Goal: Task Accomplishment & Management: Use online tool/utility

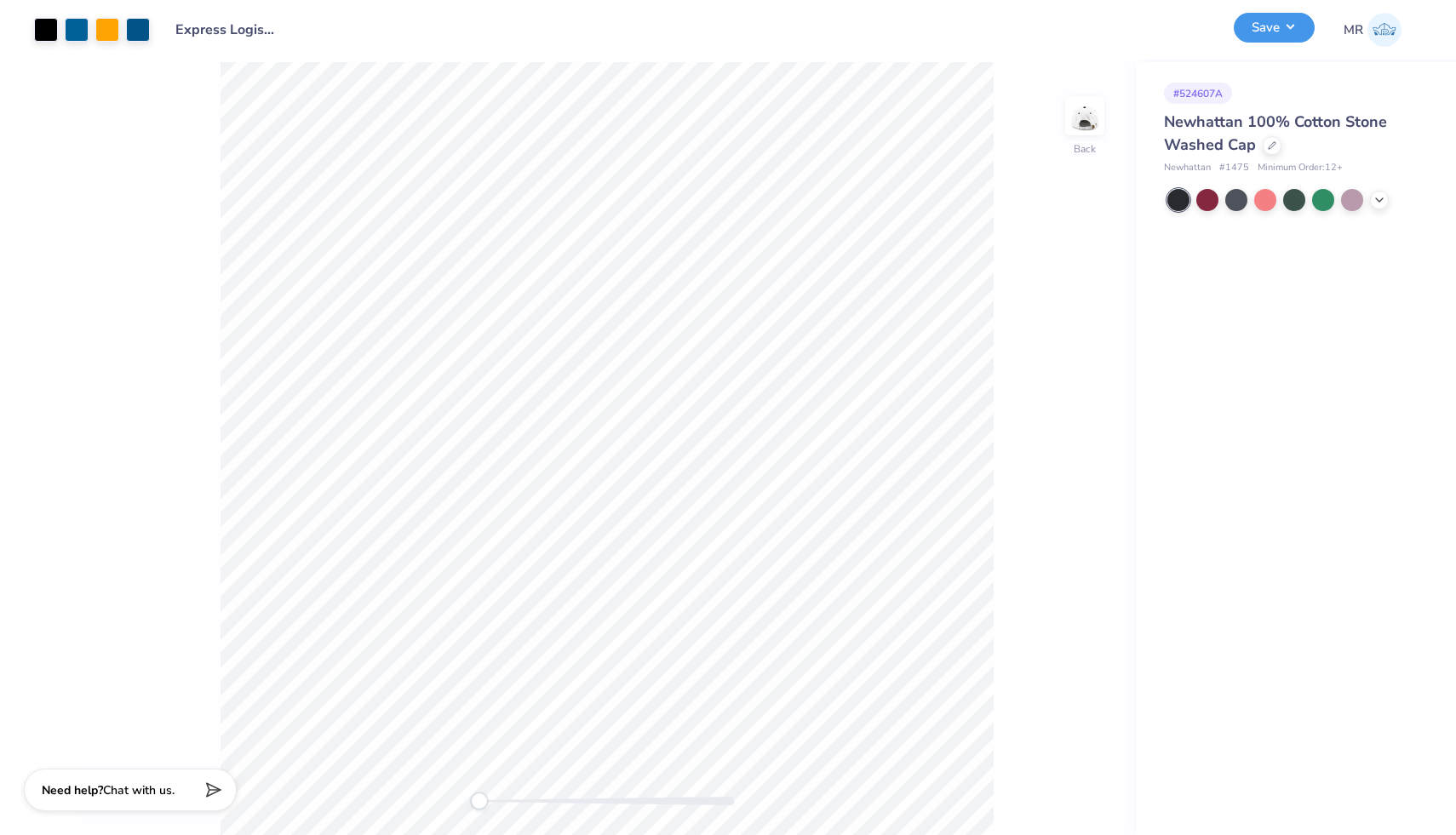
click at [1280, 26] on button "Save" at bounding box center [1274, 28] width 81 height 30
click at [1376, 35] on img at bounding box center [1384, 30] width 34 height 34
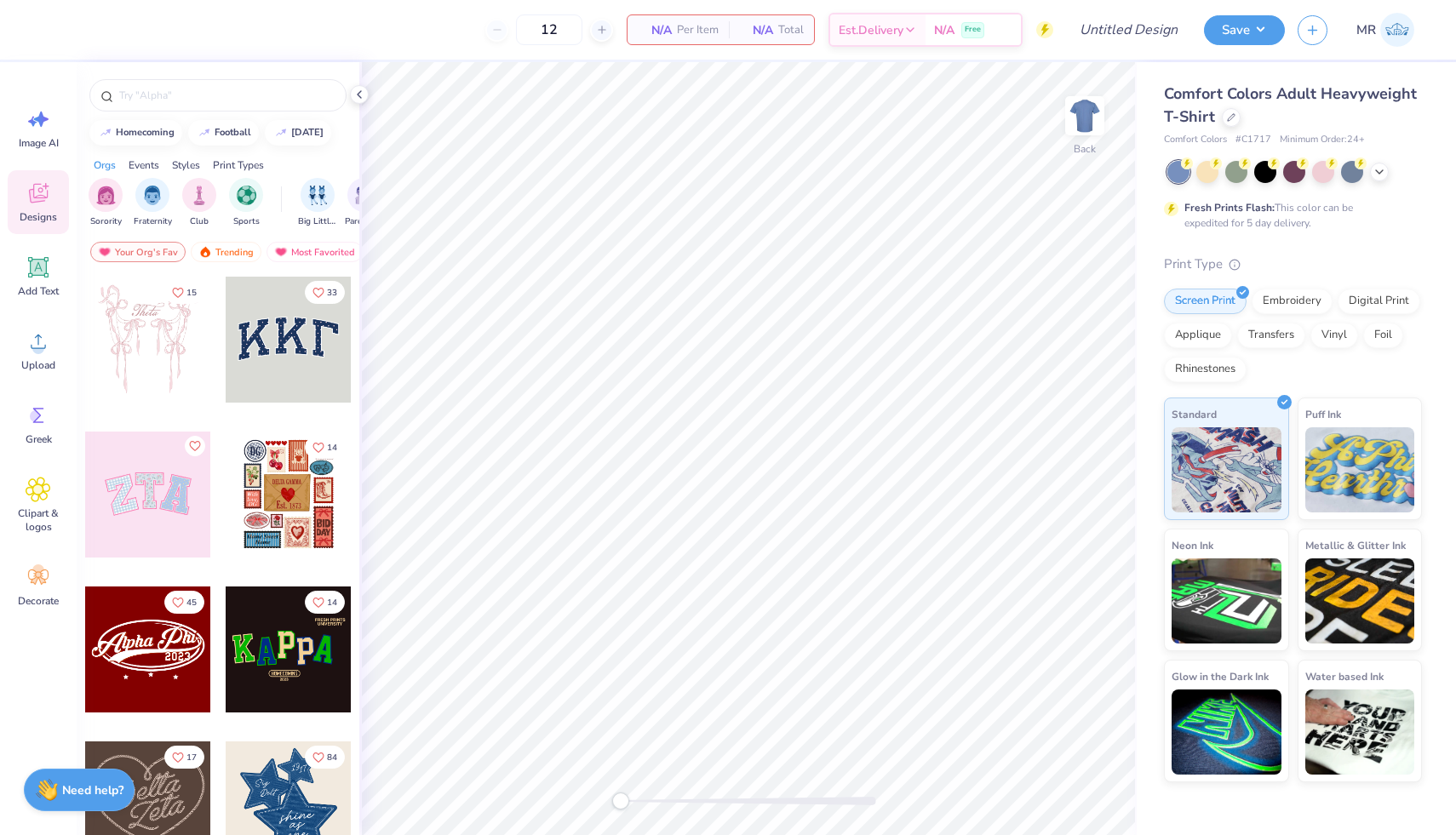
click at [1231, 127] on div "Comfort Colors Adult Heavyweight T-Shirt" at bounding box center [1293, 106] width 258 height 46
click at [1231, 115] on icon at bounding box center [1231, 116] width 9 height 9
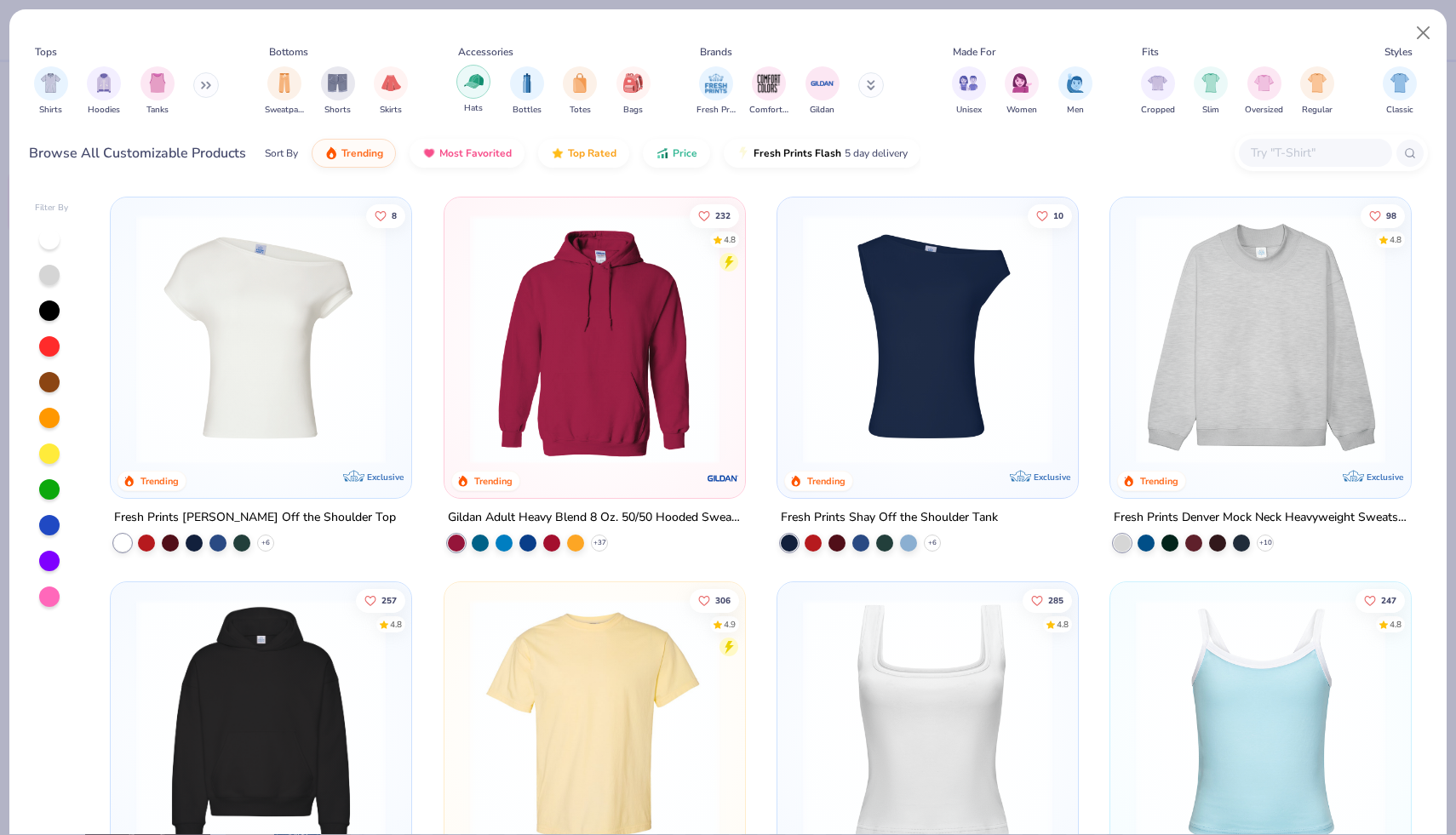
click at [482, 86] on img "filter for Hats" at bounding box center [474, 81] width 19 height 19
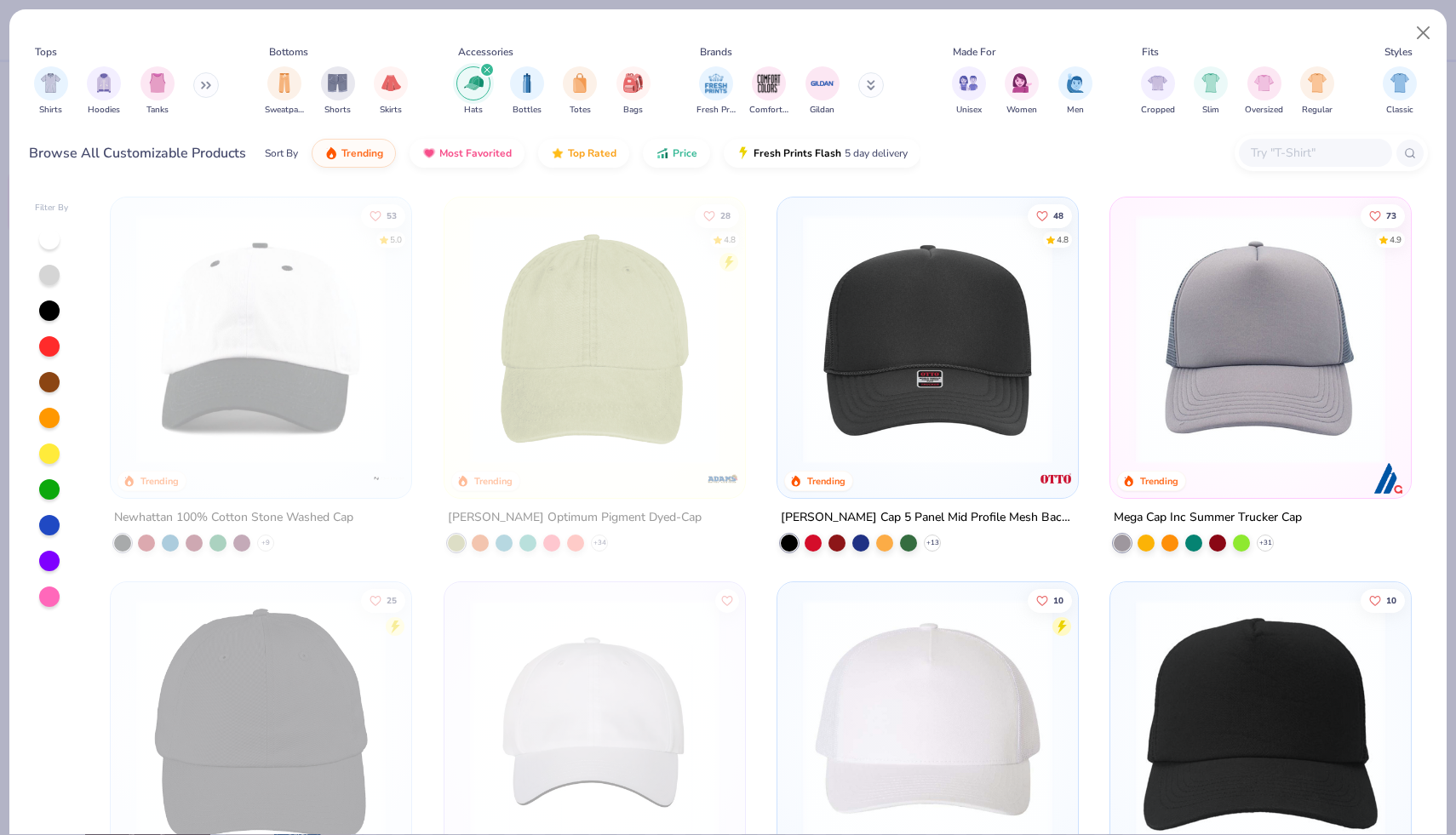
click at [965, 288] on img at bounding box center [927, 340] width 267 height 250
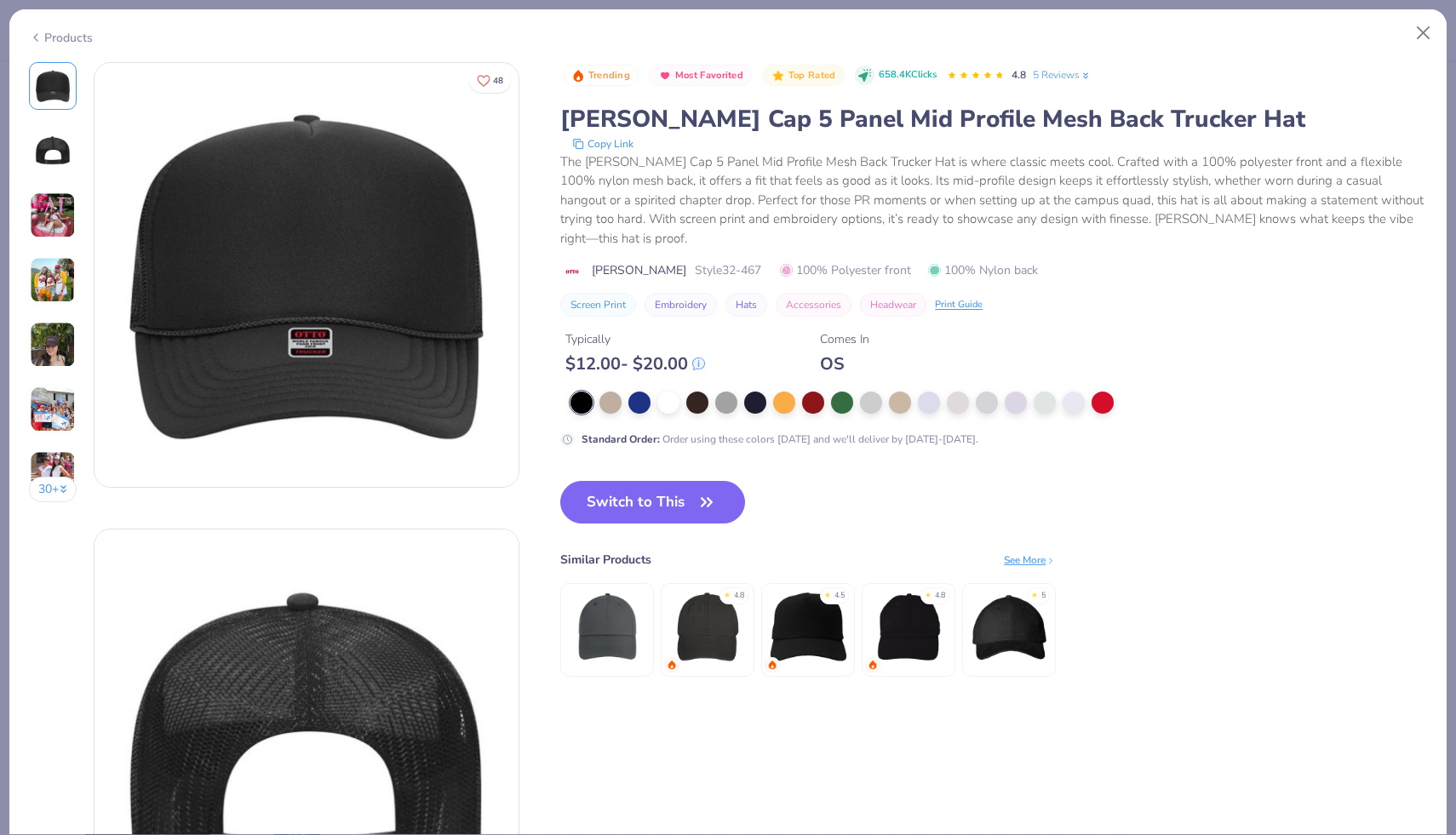
click at [614, 293] on button "Screen Print" at bounding box center [598, 304] width 76 height 24
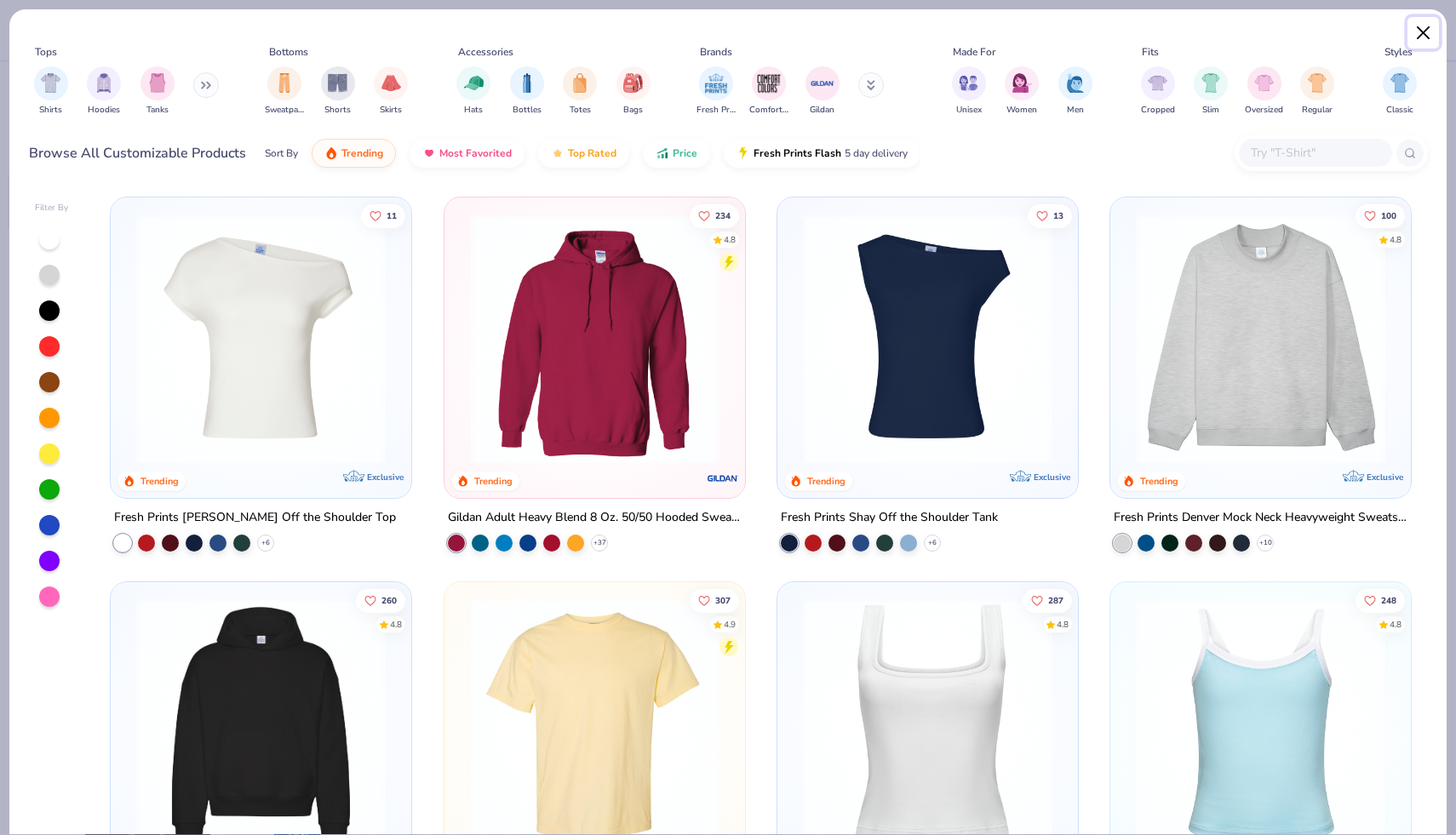
click at [1425, 25] on button "Close" at bounding box center [1424, 32] width 32 height 32
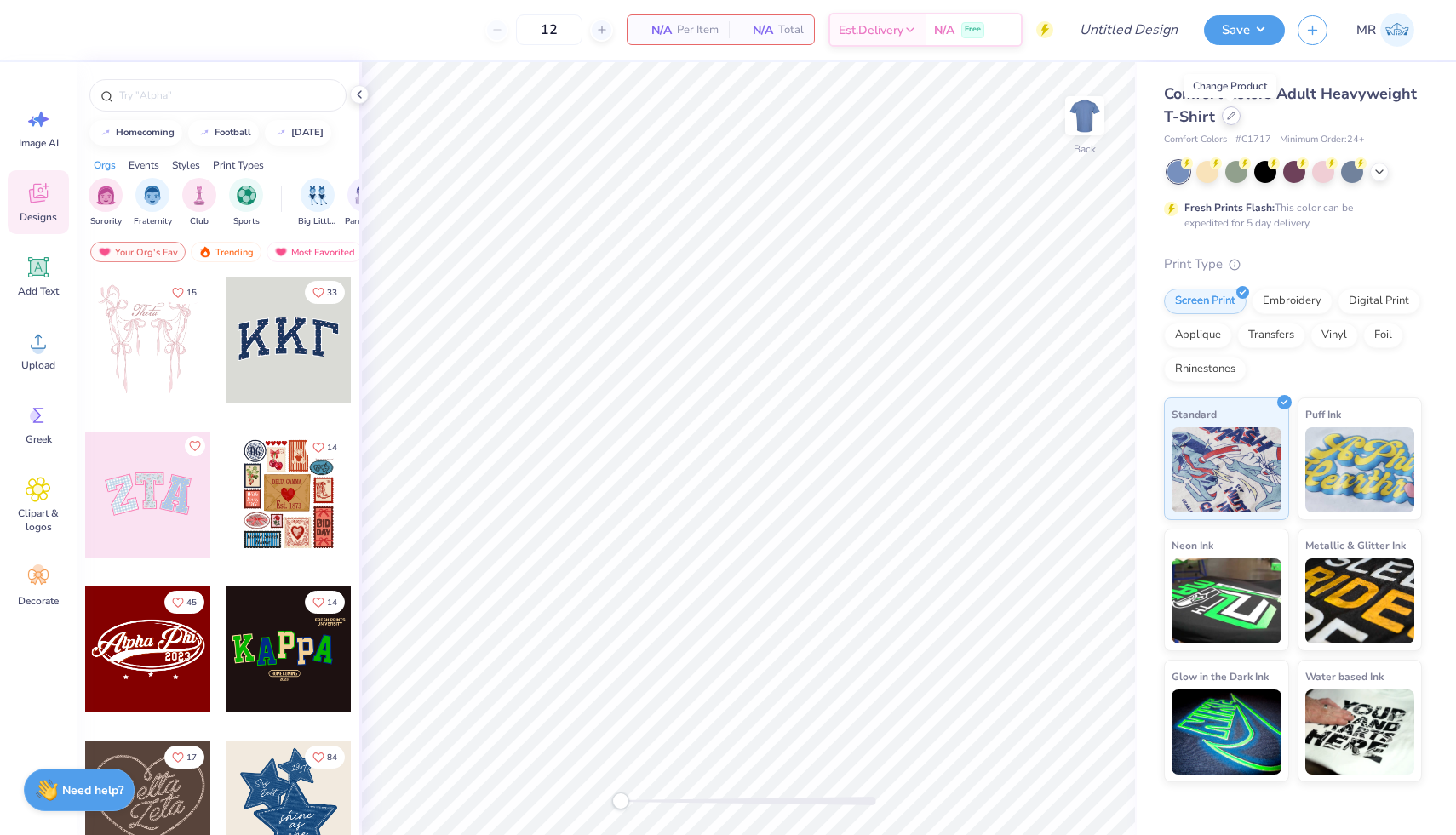
click at [1227, 121] on div at bounding box center [1231, 115] width 18 height 18
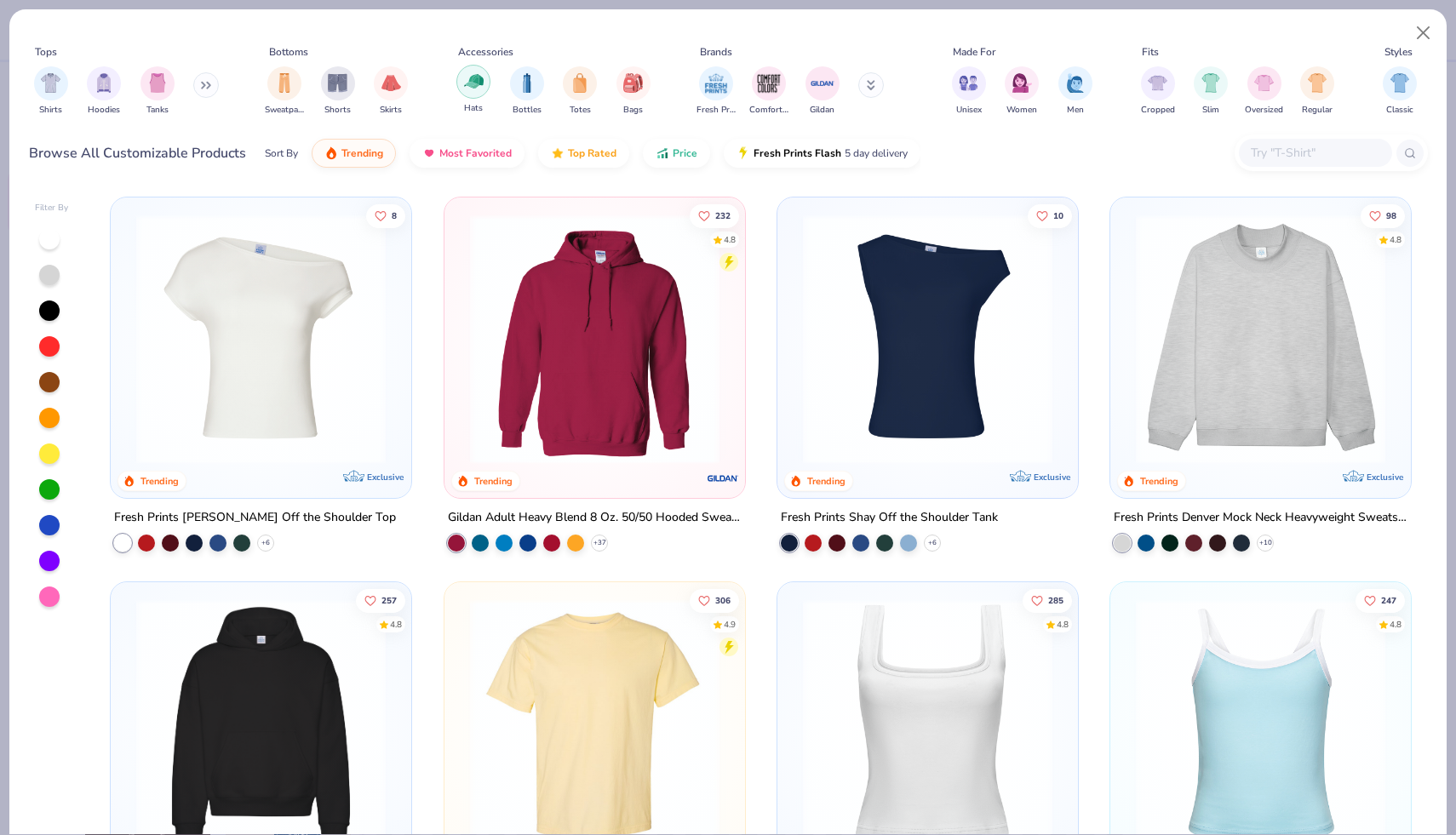
click at [475, 95] on div "filter for Hats" at bounding box center [473, 81] width 34 height 34
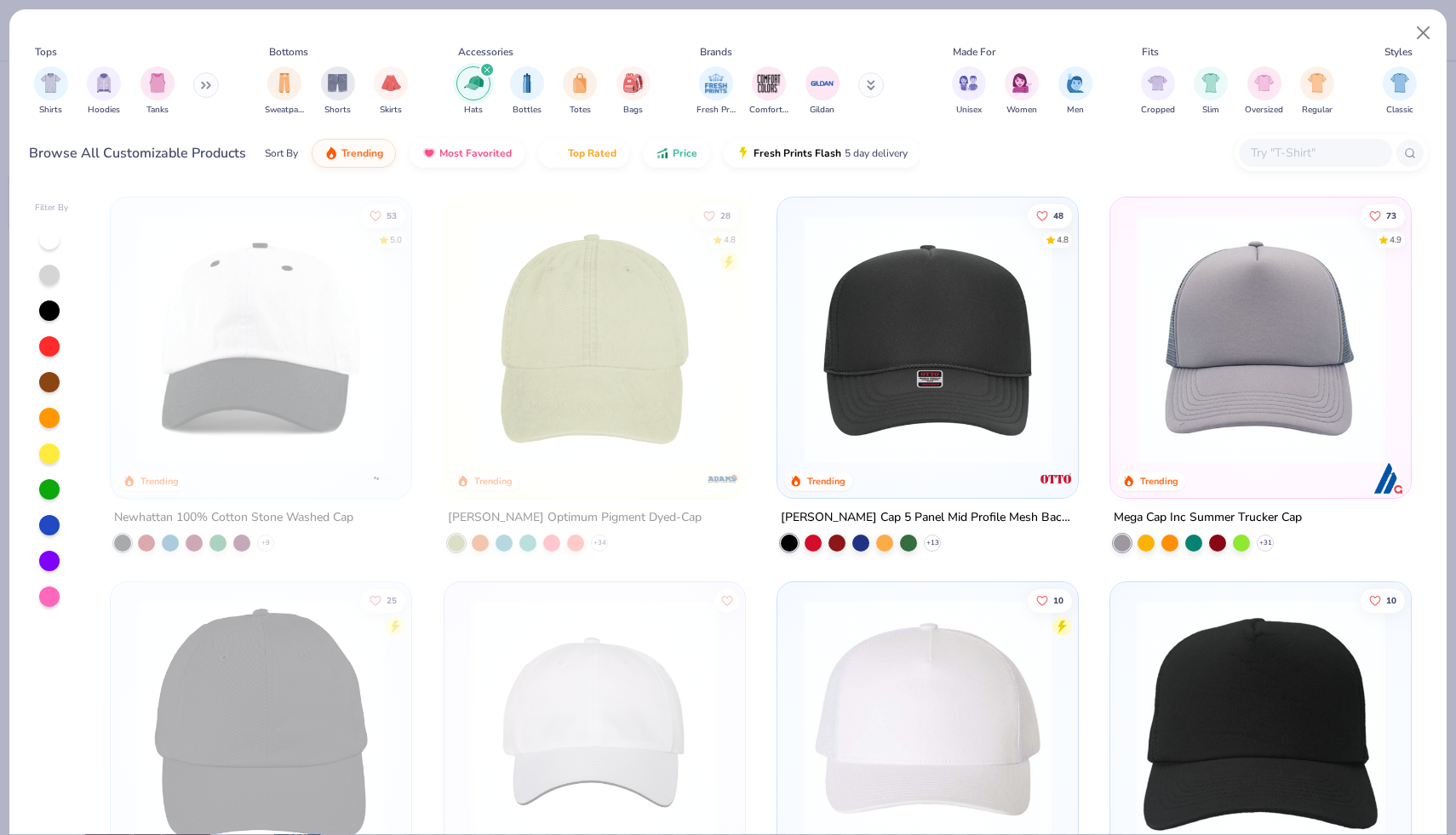
click at [856, 261] on img at bounding box center [927, 340] width 267 height 250
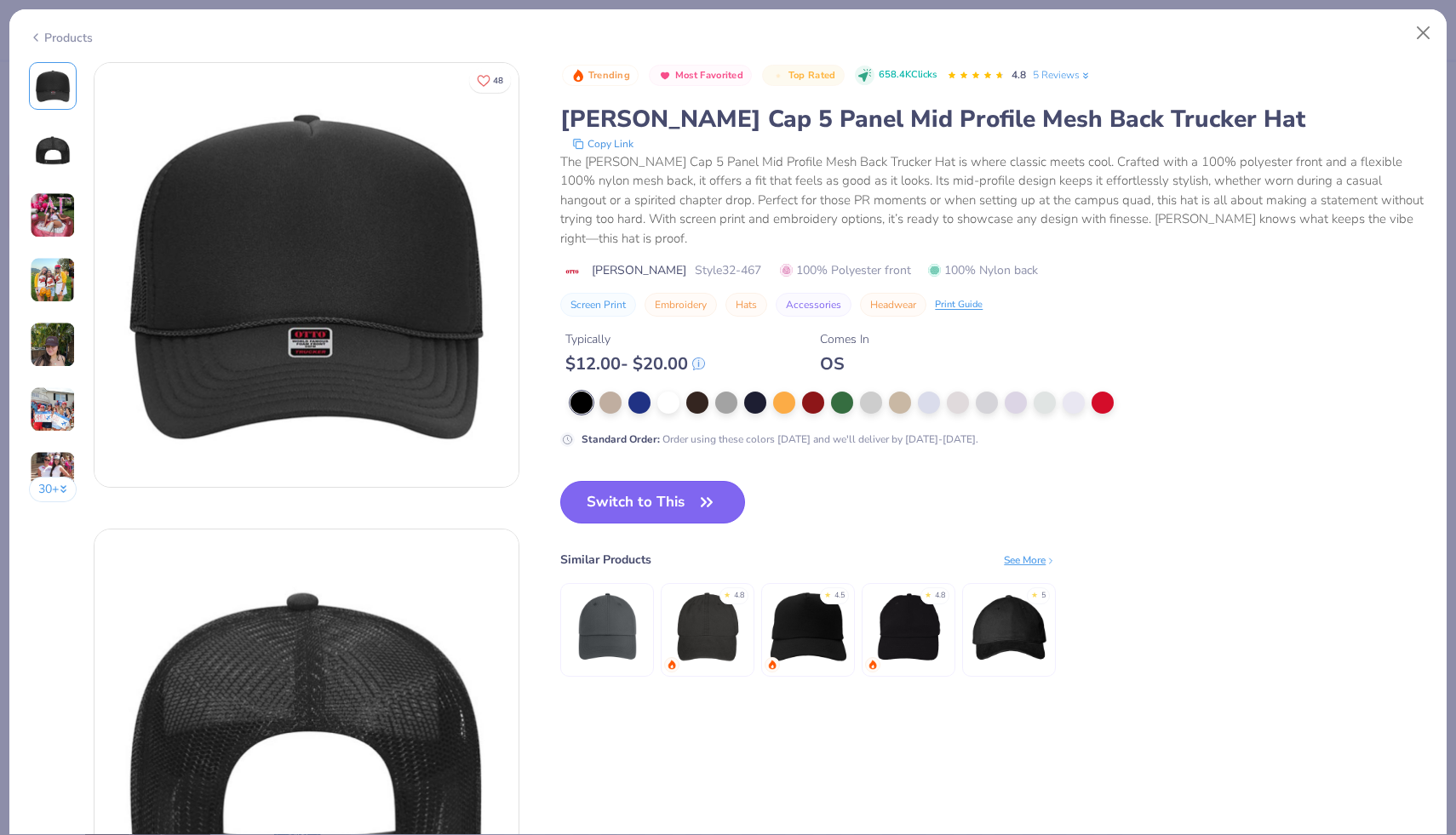
click at [702, 490] on icon "button" at bounding box center [706, 501] width 24 height 24
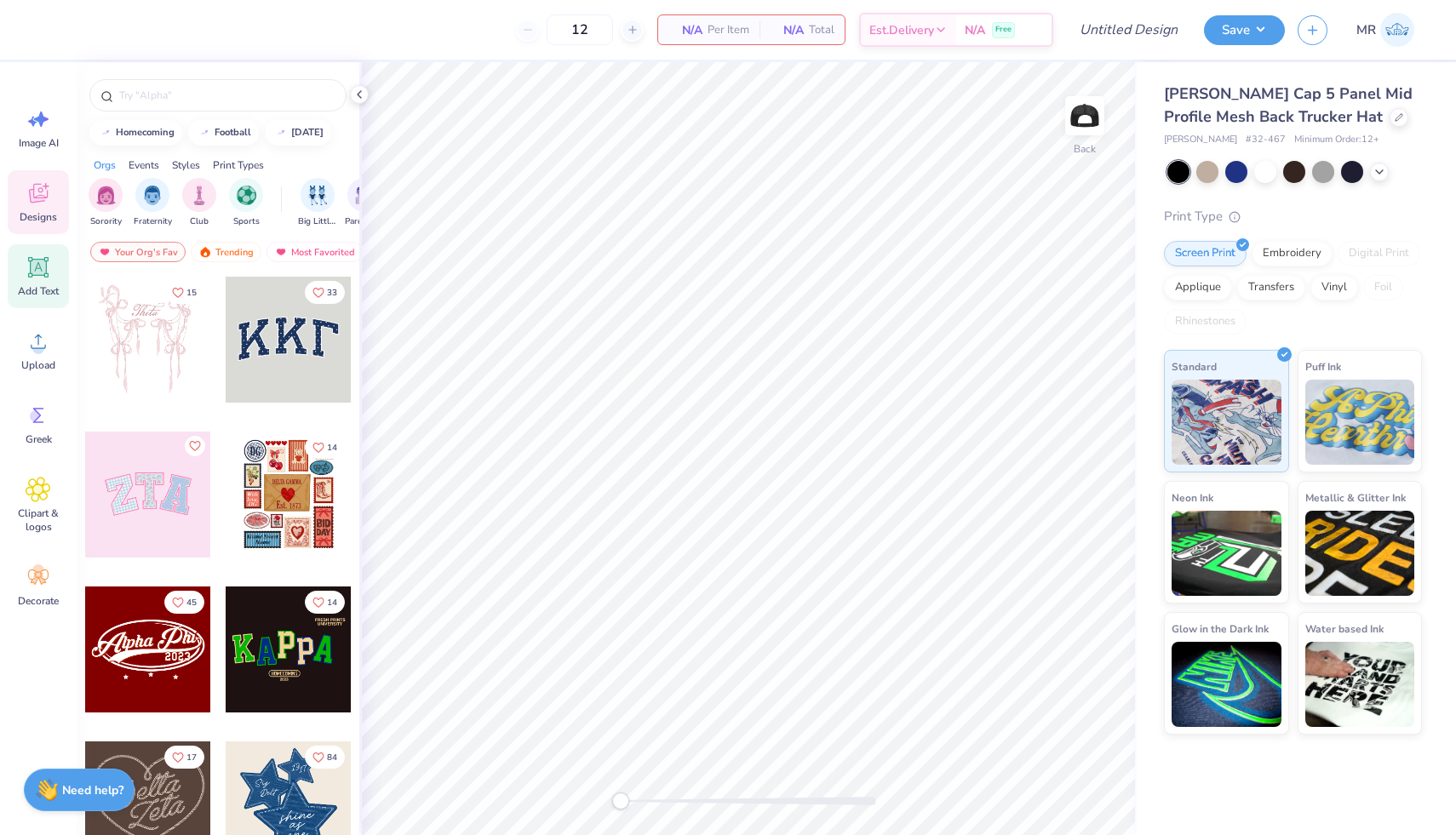
click at [40, 282] on div "Add Text" at bounding box center [38, 276] width 61 height 64
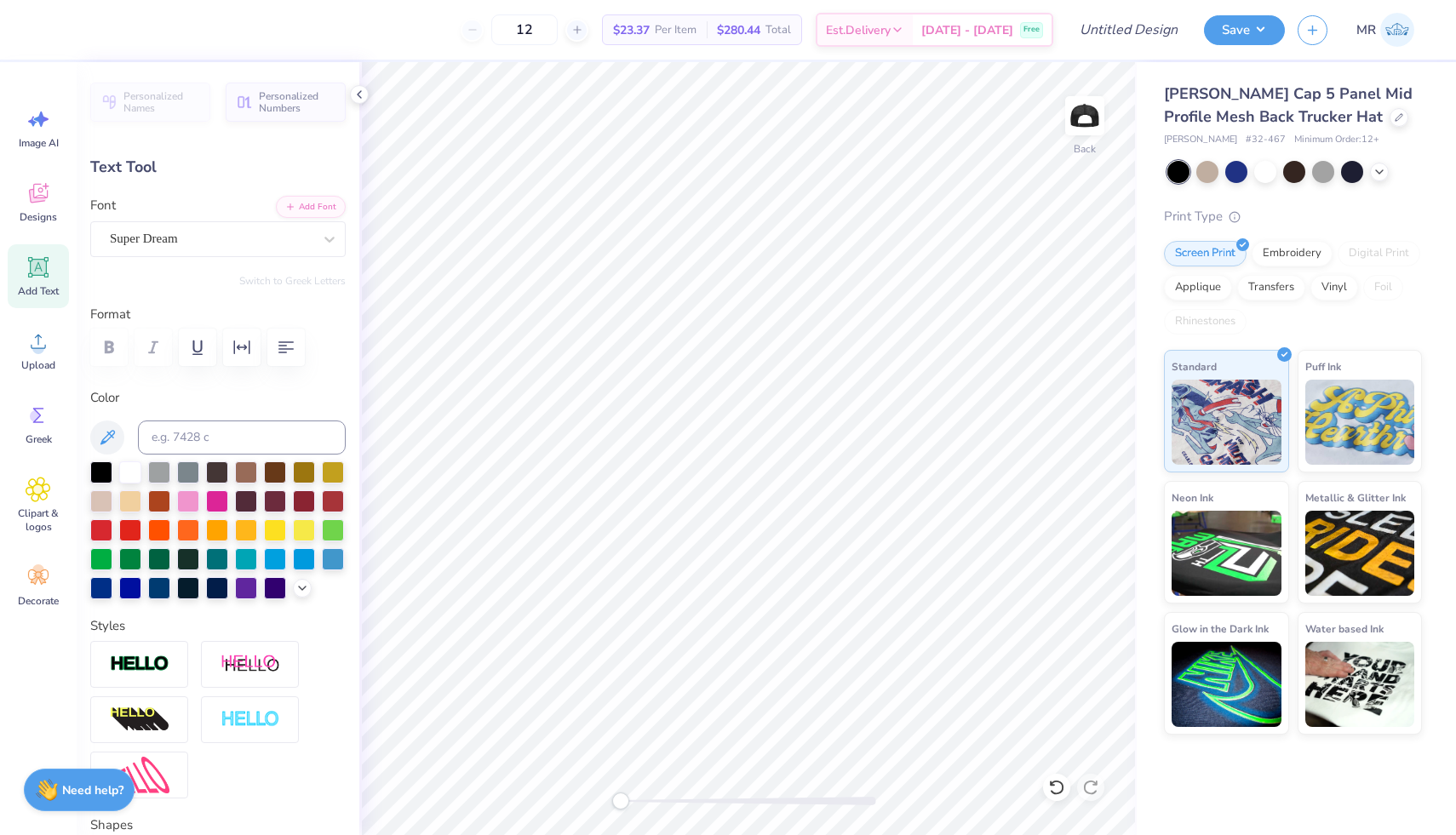
scroll to position [1, 9]
type textarea "WE'VE GOT YOU COVERED."
type input "3.98"
type input "0.25"
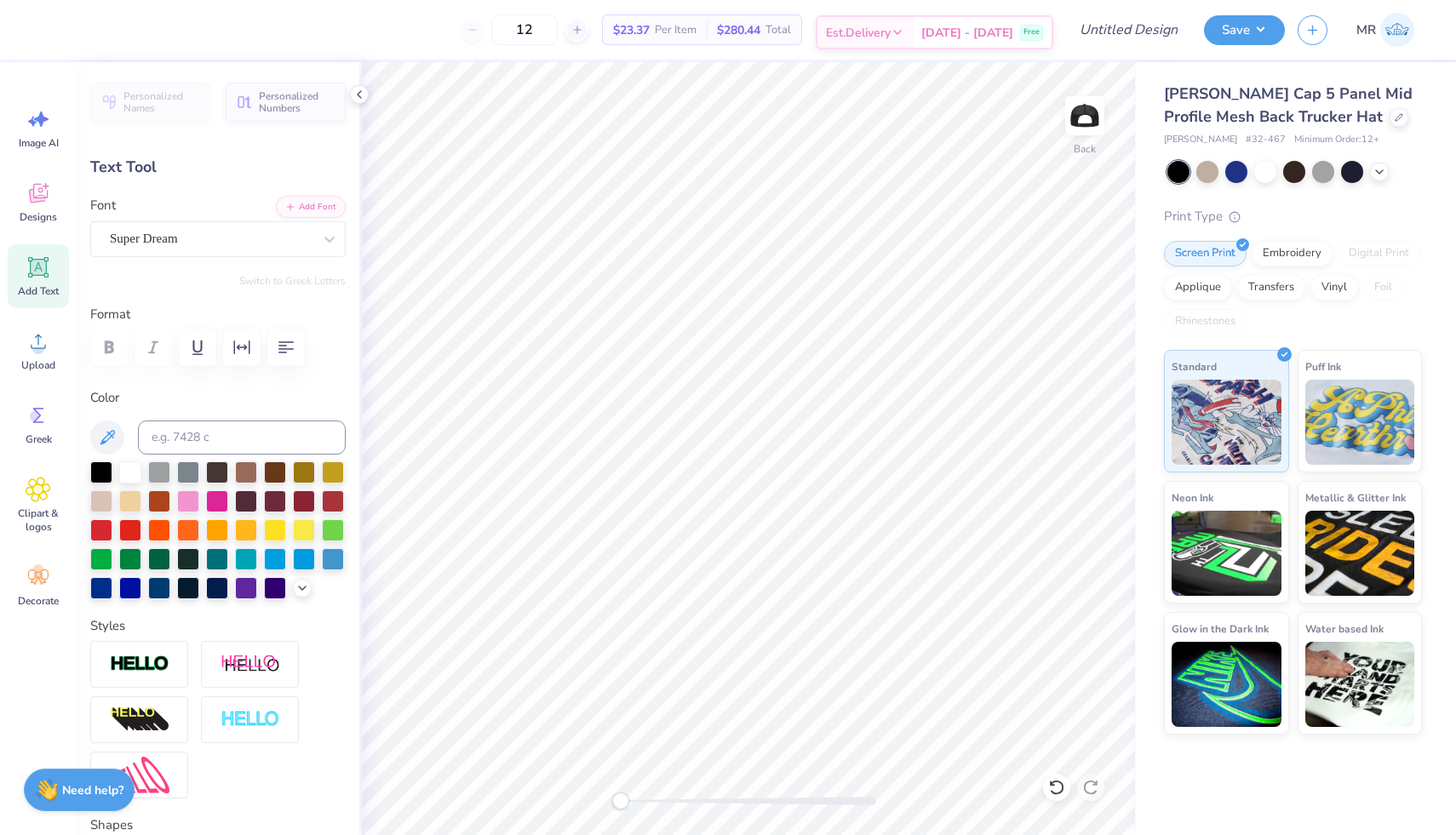
scroll to position [1, 2]
type textarea "WE'VE GOT YOU COVERED."
click at [291, 341] on icon "button" at bounding box center [286, 347] width 20 height 20
click at [328, 227] on div at bounding box center [329, 238] width 31 height 31
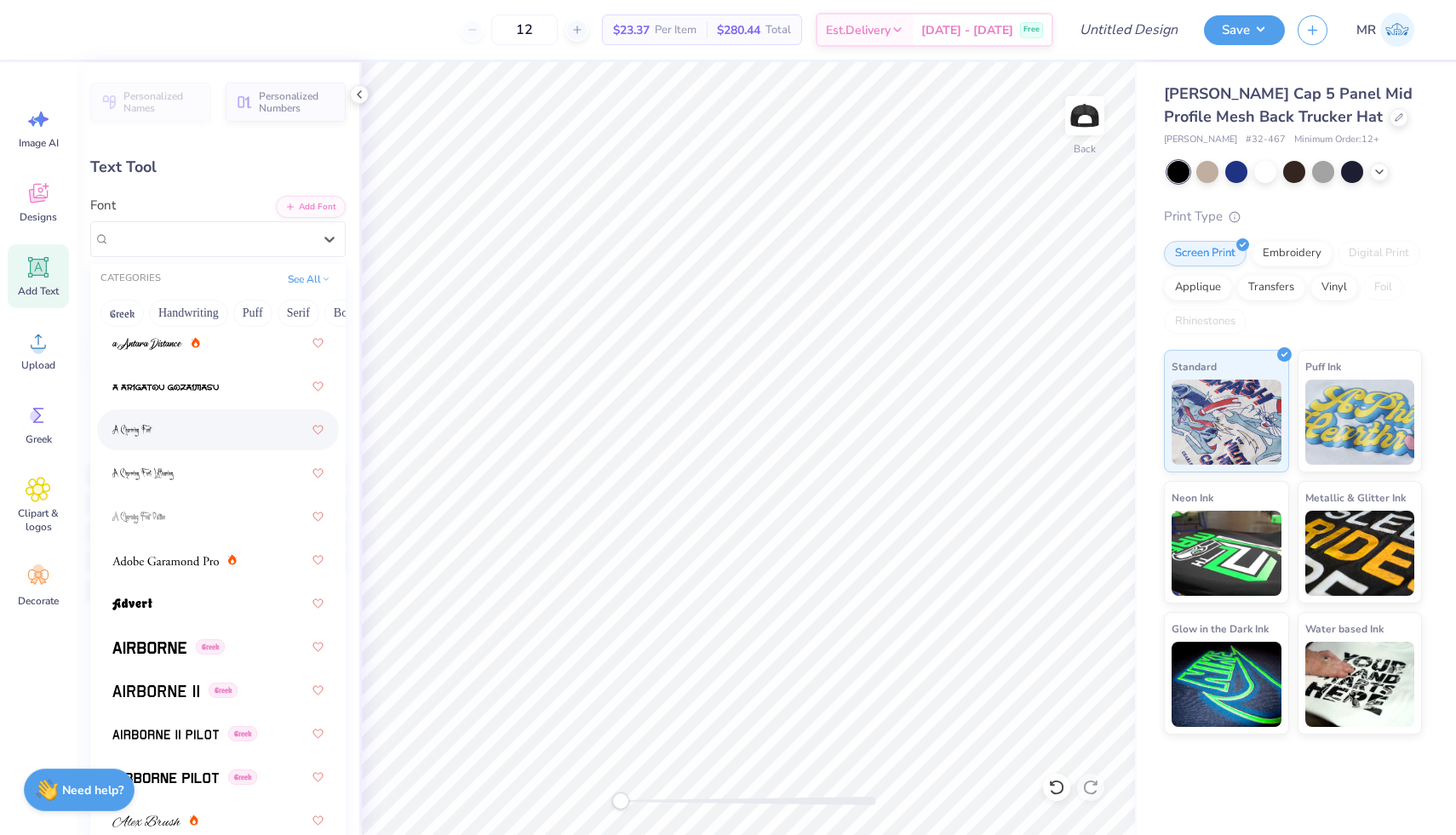
scroll to position [125, 0]
click at [251, 645] on div "Greek" at bounding box center [218, 645] width 211 height 31
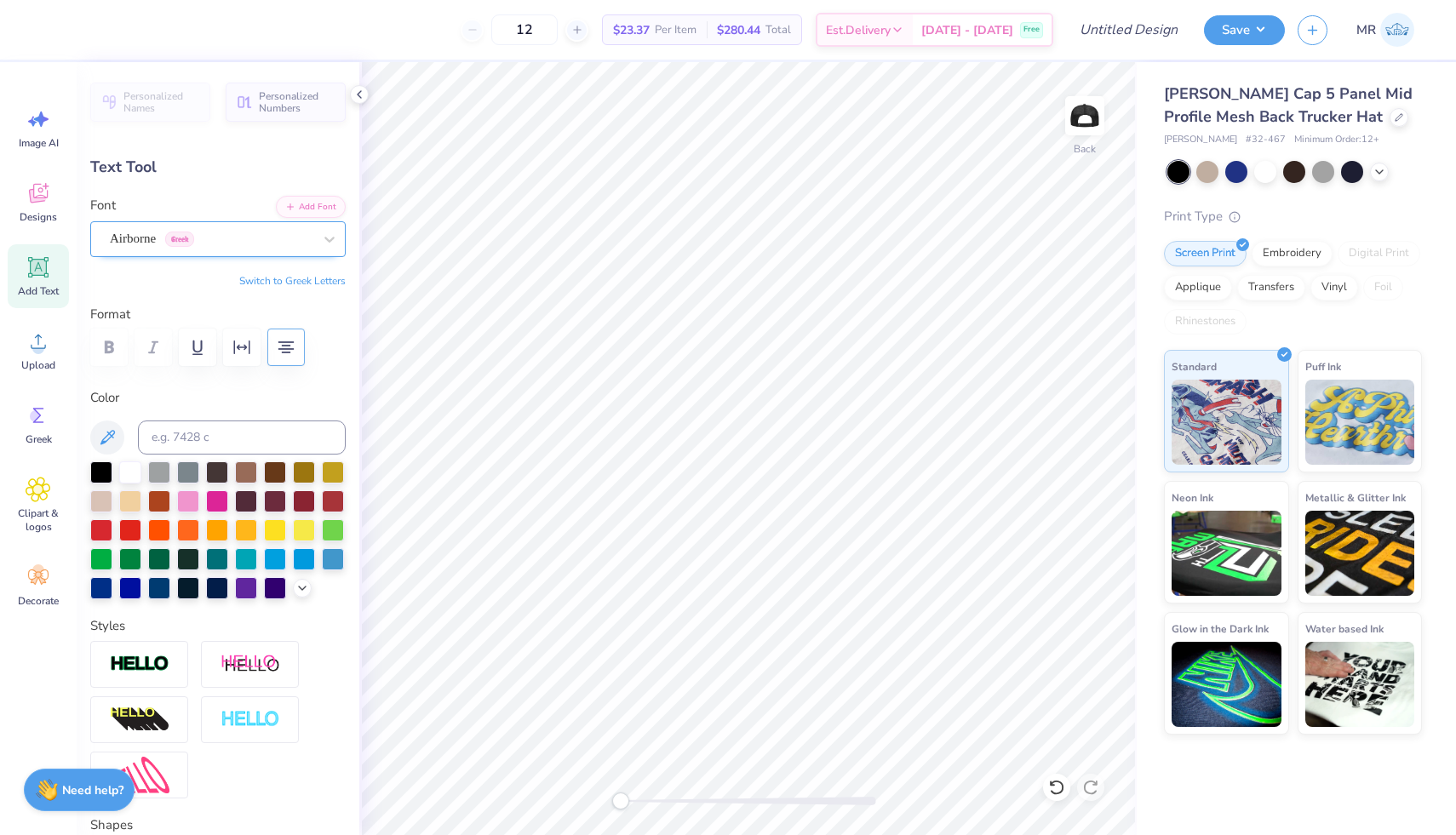
click at [302, 240] on div "Airborne Greek" at bounding box center [211, 238] width 206 height 26
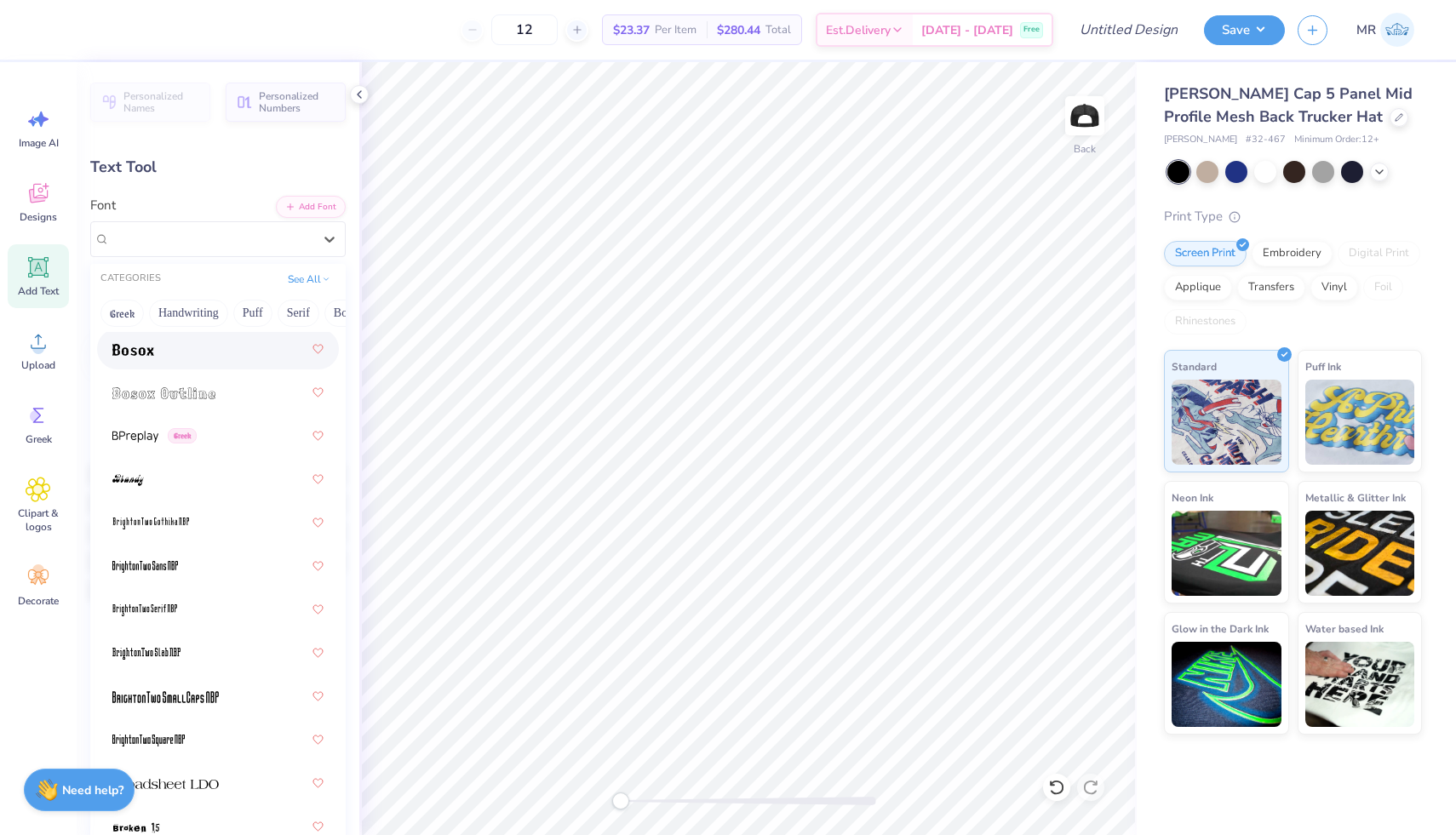
scroll to position [1639, 0]
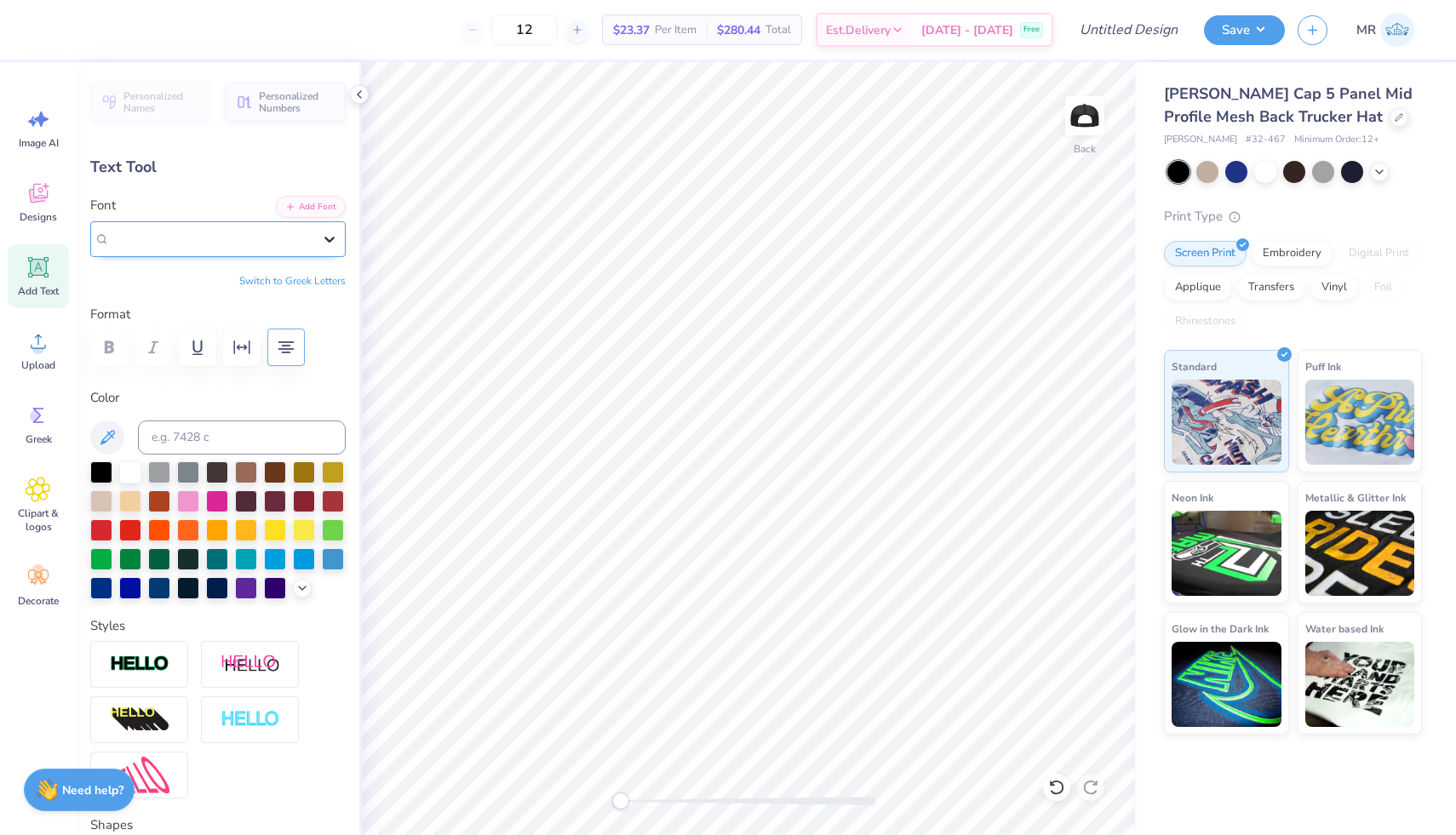
click at [328, 245] on icon at bounding box center [329, 238] width 17 height 17
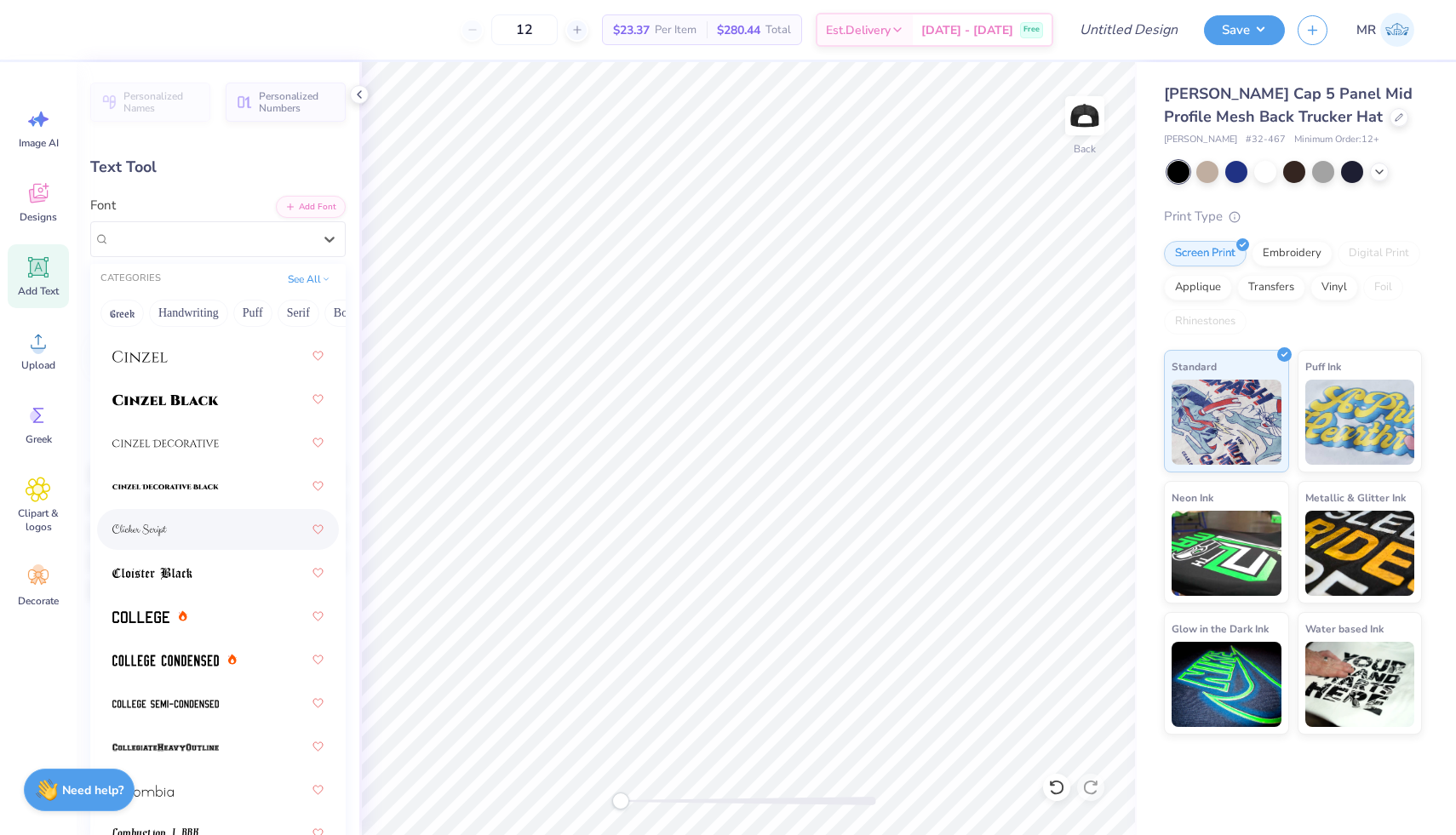
scroll to position [2878, 0]
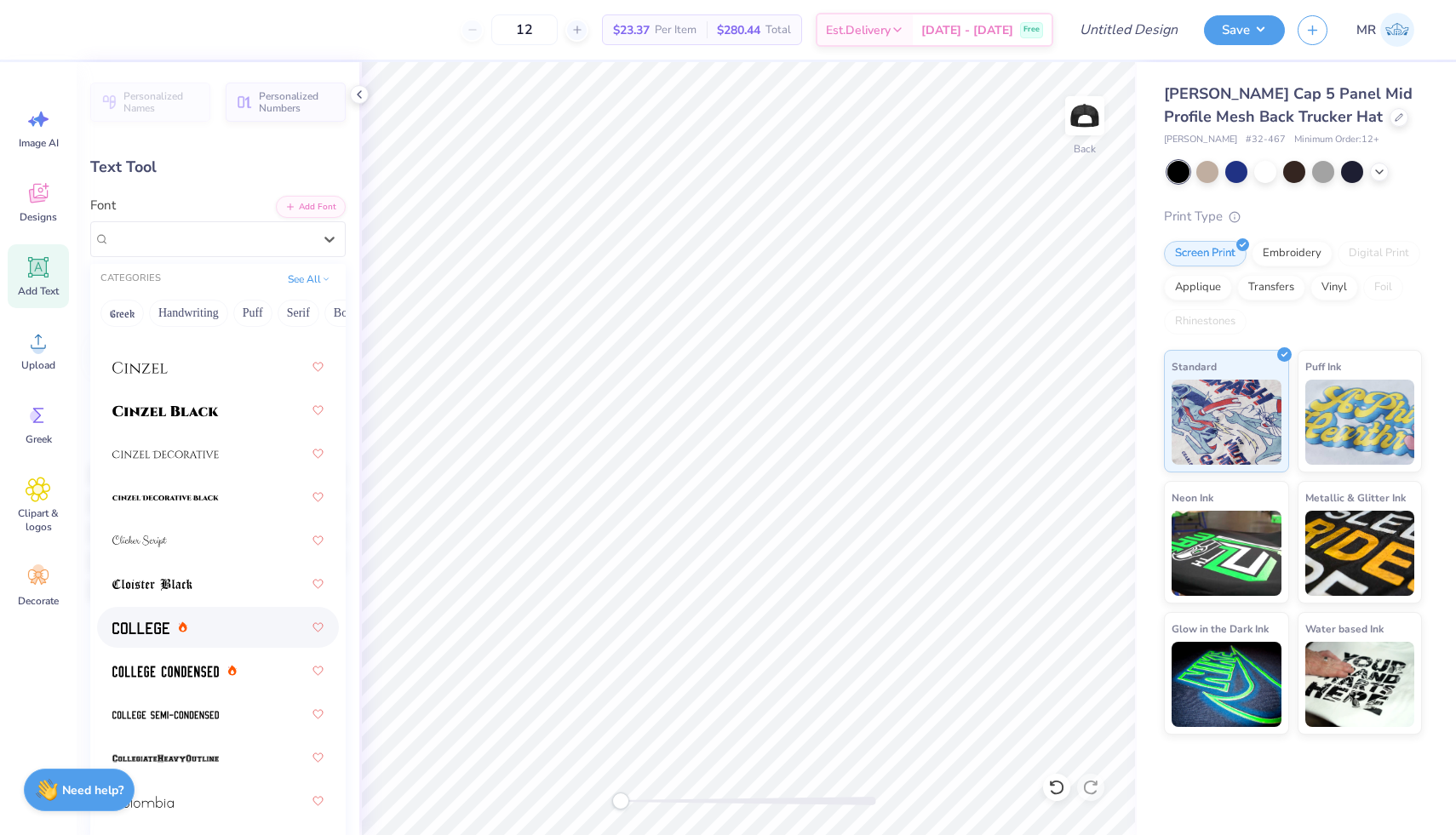
click at [221, 645] on div at bounding box center [218, 627] width 242 height 41
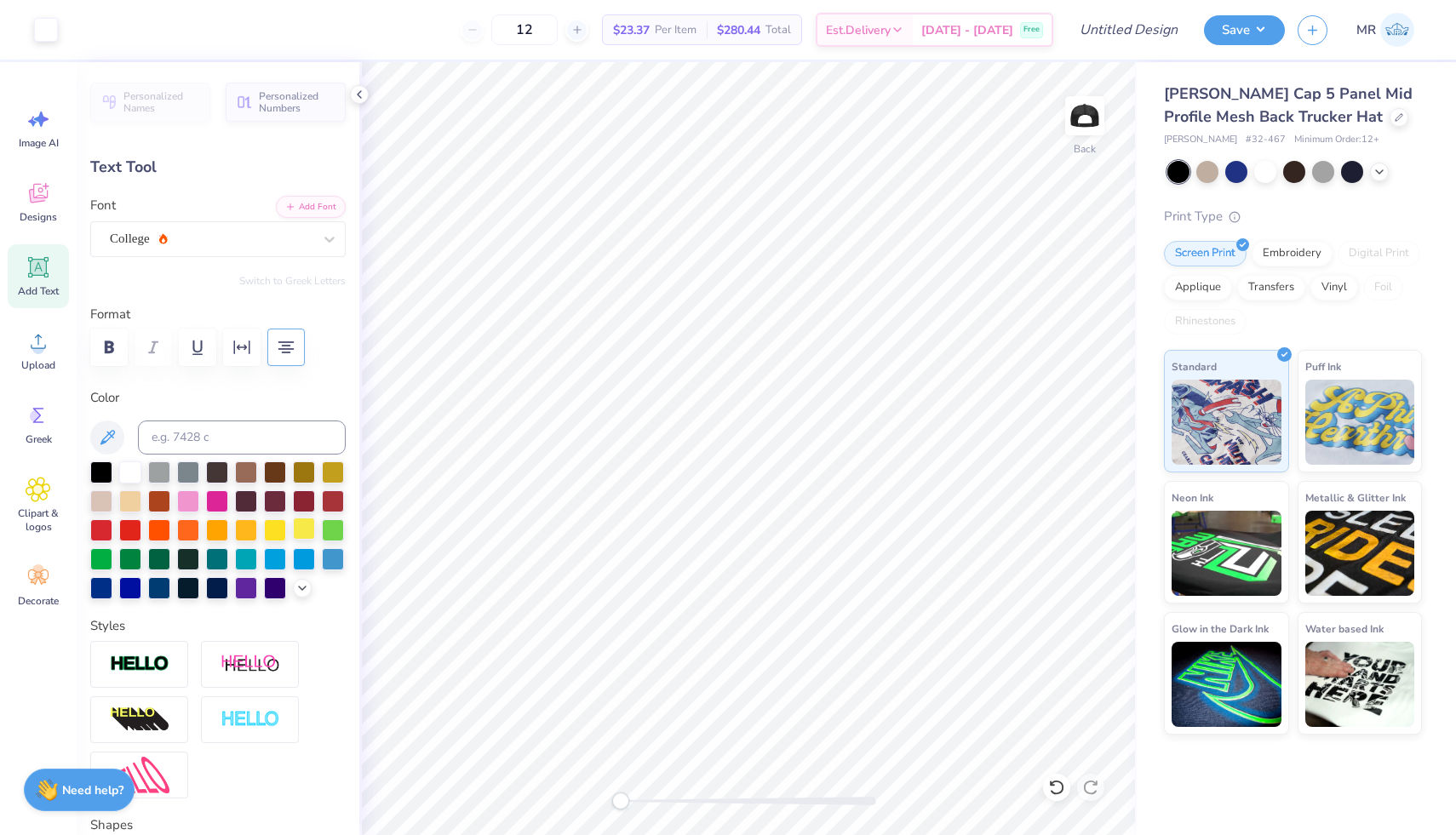
type input "2.26"
type input "0.65"
type input "2.92"
type input "0.84"
type input "3.66"
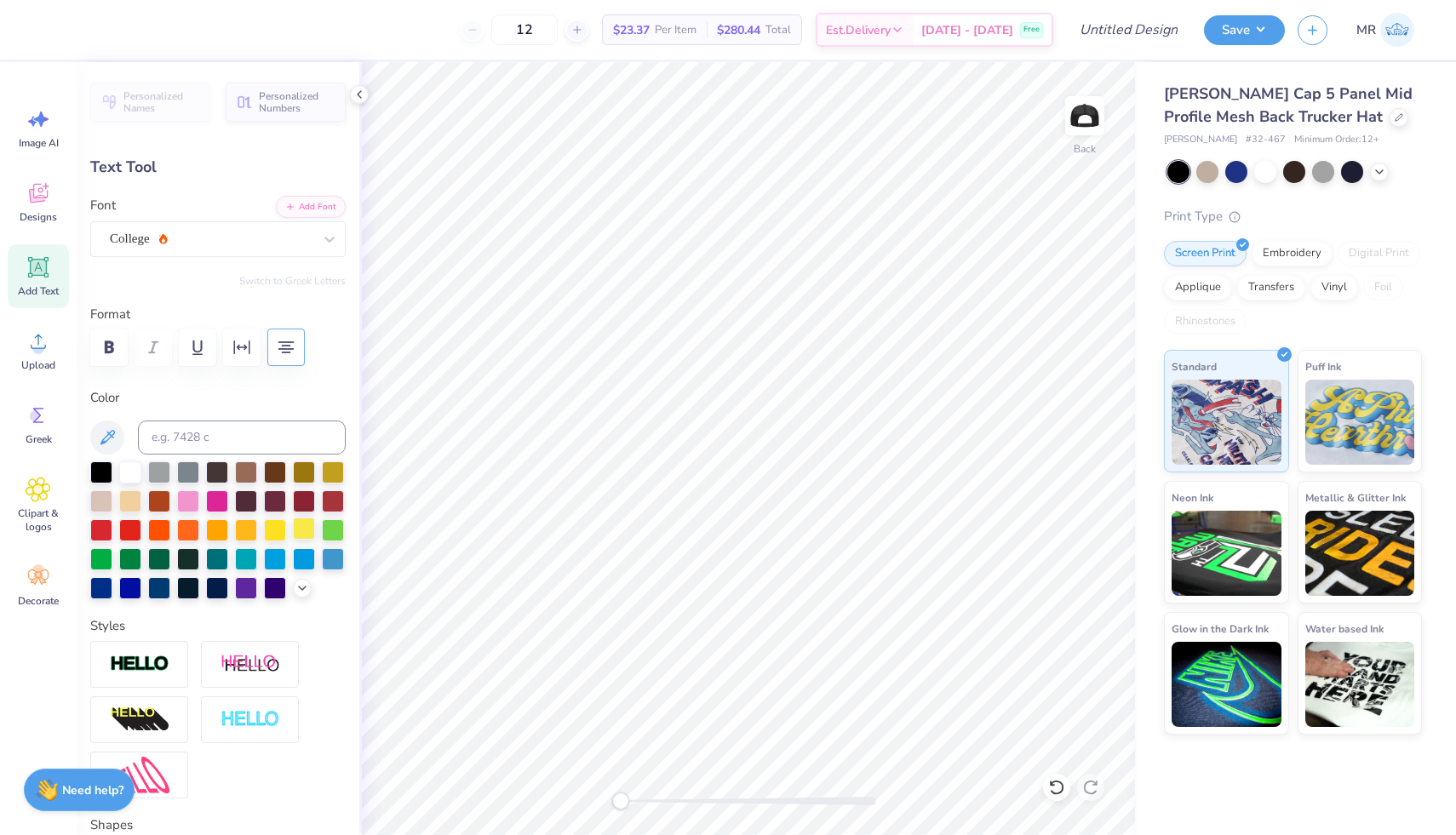
type input "1.05"
click at [52, 346] on div "Upload" at bounding box center [38, 349] width 61 height 64
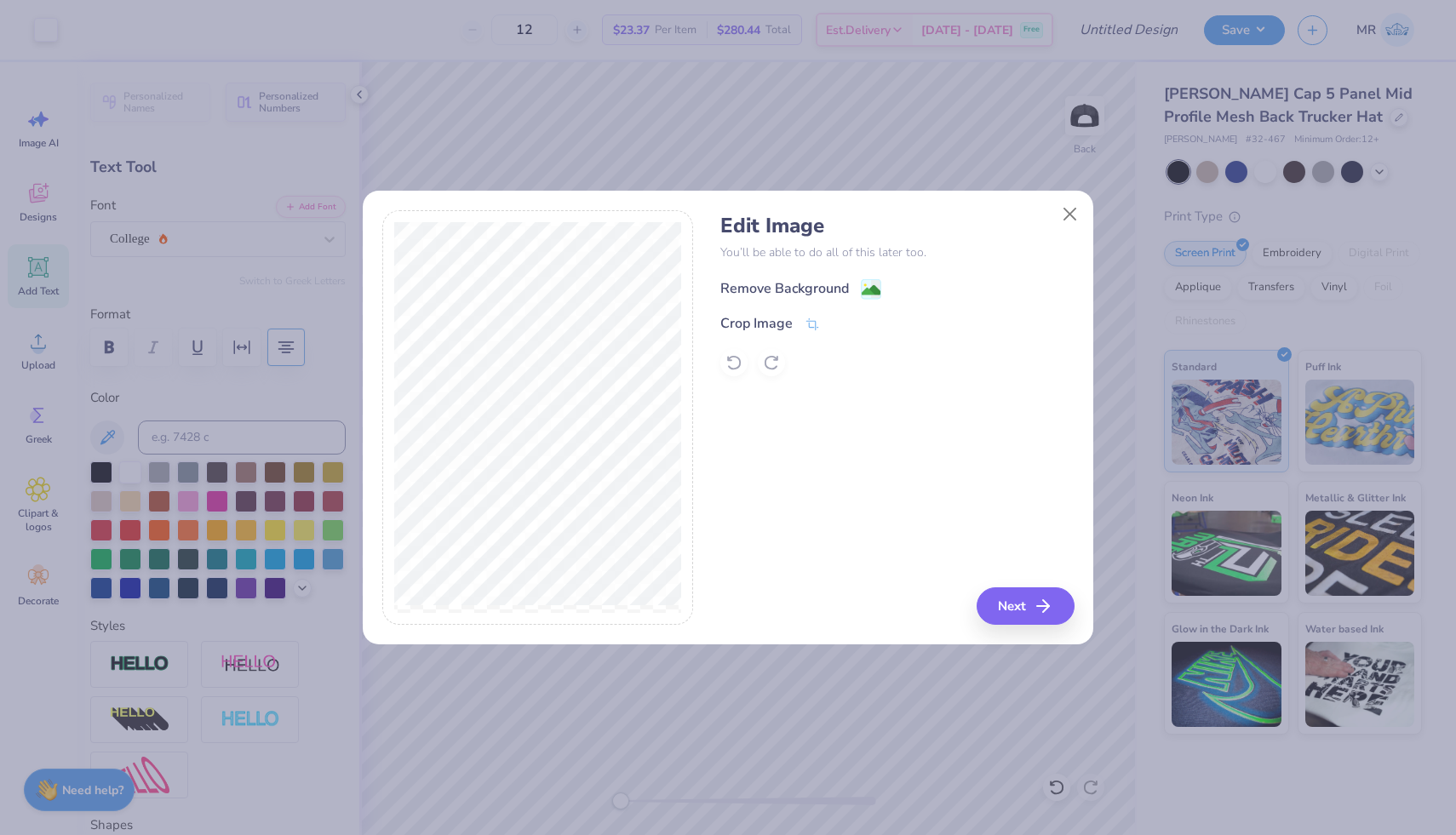
click at [858, 279] on div "Remove Background" at bounding box center [801, 289] width 161 height 21
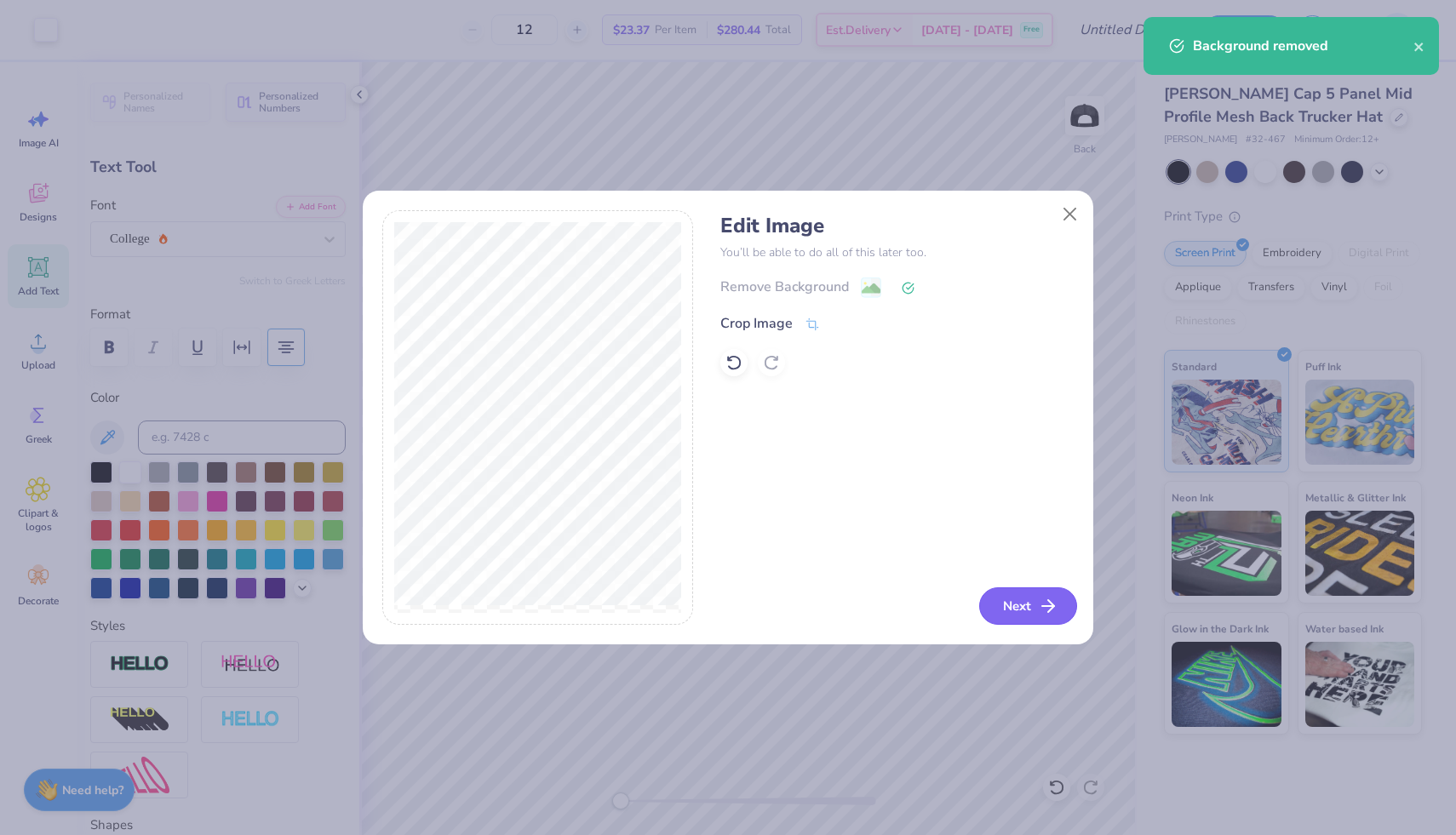
click at [1009, 607] on button "Next" at bounding box center [1029, 605] width 98 height 38
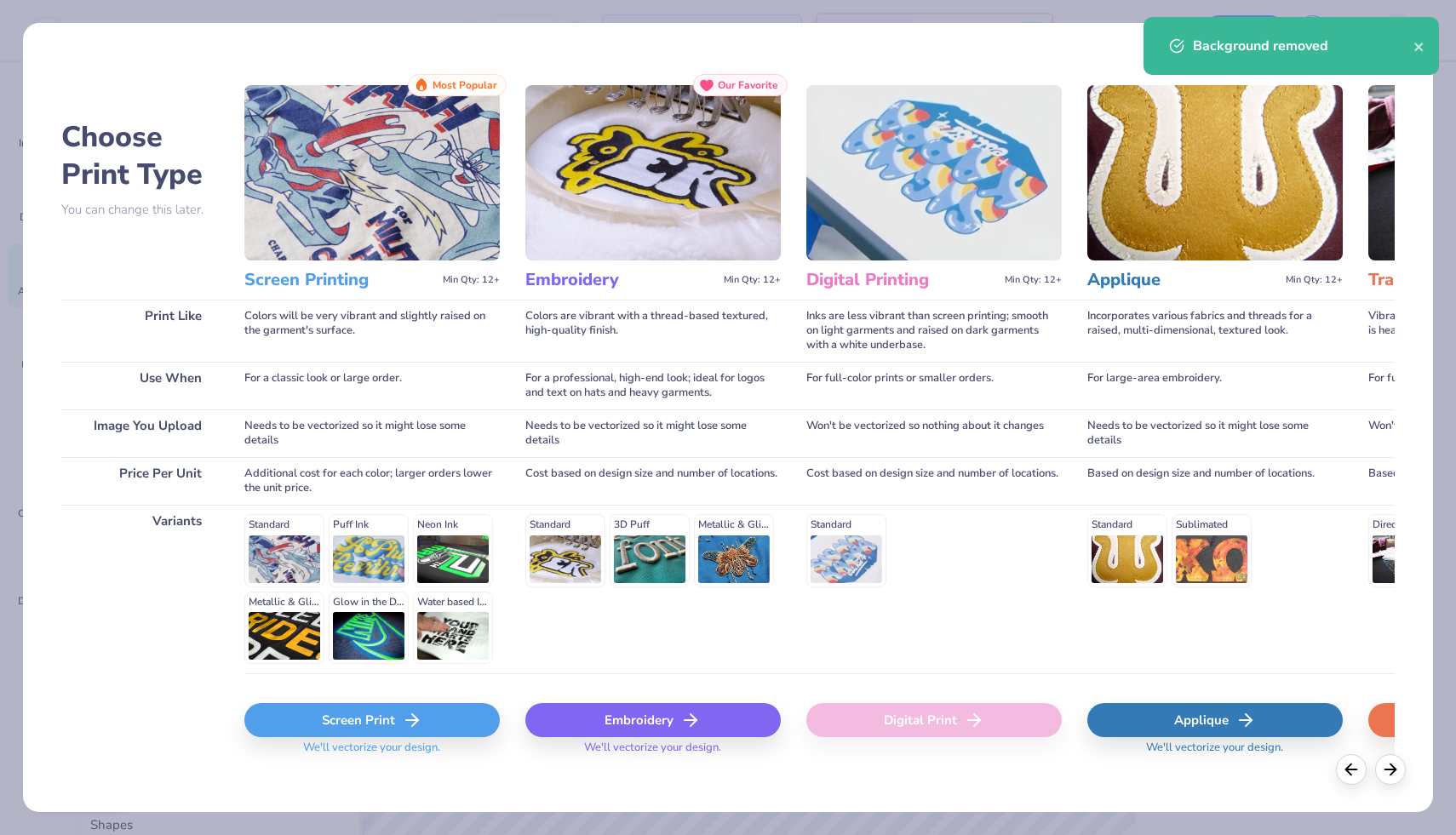
click at [440, 714] on div "Screen Print" at bounding box center [372, 720] width 255 height 34
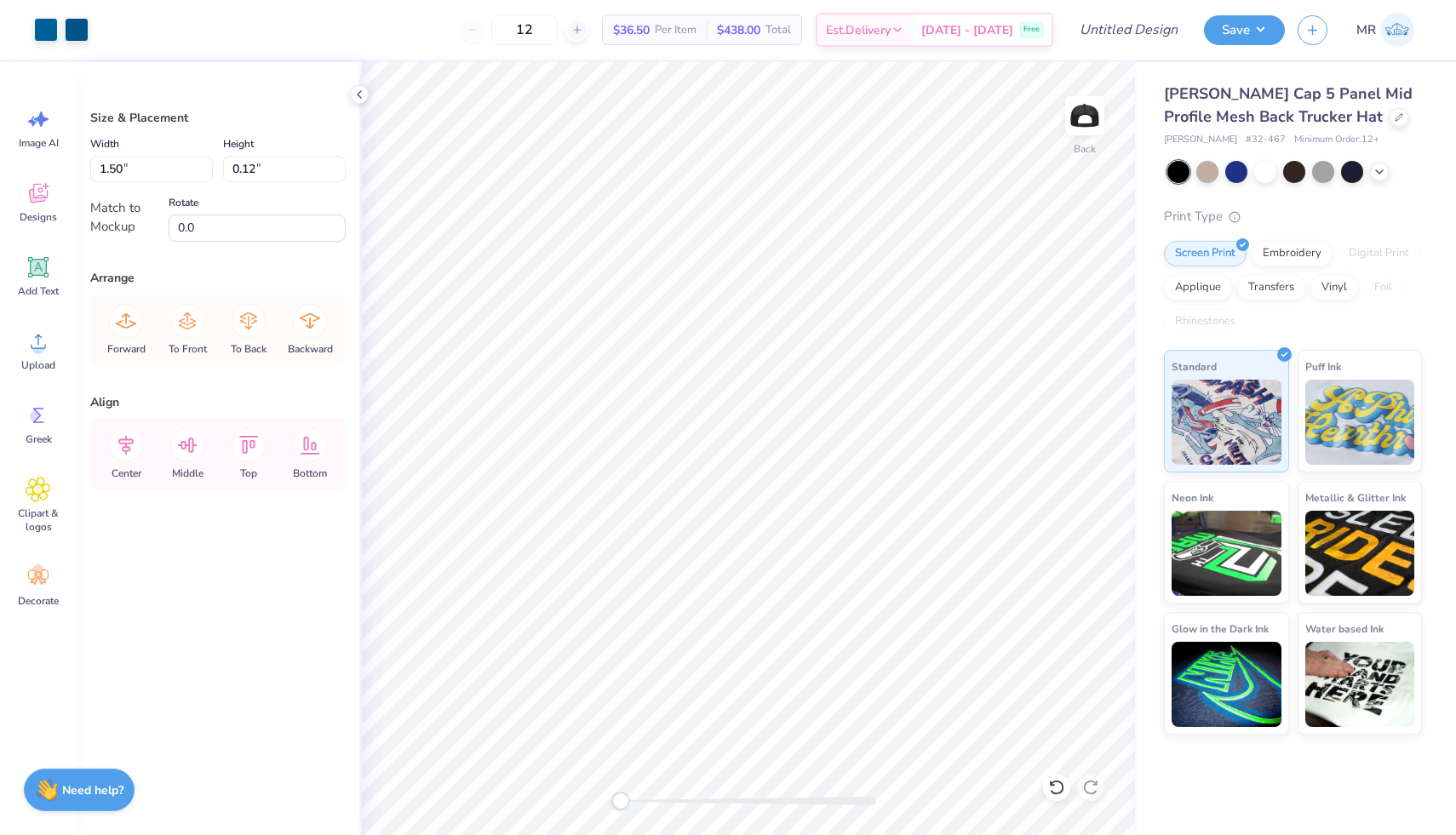
type input "0.14"
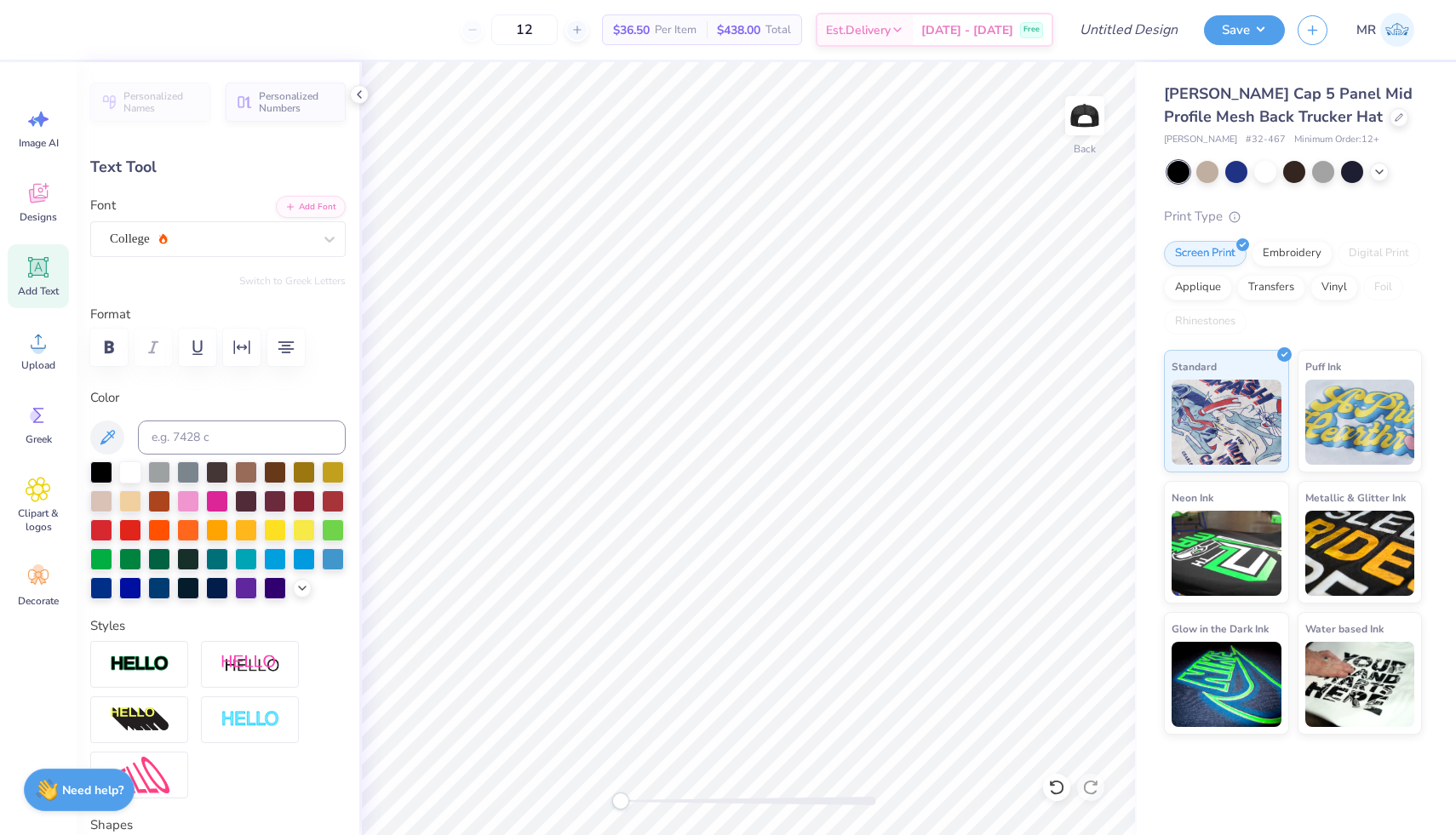
click at [318, 257] on div "Personalized Names Personalized Numbers Text Tool Add Font Font College Switch …" at bounding box center [218, 448] width 283 height 773
click at [323, 232] on icon at bounding box center [329, 238] width 17 height 17
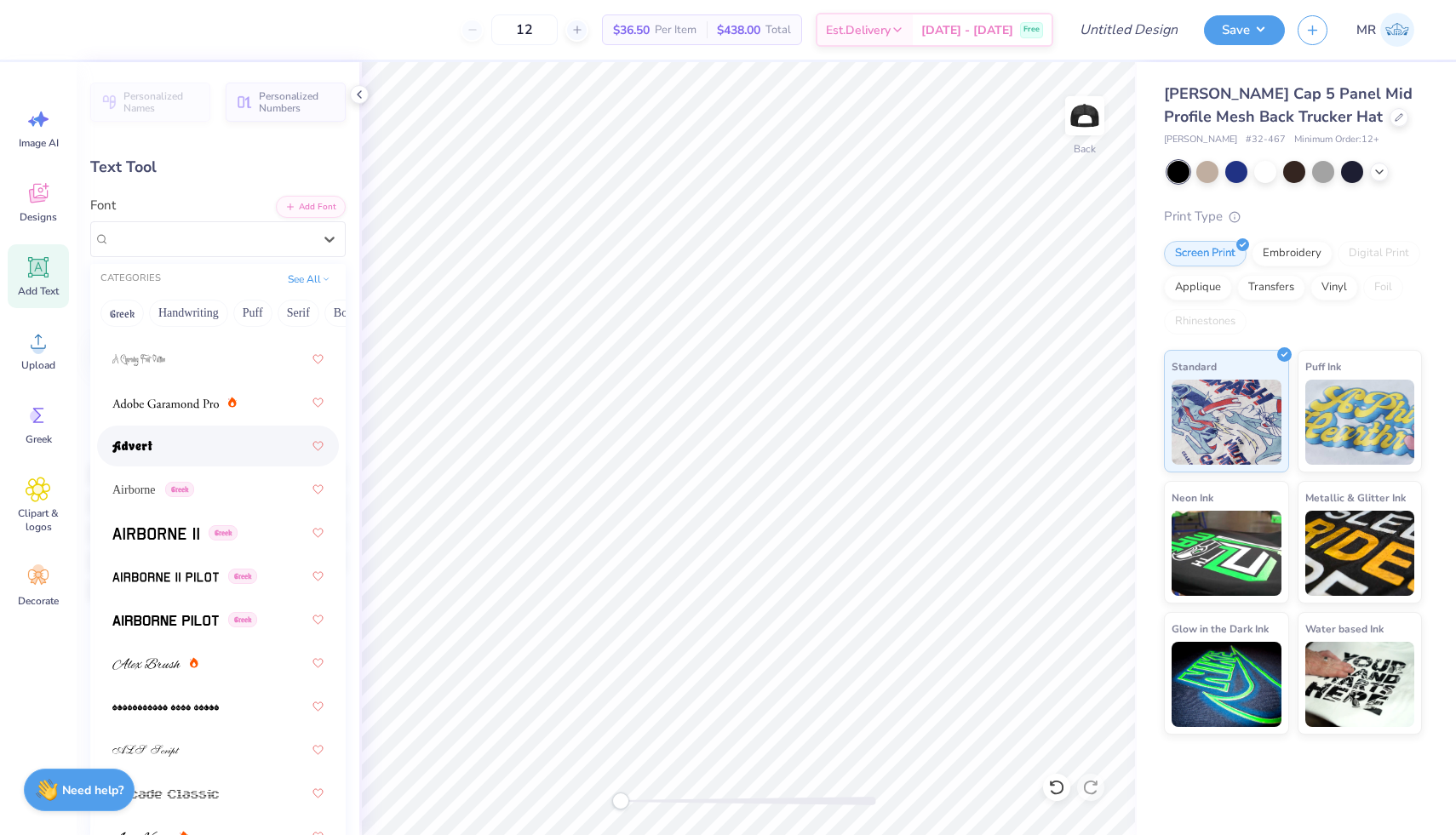
scroll to position [284, 0]
click at [272, 618] on div "Greek" at bounding box center [218, 616] width 211 height 31
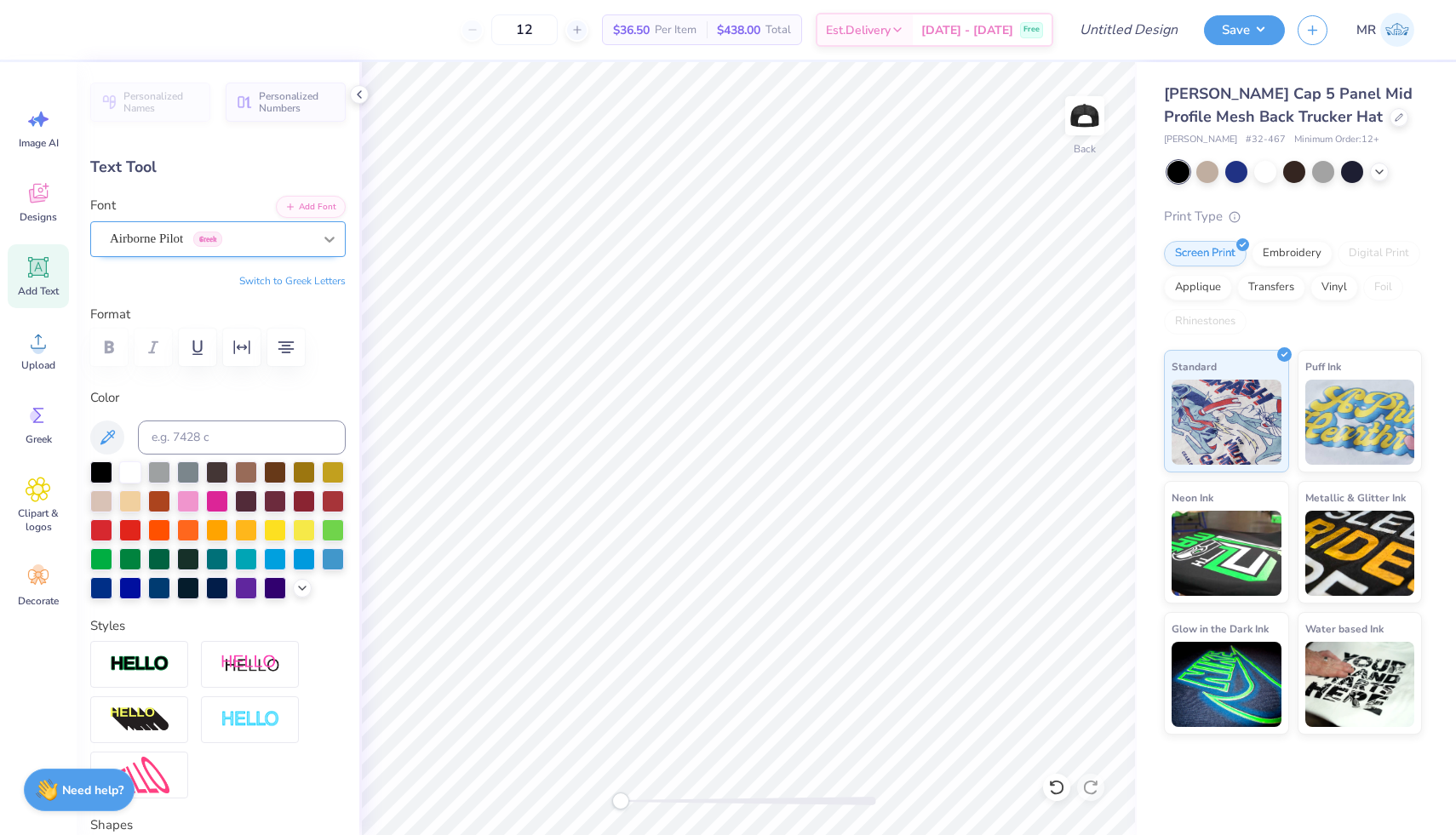
click at [315, 240] on div at bounding box center [329, 238] width 31 height 31
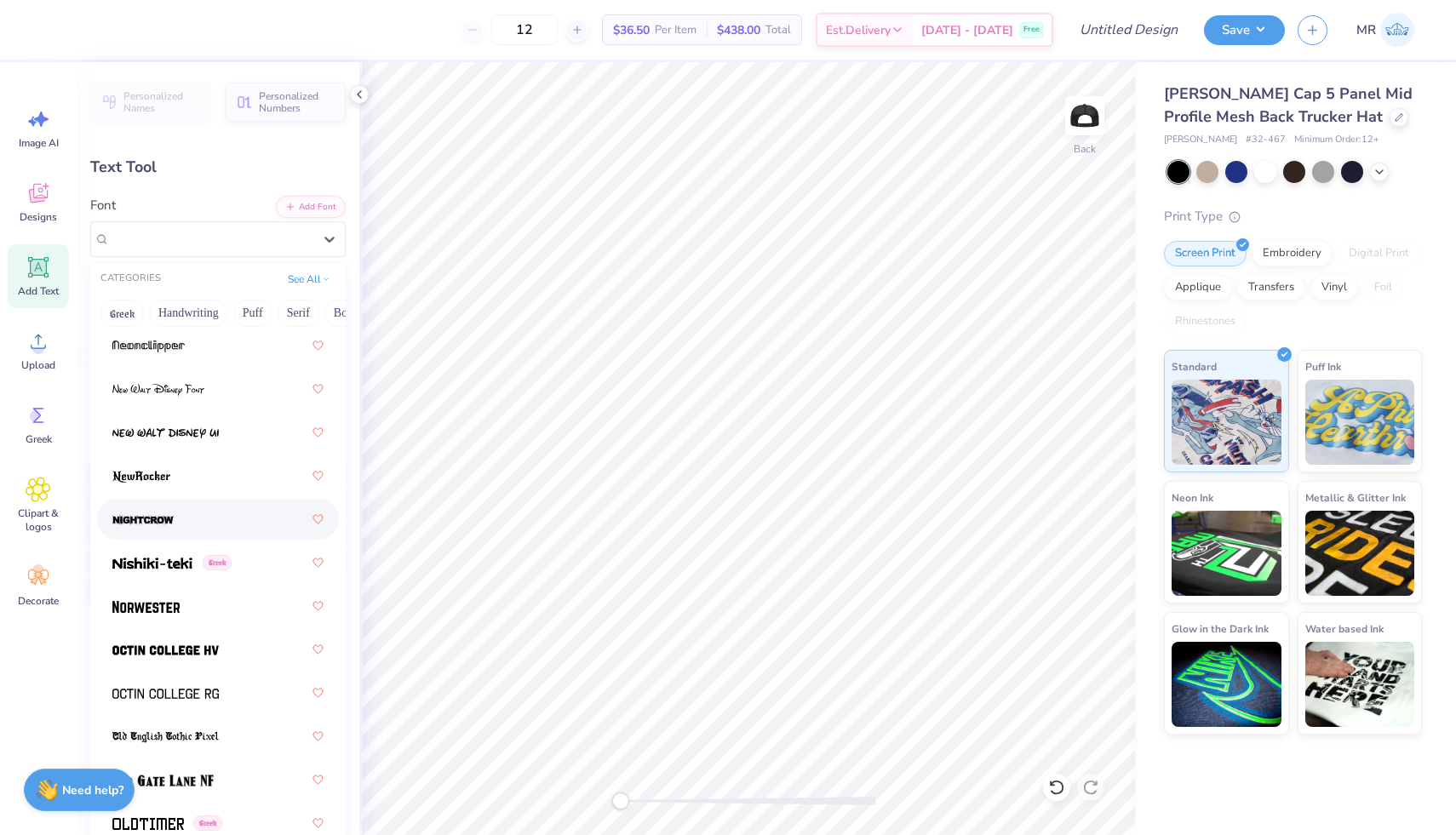
scroll to position [9209, 0]
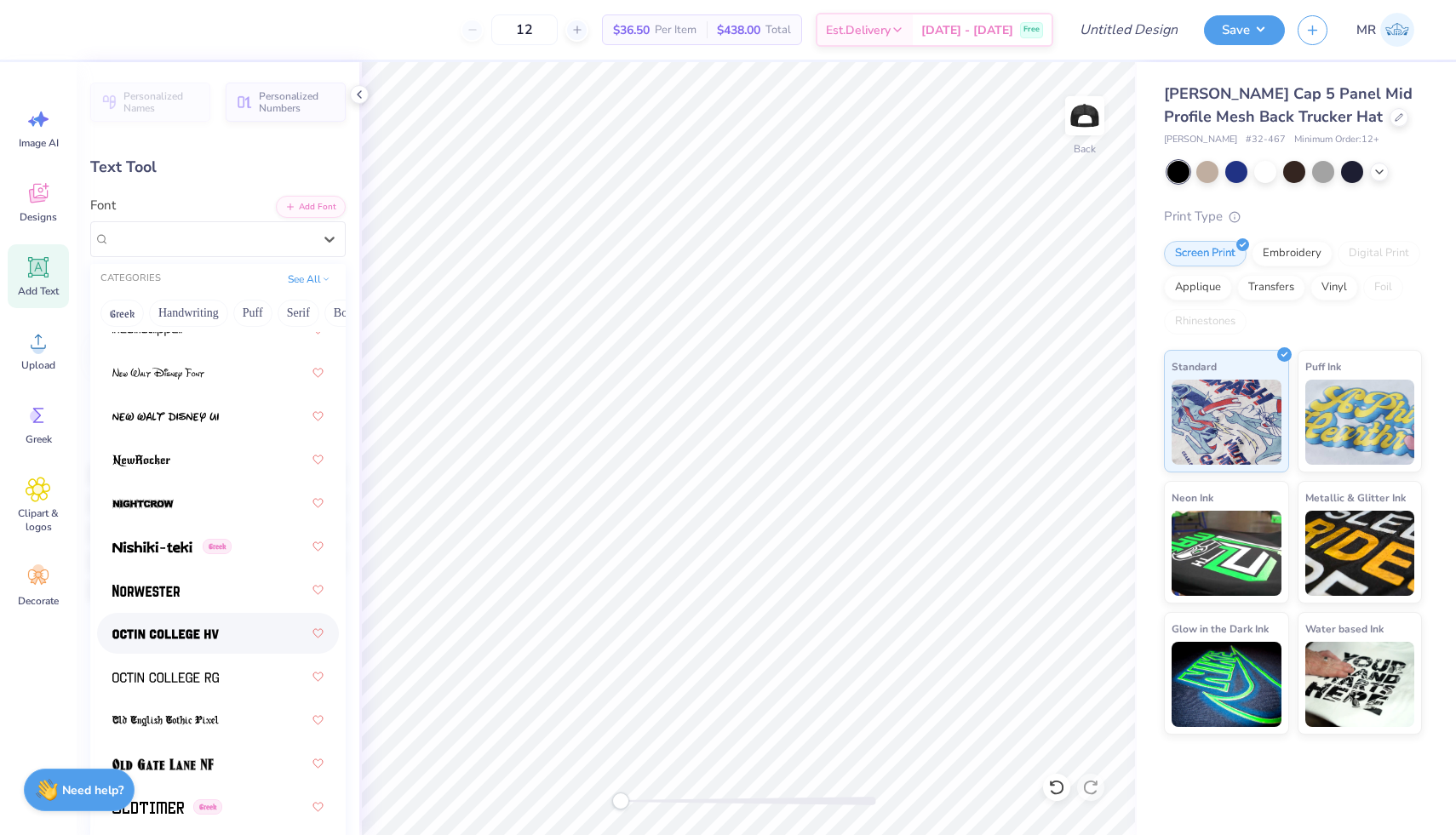
click at [251, 621] on div at bounding box center [218, 633] width 211 height 31
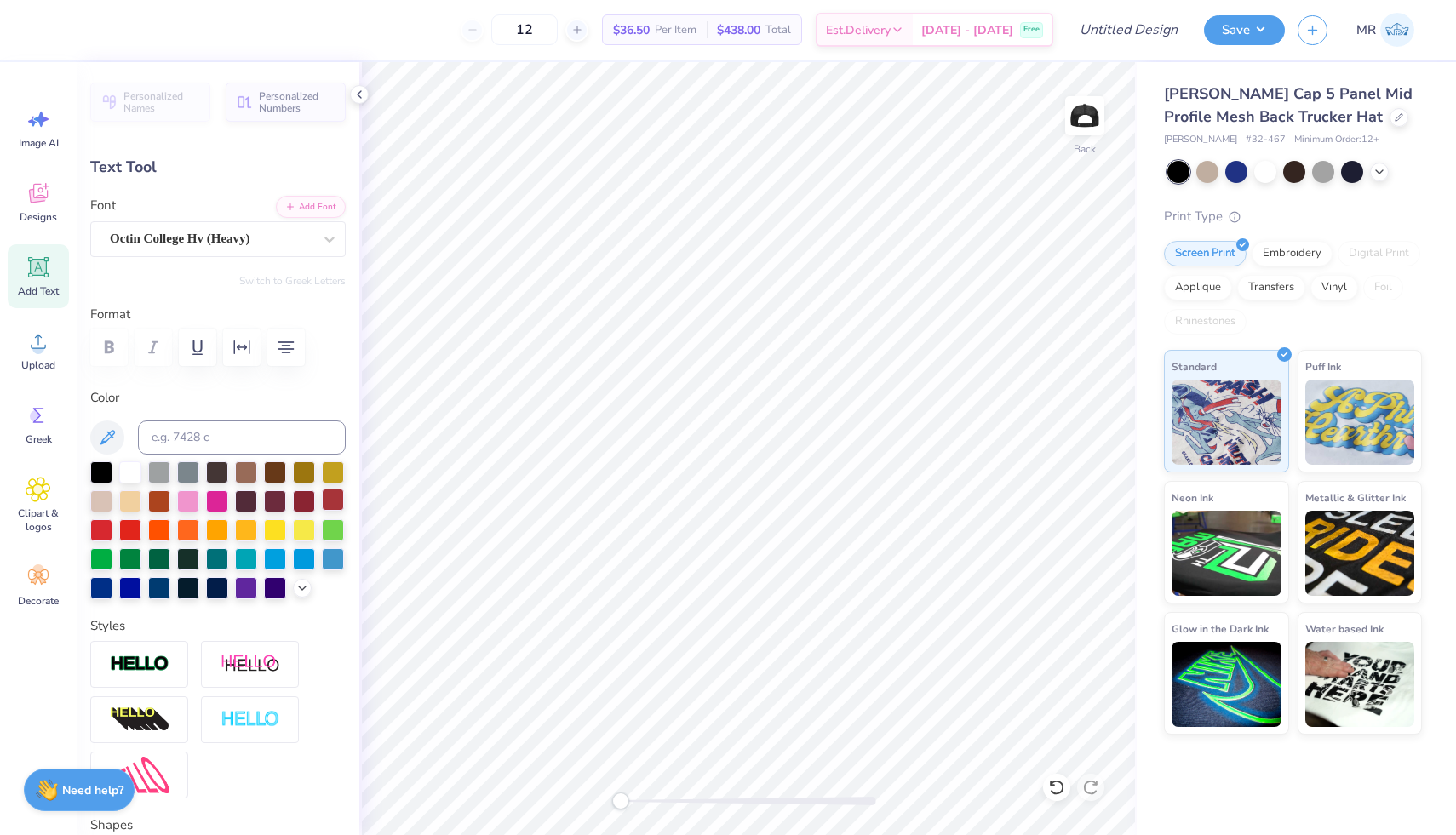
type input "3.73"
type input "1.11"
type input "3.91"
type input "1.16"
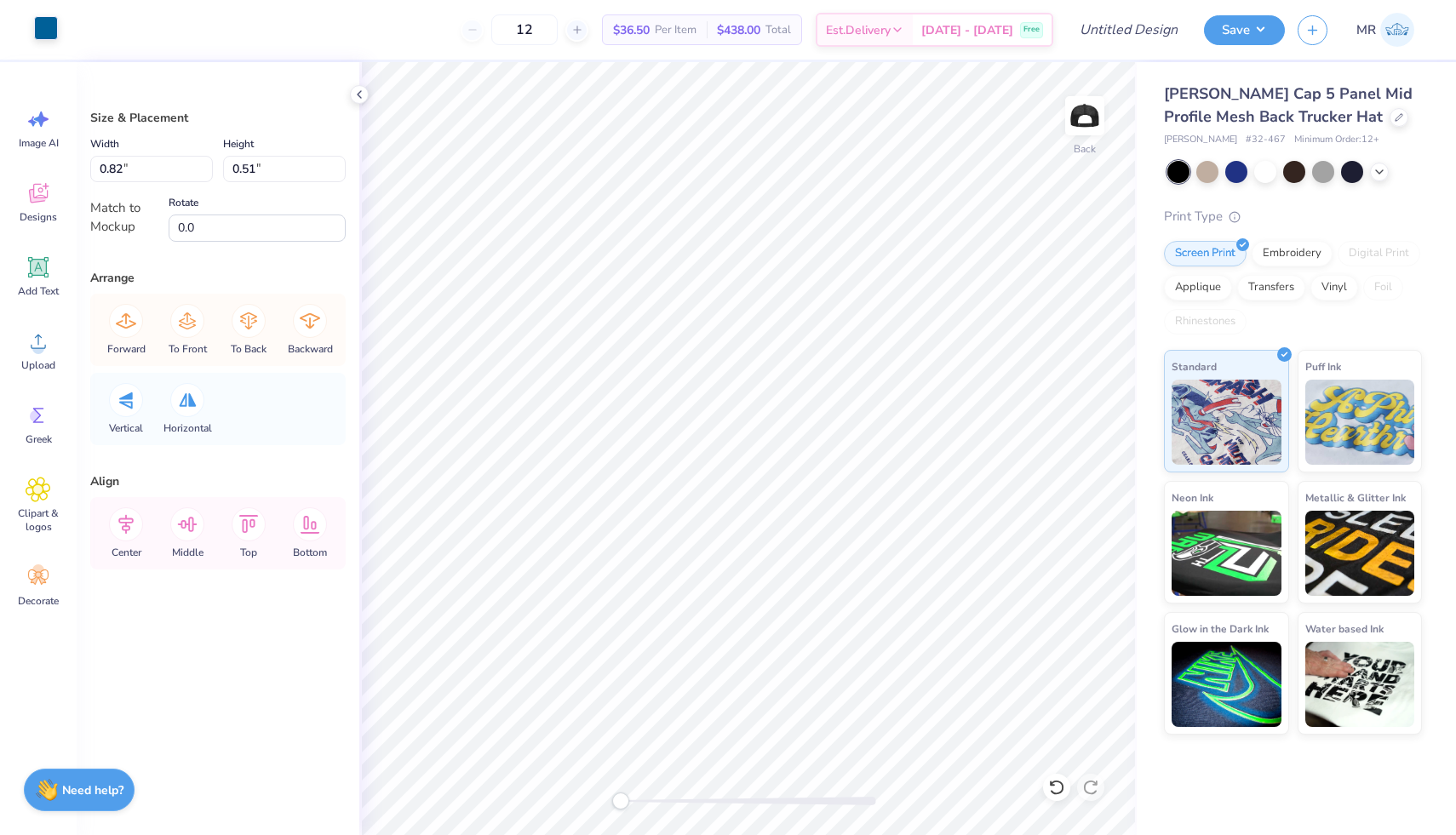
click at [45, 25] on div at bounding box center [45, 28] width 24 height 24
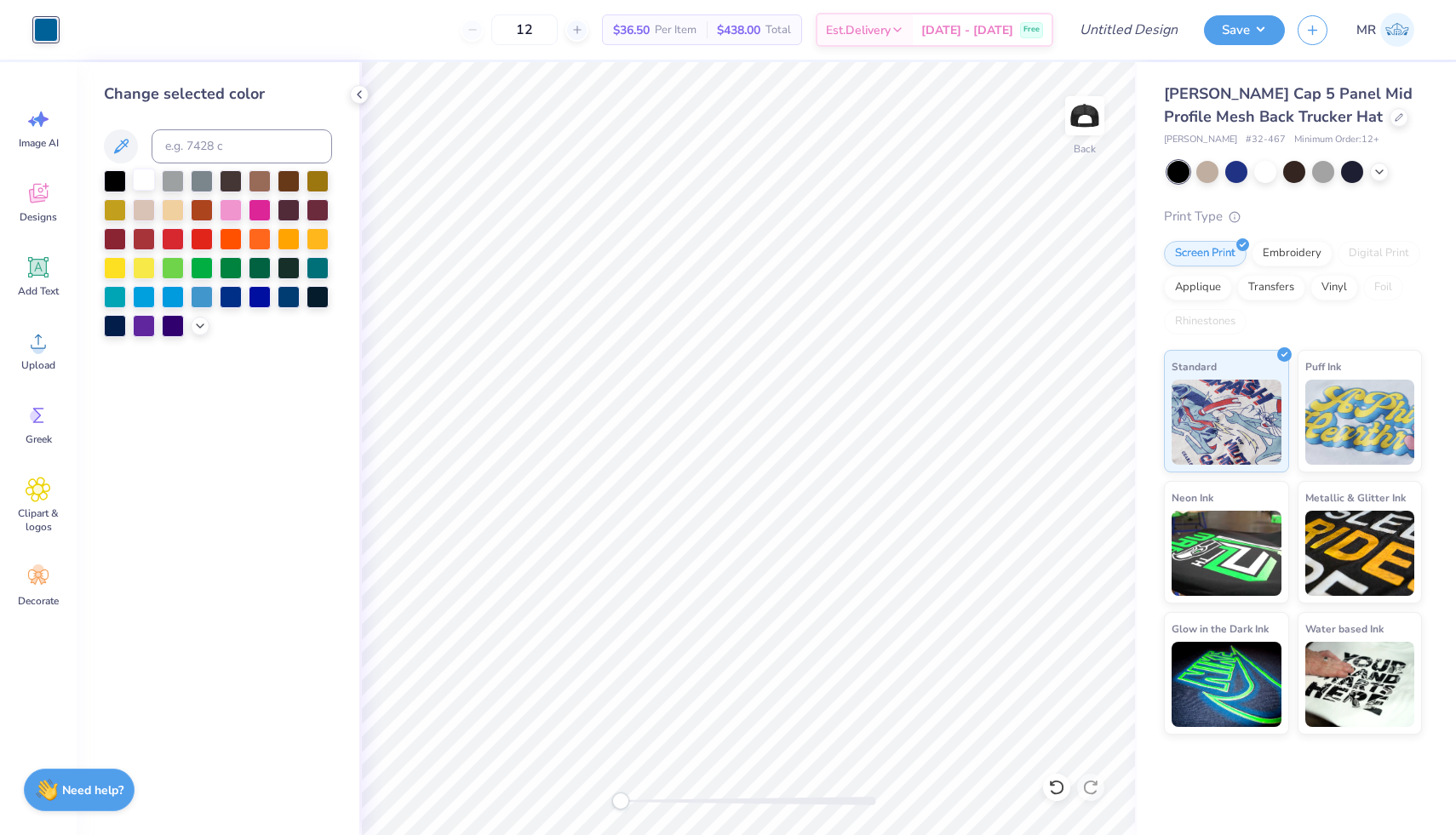
click at [150, 177] on div at bounding box center [143, 179] width 22 height 22
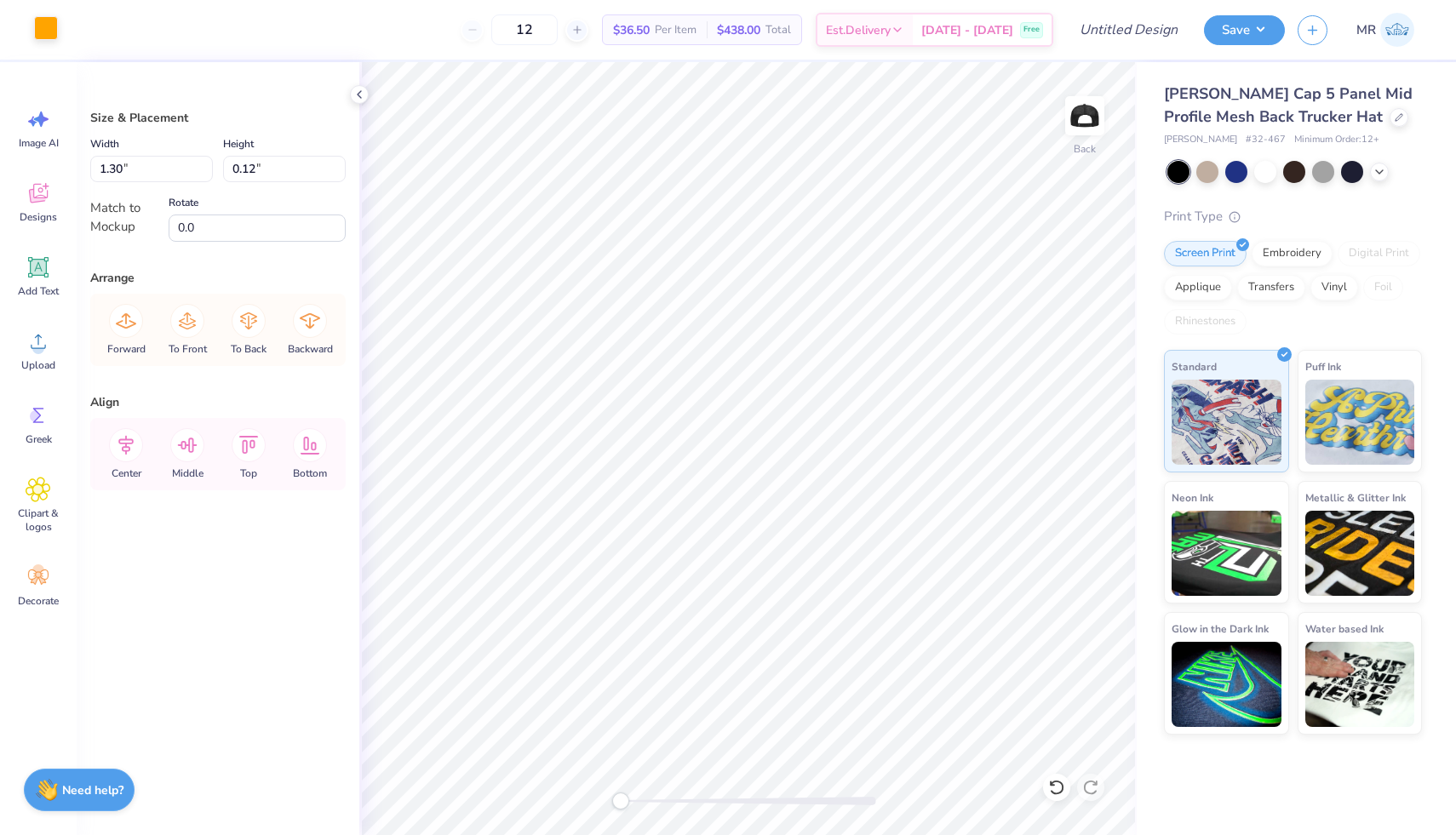
click at [40, 38] on div at bounding box center [45, 28] width 24 height 24
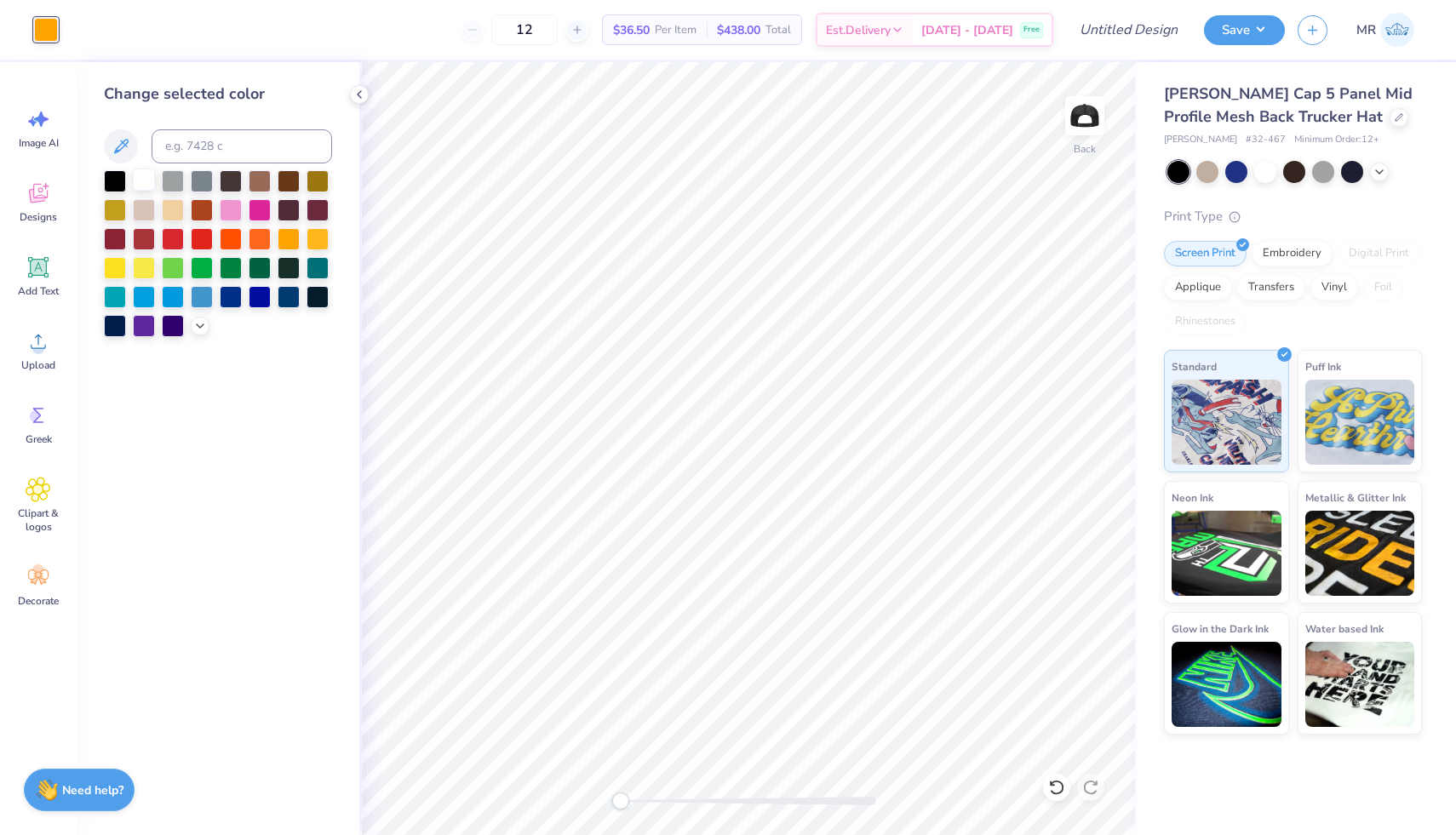
click at [150, 177] on div at bounding box center [143, 179] width 22 height 22
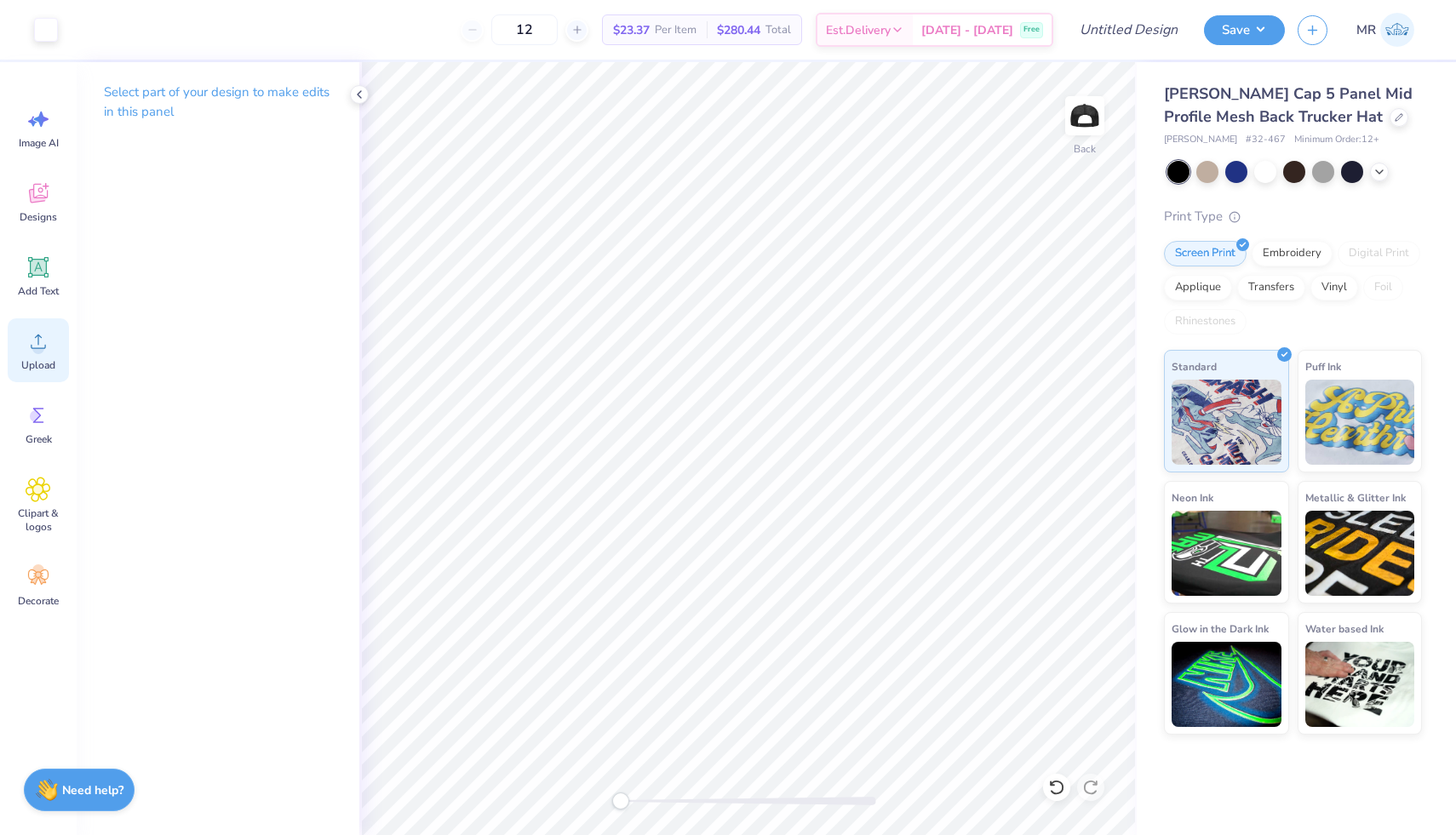
click at [38, 362] on span "Upload" at bounding box center [38, 365] width 34 height 14
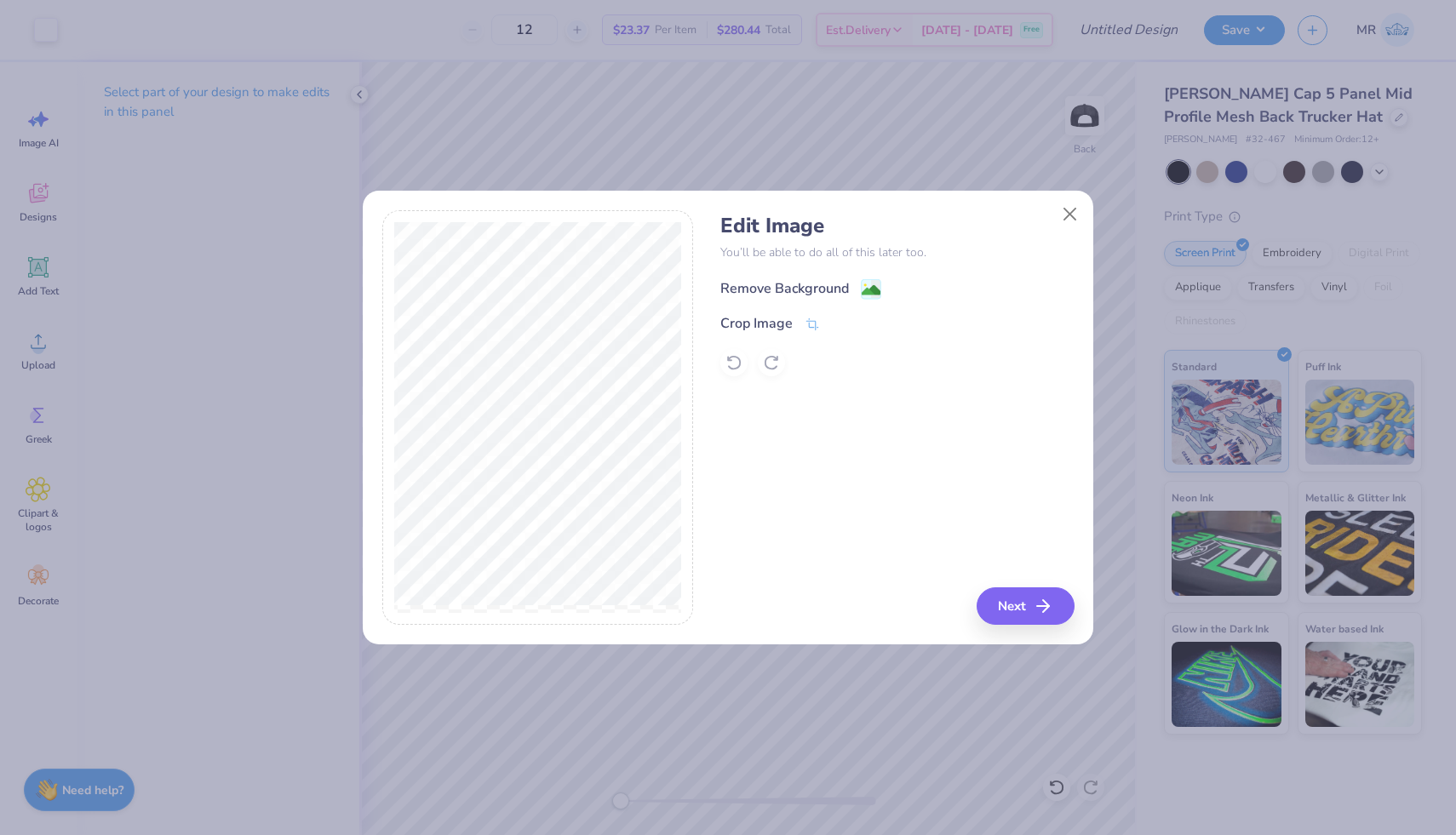
click at [794, 291] on div "Remove Background" at bounding box center [784, 288] width 128 height 20
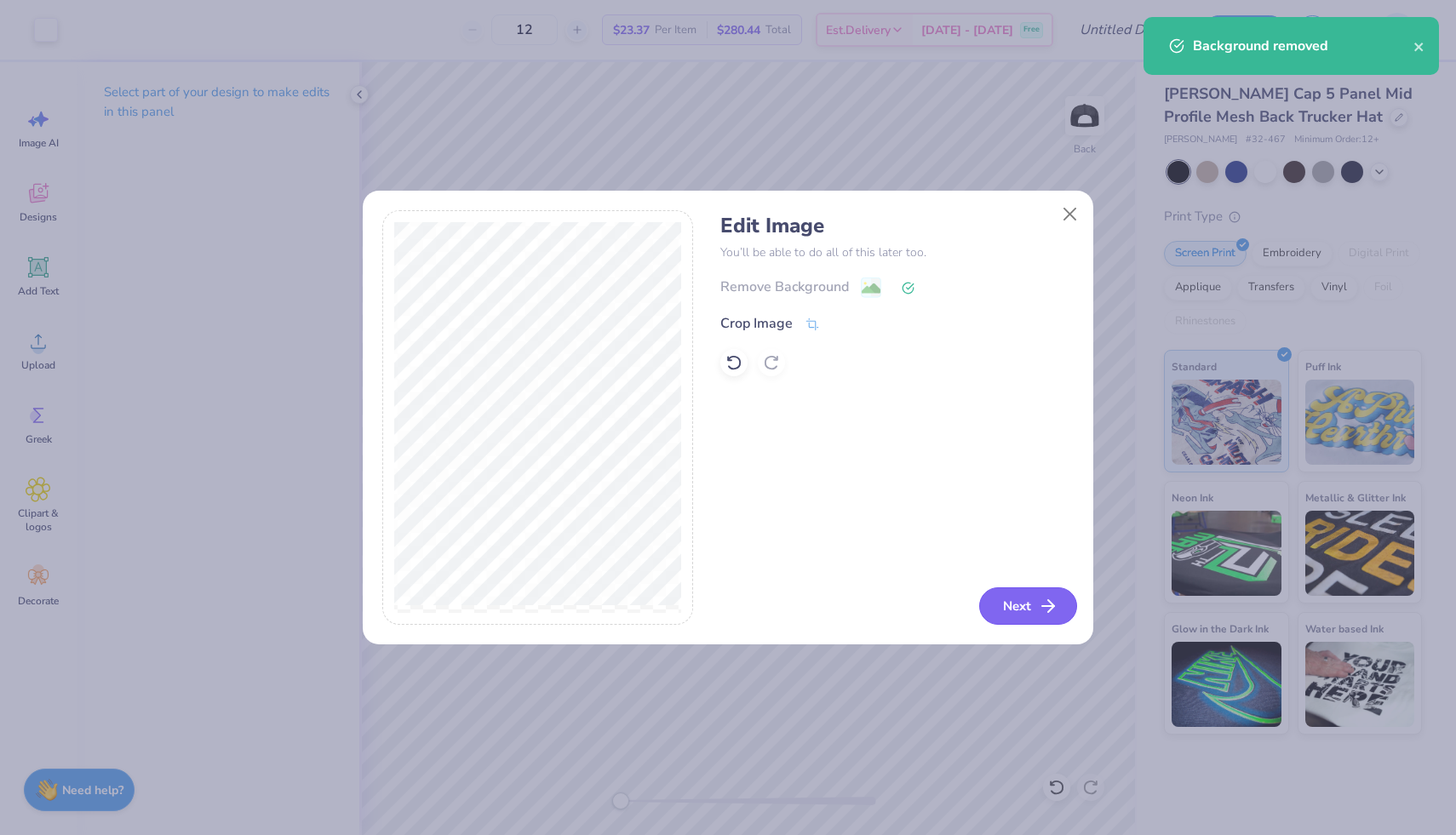
click at [1011, 608] on button "Next" at bounding box center [1029, 605] width 98 height 38
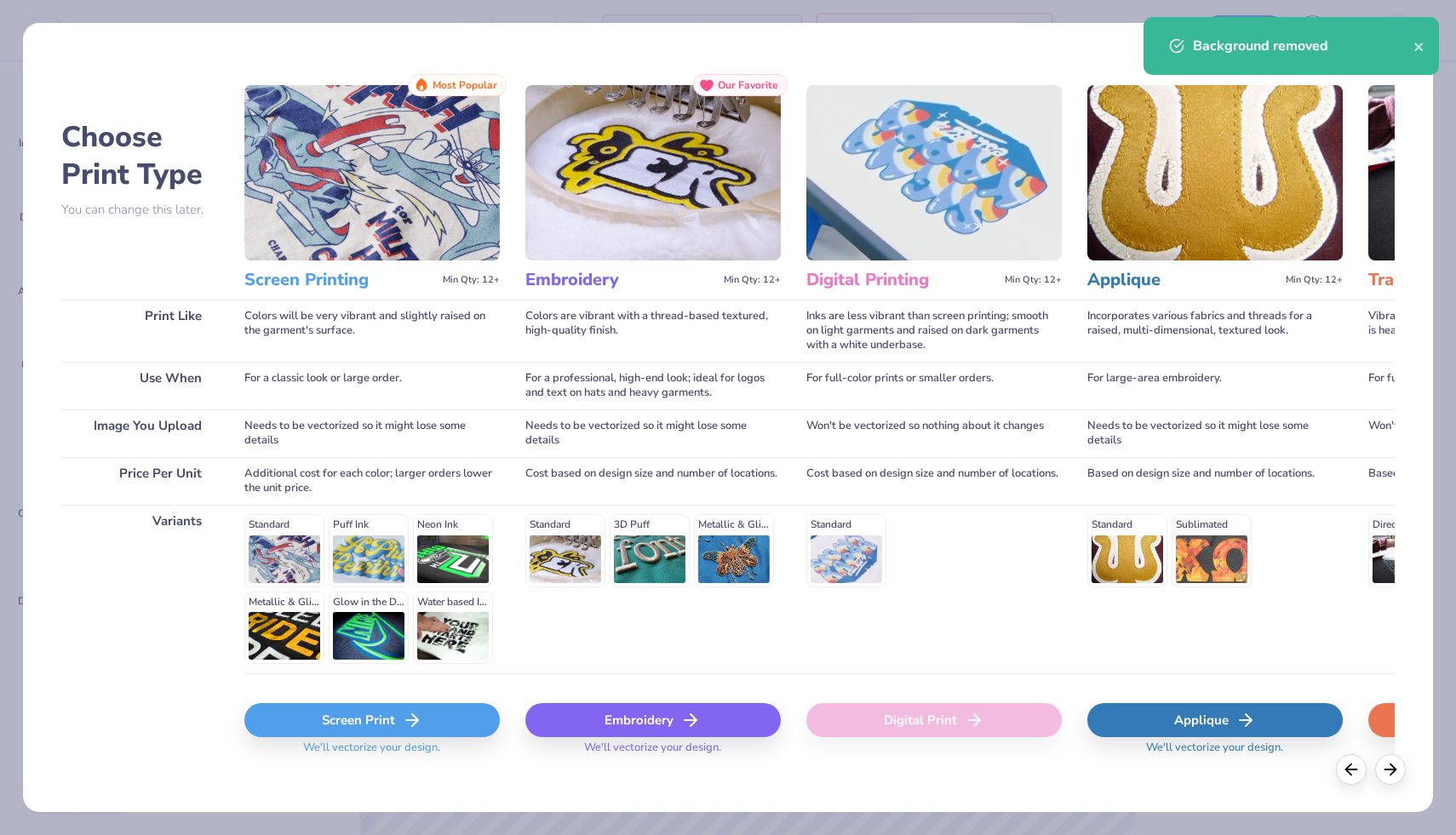
click at [450, 710] on div "Screen Print" at bounding box center [372, 720] width 255 height 34
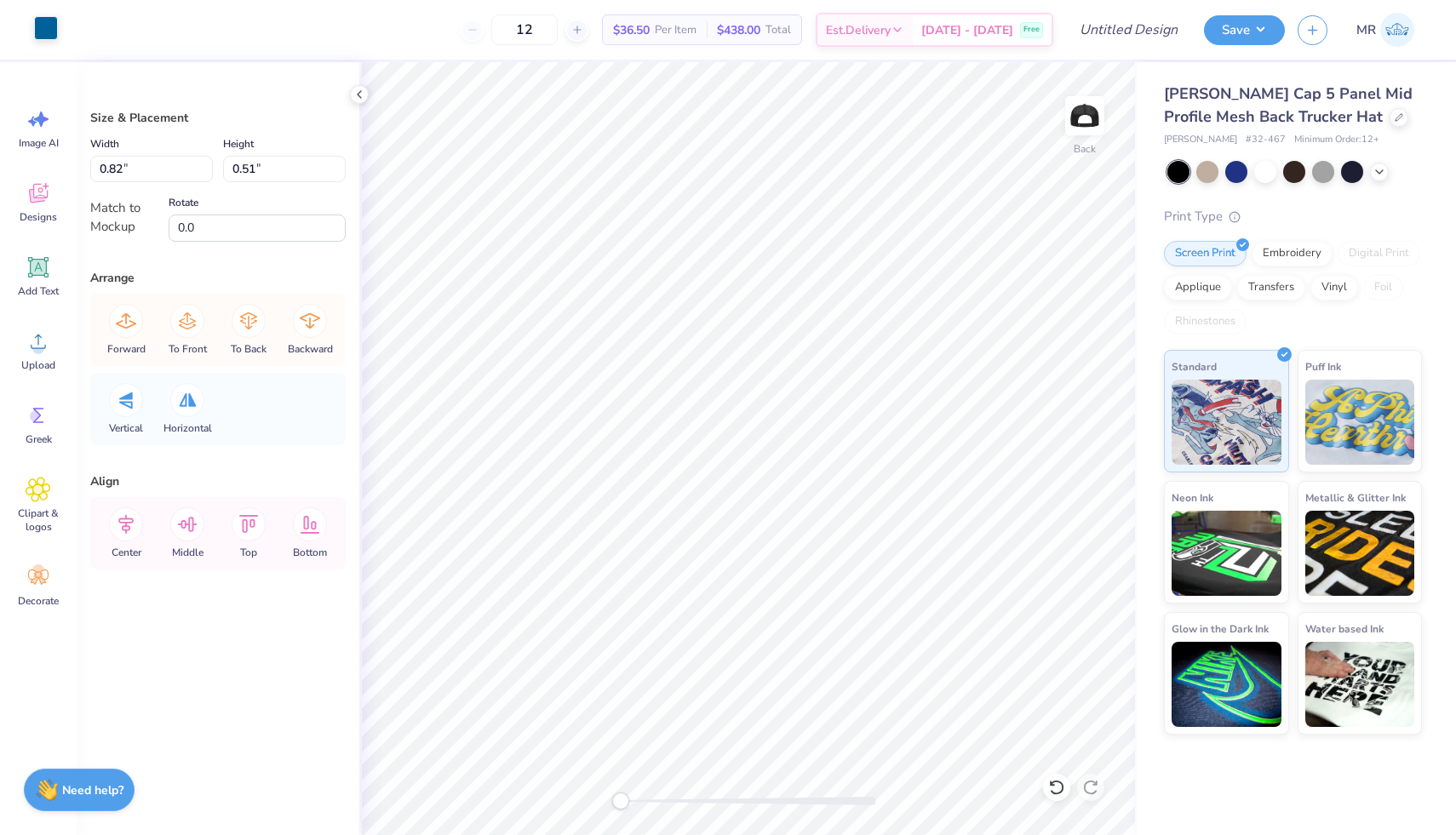
click at [49, 36] on div at bounding box center [45, 28] width 24 height 24
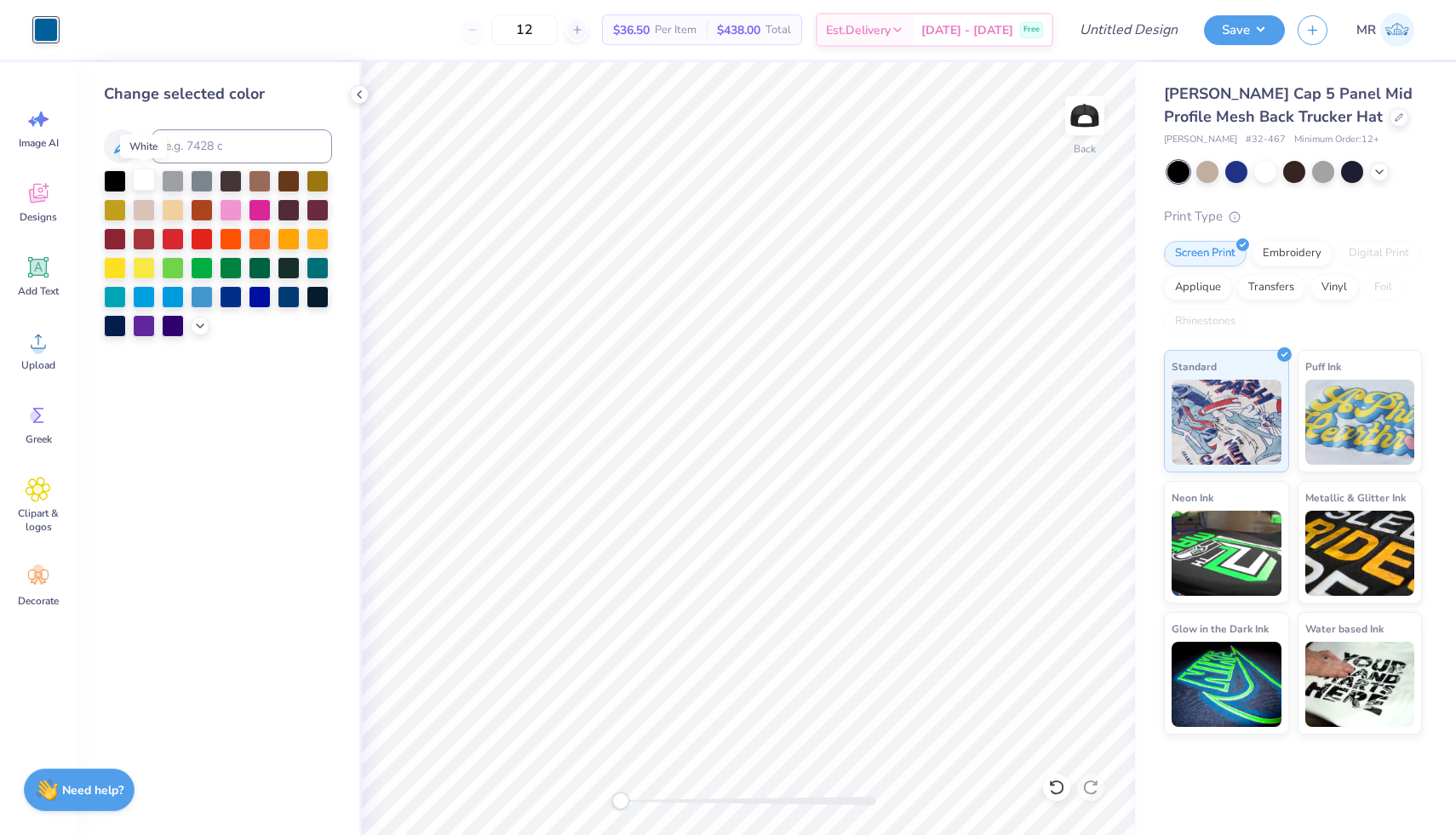
click at [139, 183] on div at bounding box center [143, 179] width 22 height 22
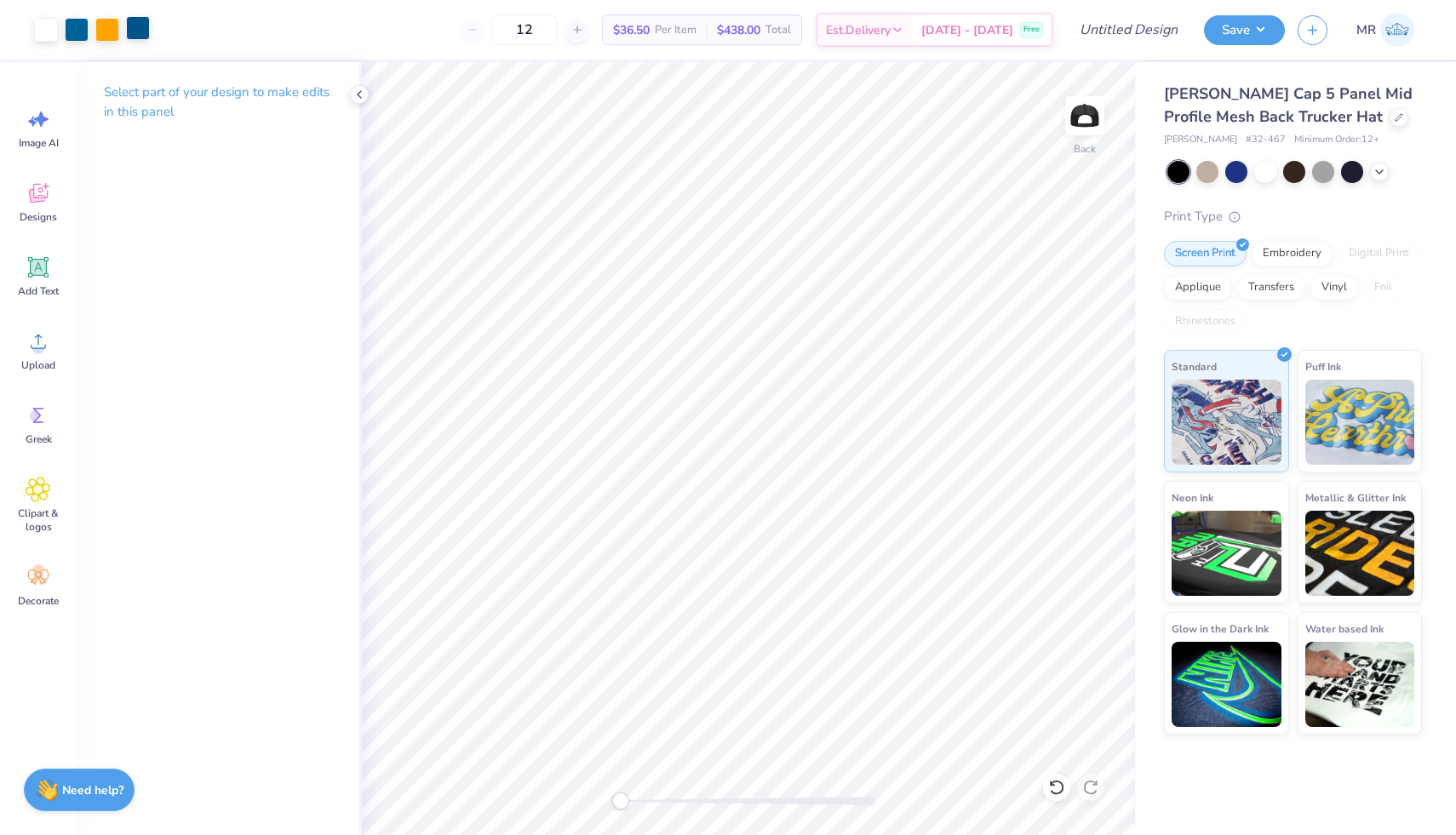
click at [135, 24] on div at bounding box center [137, 28] width 24 height 24
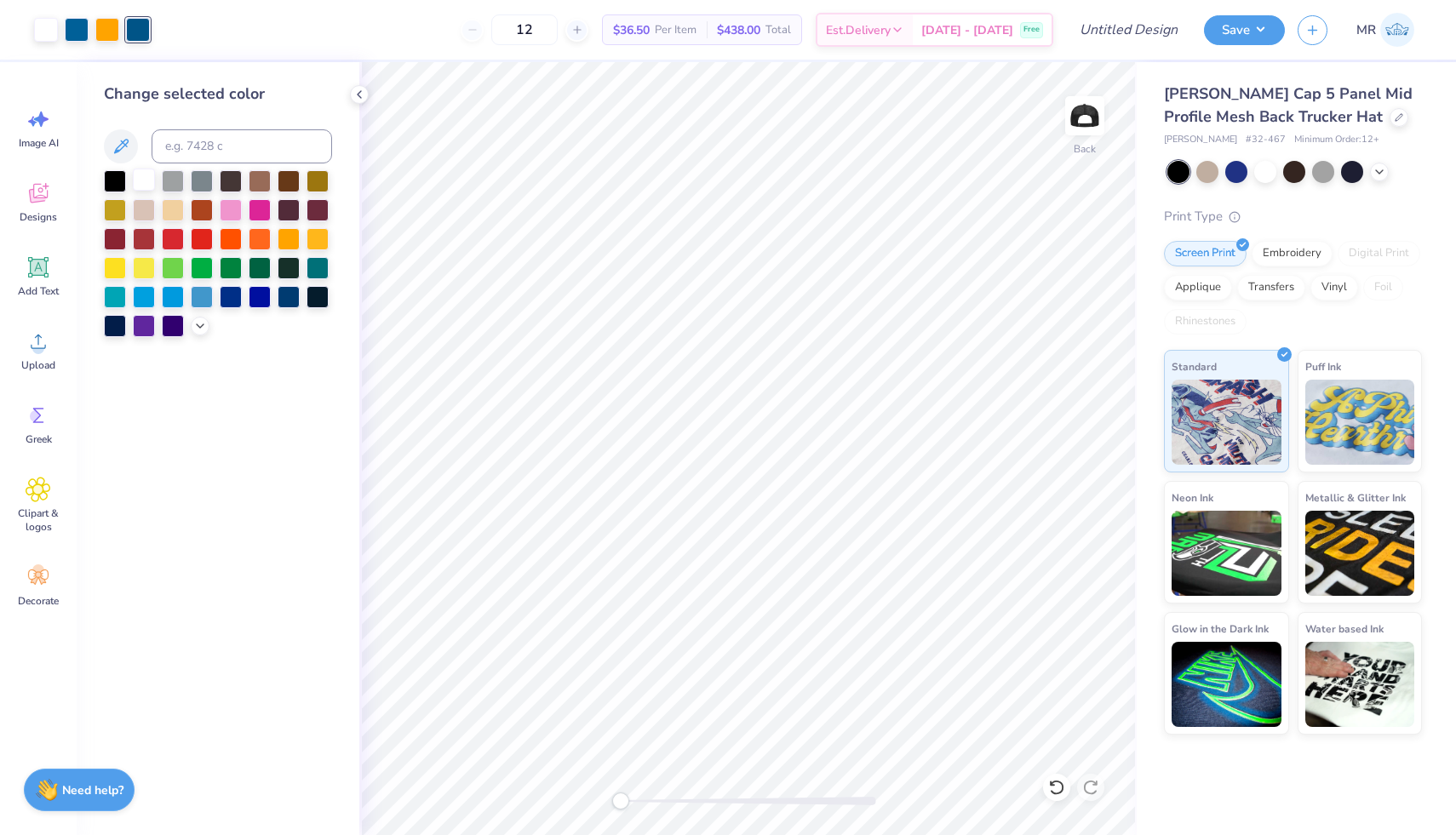
click at [149, 183] on div at bounding box center [143, 179] width 22 height 22
click at [77, 32] on div at bounding box center [76, 28] width 24 height 24
click at [145, 177] on div at bounding box center [143, 179] width 22 height 22
click at [79, 31] on div at bounding box center [76, 28] width 24 height 24
click at [146, 170] on div at bounding box center [143, 179] width 22 height 22
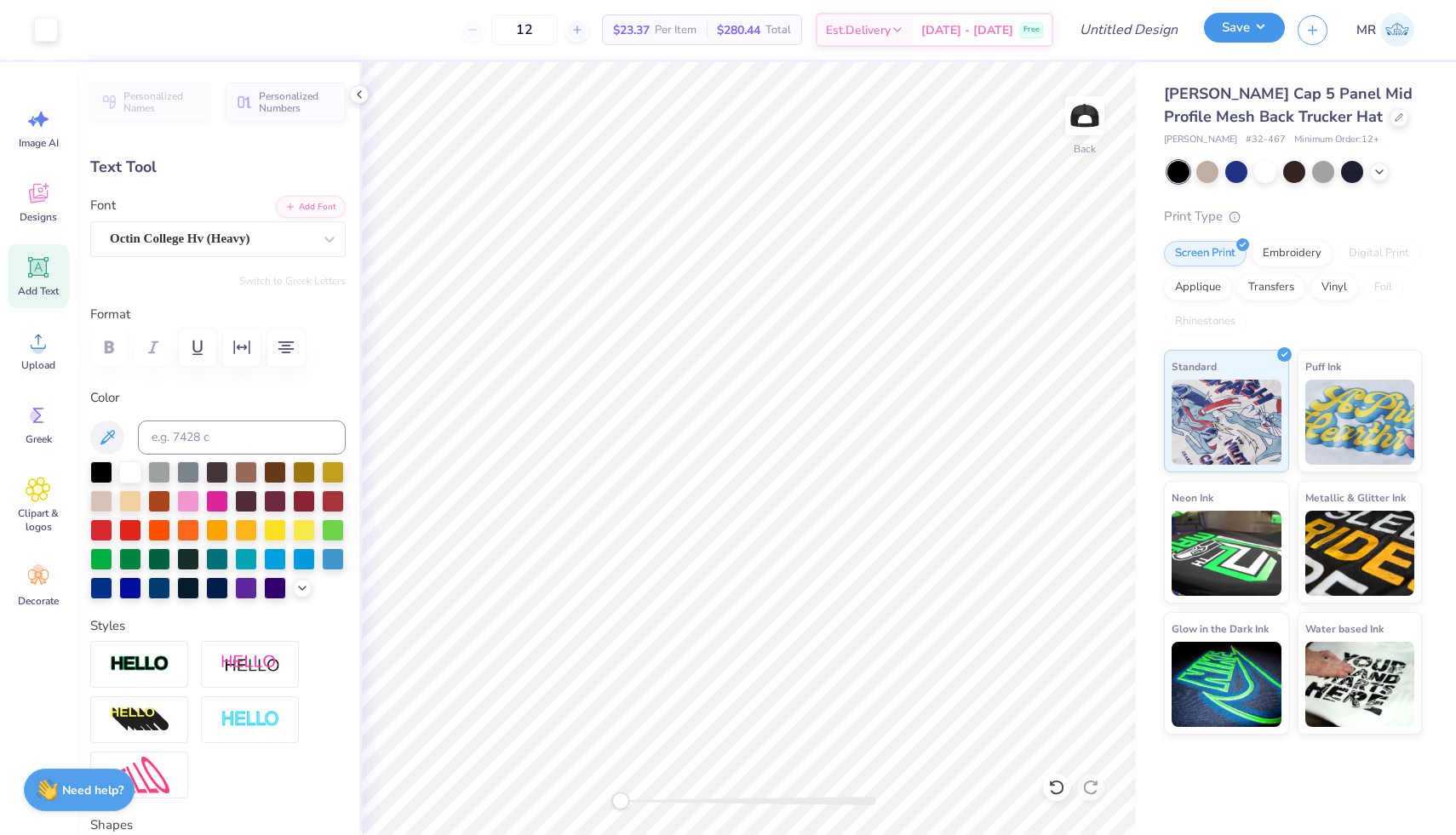
click at [1272, 34] on button "Save" at bounding box center [1245, 28] width 81 height 30
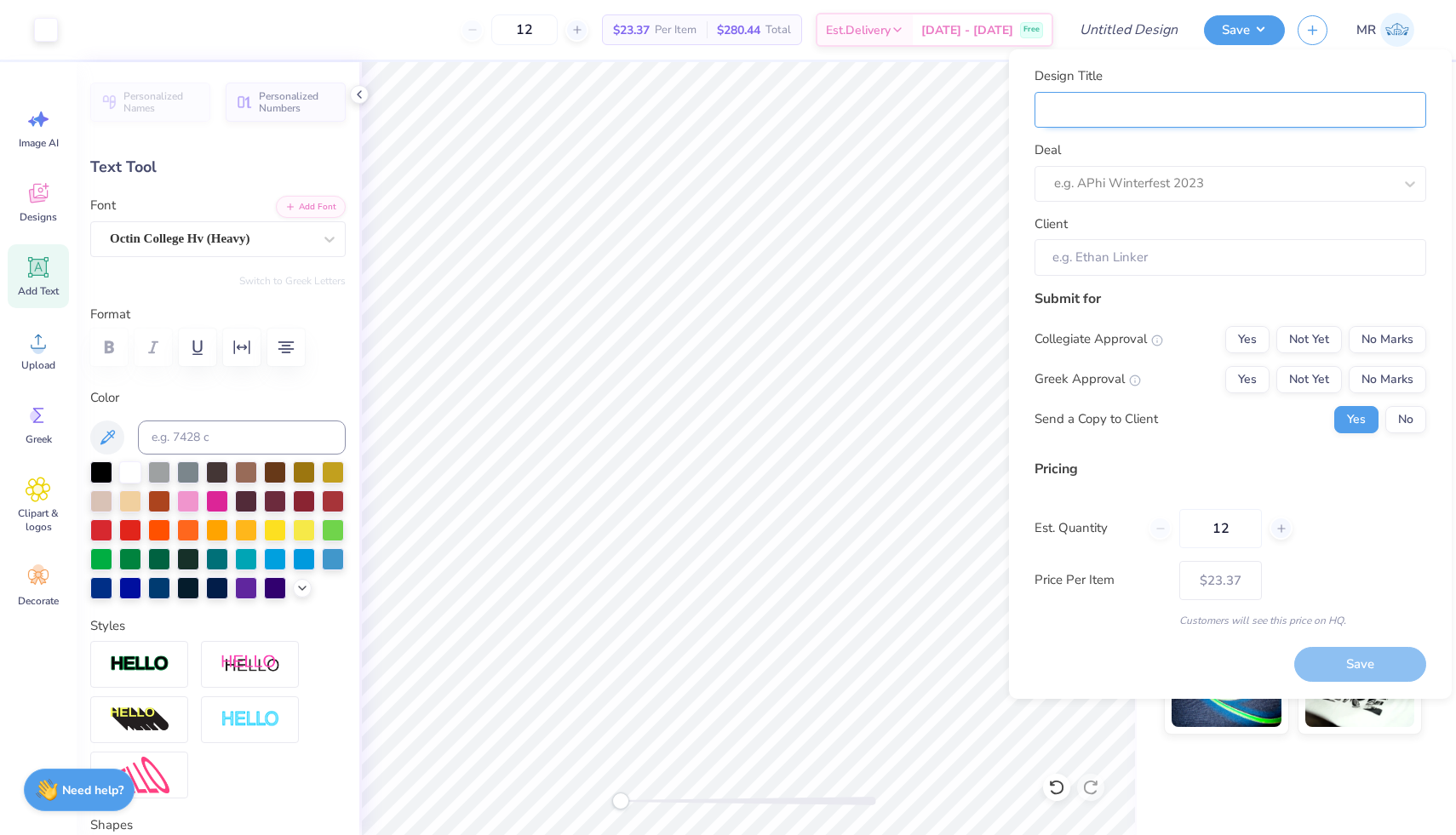
click at [1161, 109] on input "Design Title" at bounding box center [1231, 110] width 392 height 37
type input "Express Logistics Baseball Cap 1"
type input "Express Logistics Baseball Cap"
type input "Express Logistics Baseball Cap 2"
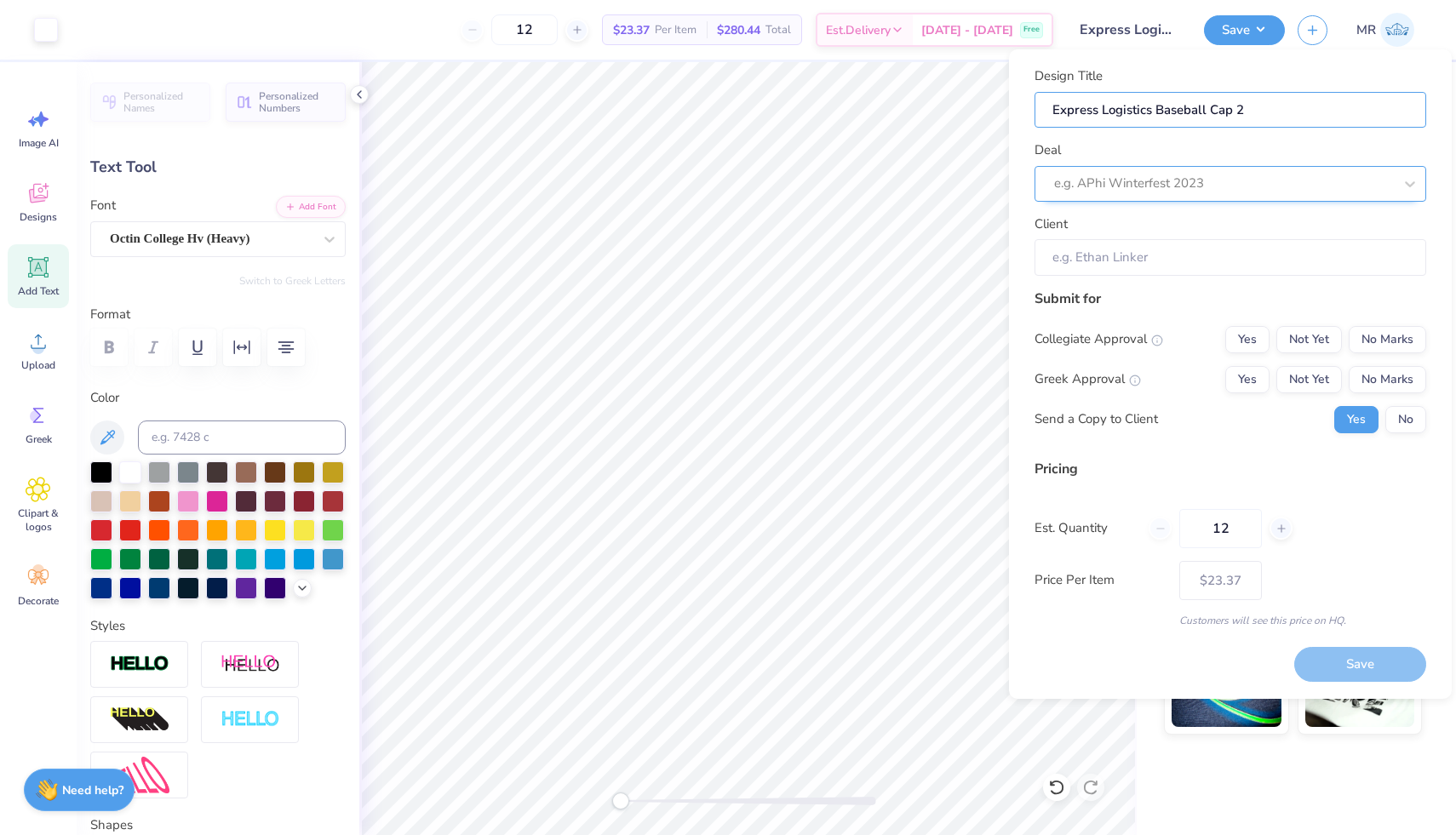
type input "Express Logistics Baseball Cap 2"
click at [1203, 201] on div "e.g. APhi Winterfest 2023" at bounding box center [1231, 183] width 392 height 36
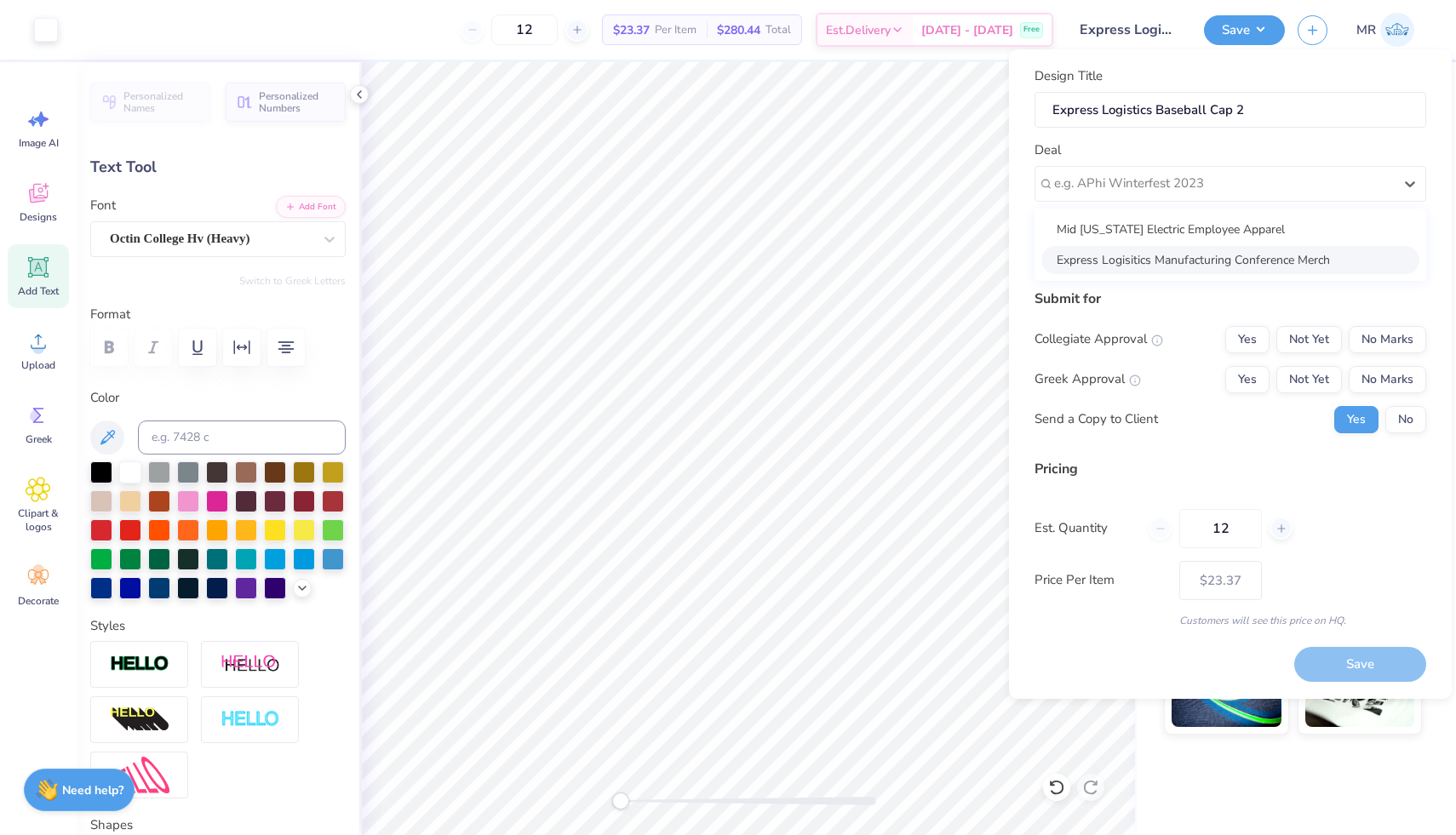
click at [1205, 255] on div "Express Logisitics Manufacturing Conference Merch" at bounding box center [1231, 260] width 378 height 28
type input "[PERSON_NAME]"
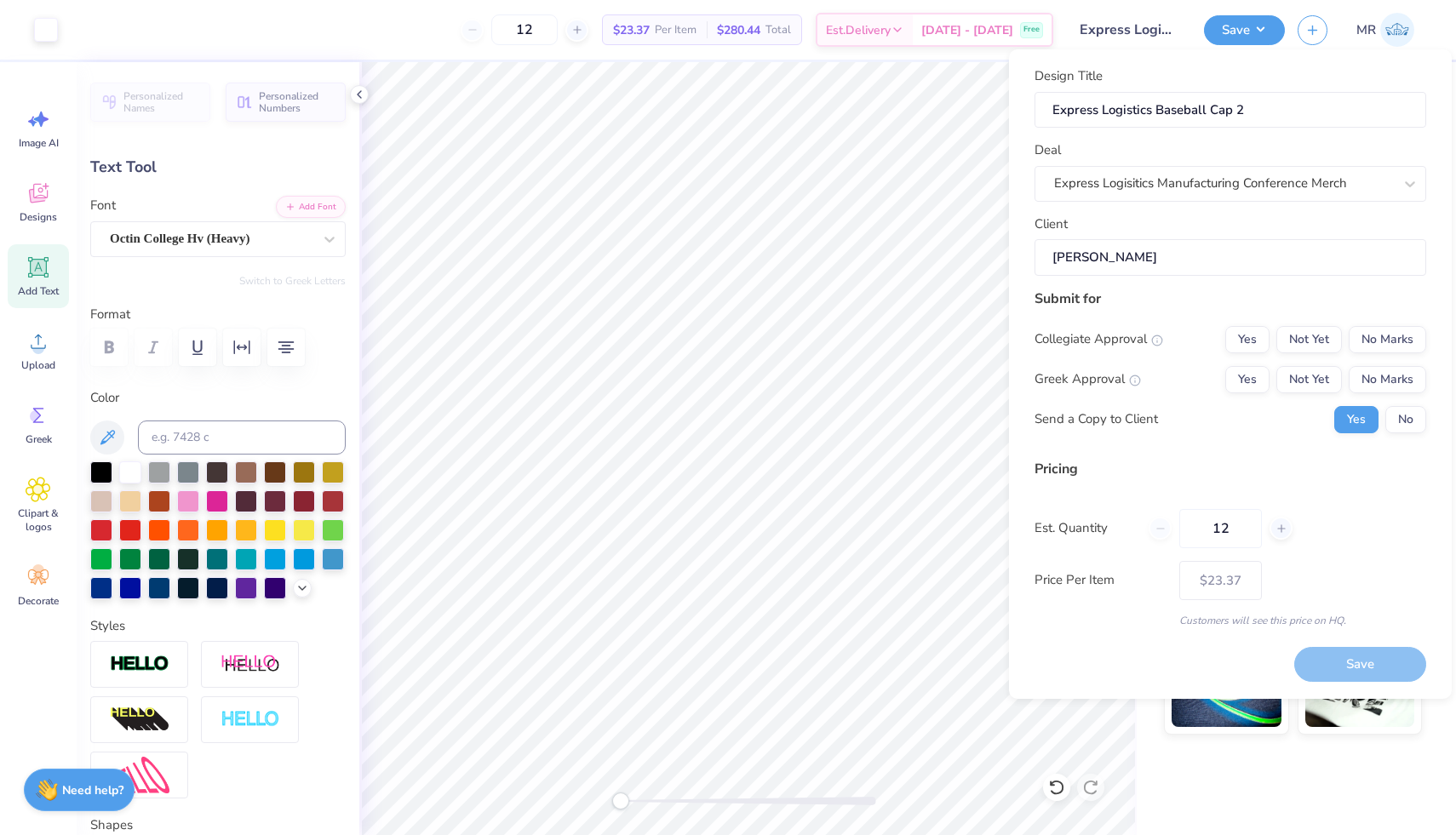
click at [1206, 255] on input "[PERSON_NAME]" at bounding box center [1231, 258] width 392 height 37
click at [1361, 345] on button "No Marks" at bounding box center [1388, 339] width 78 height 27
click at [1369, 379] on button "No Marks" at bounding box center [1388, 379] width 78 height 27
click at [1329, 676] on button "Save" at bounding box center [1360, 665] width 132 height 35
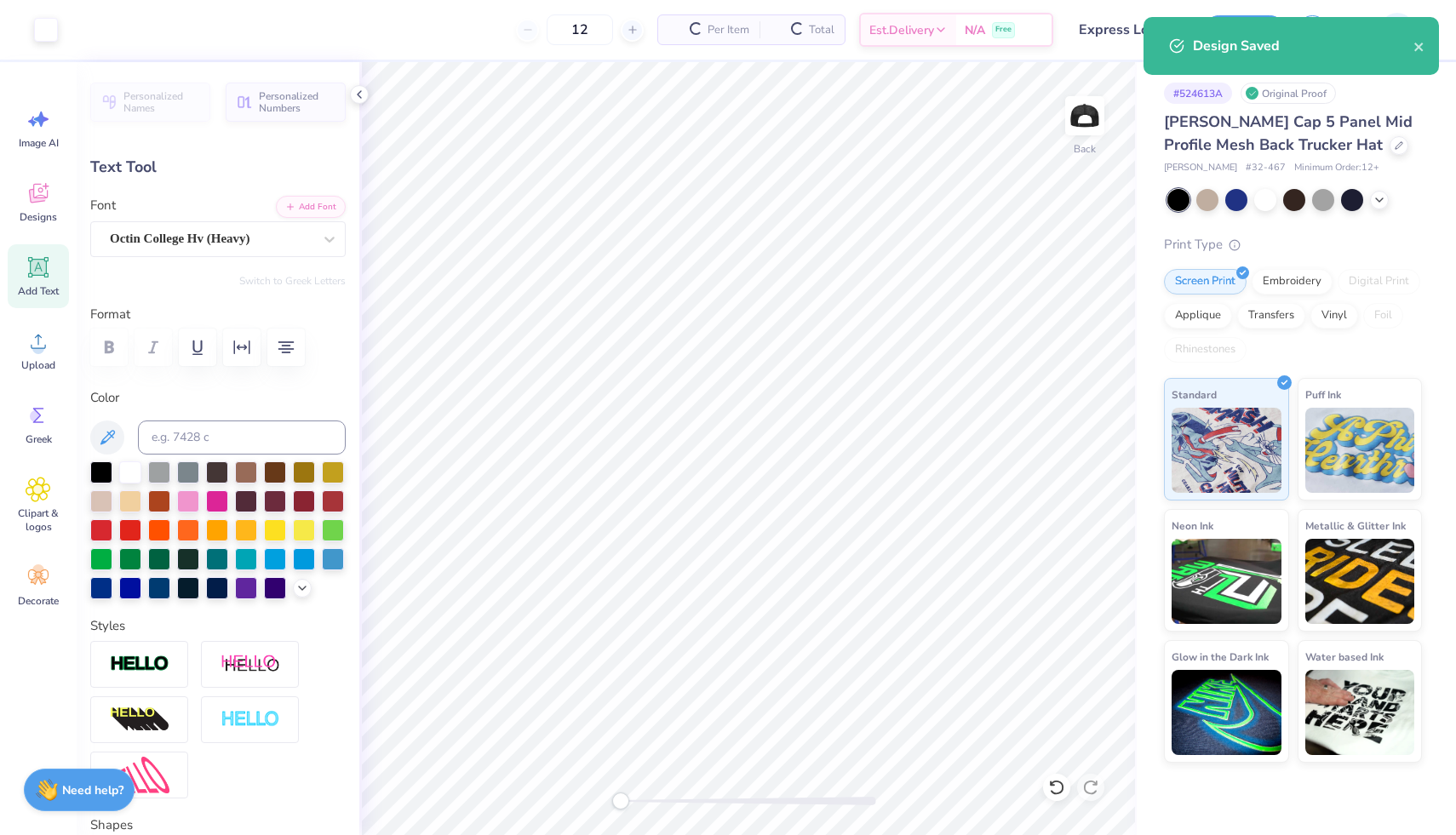
type input "$23.37"
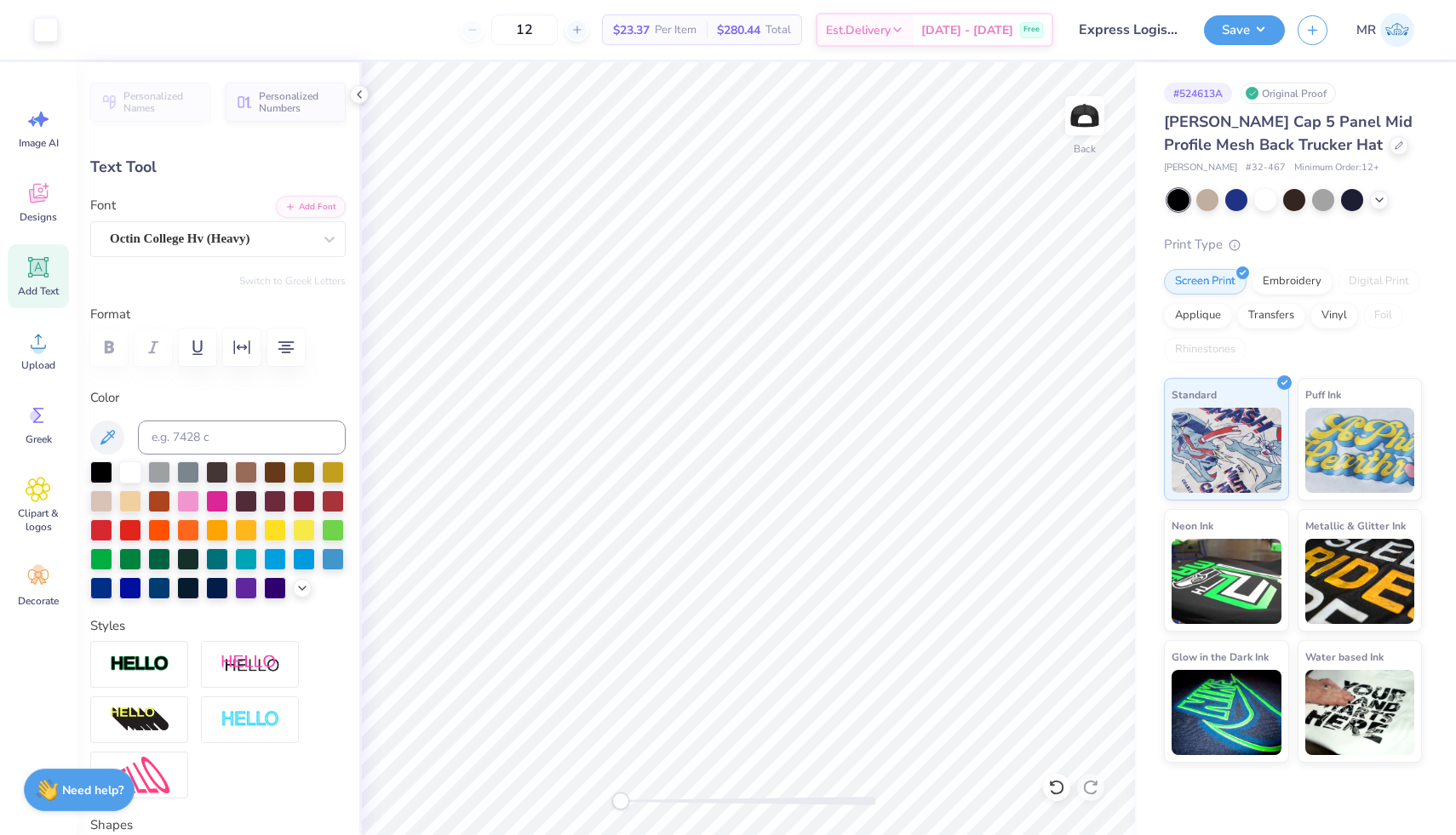
click at [1411, 31] on img at bounding box center [1397, 30] width 34 height 34
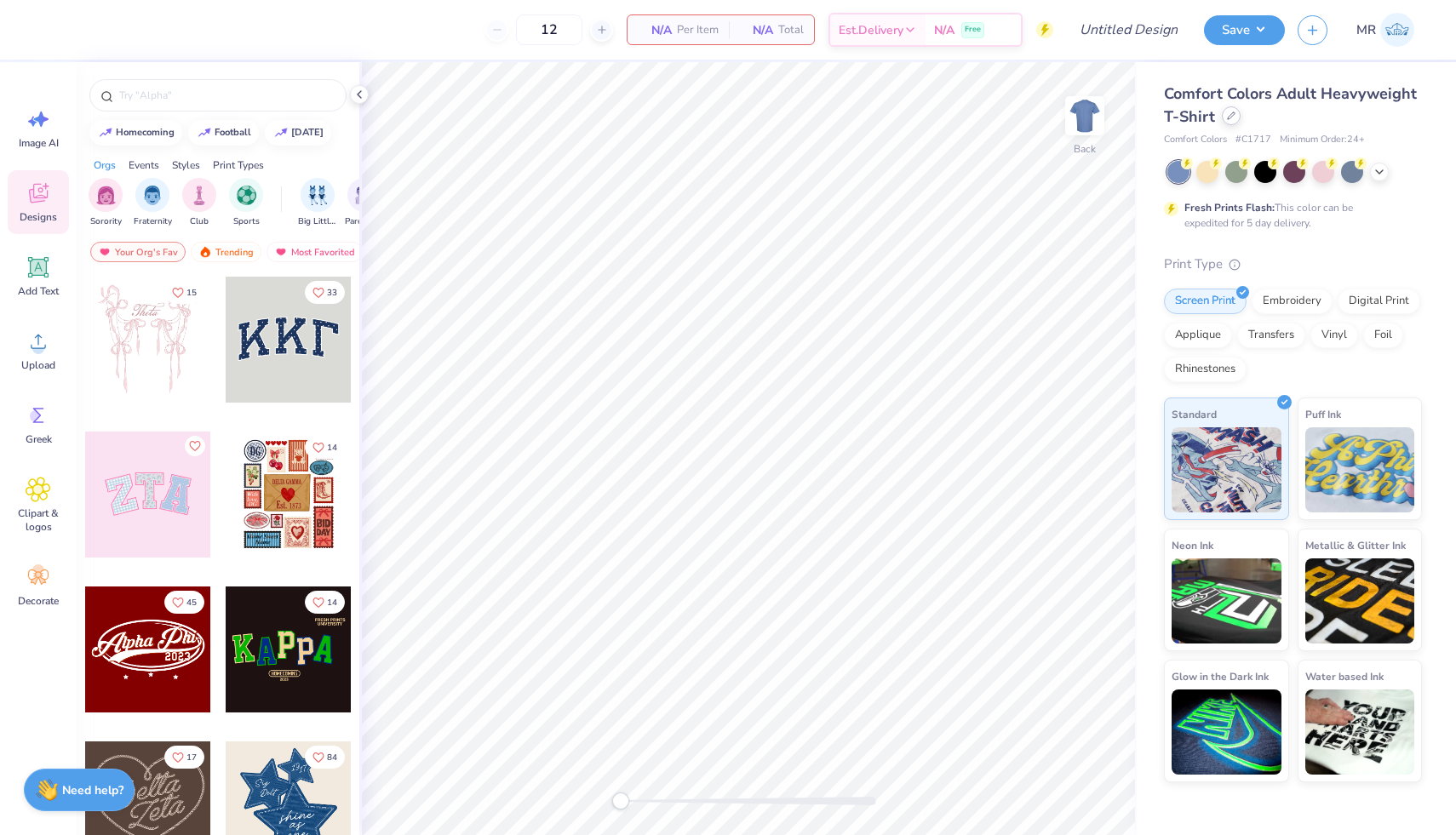
click at [1228, 121] on div at bounding box center [1231, 115] width 18 height 18
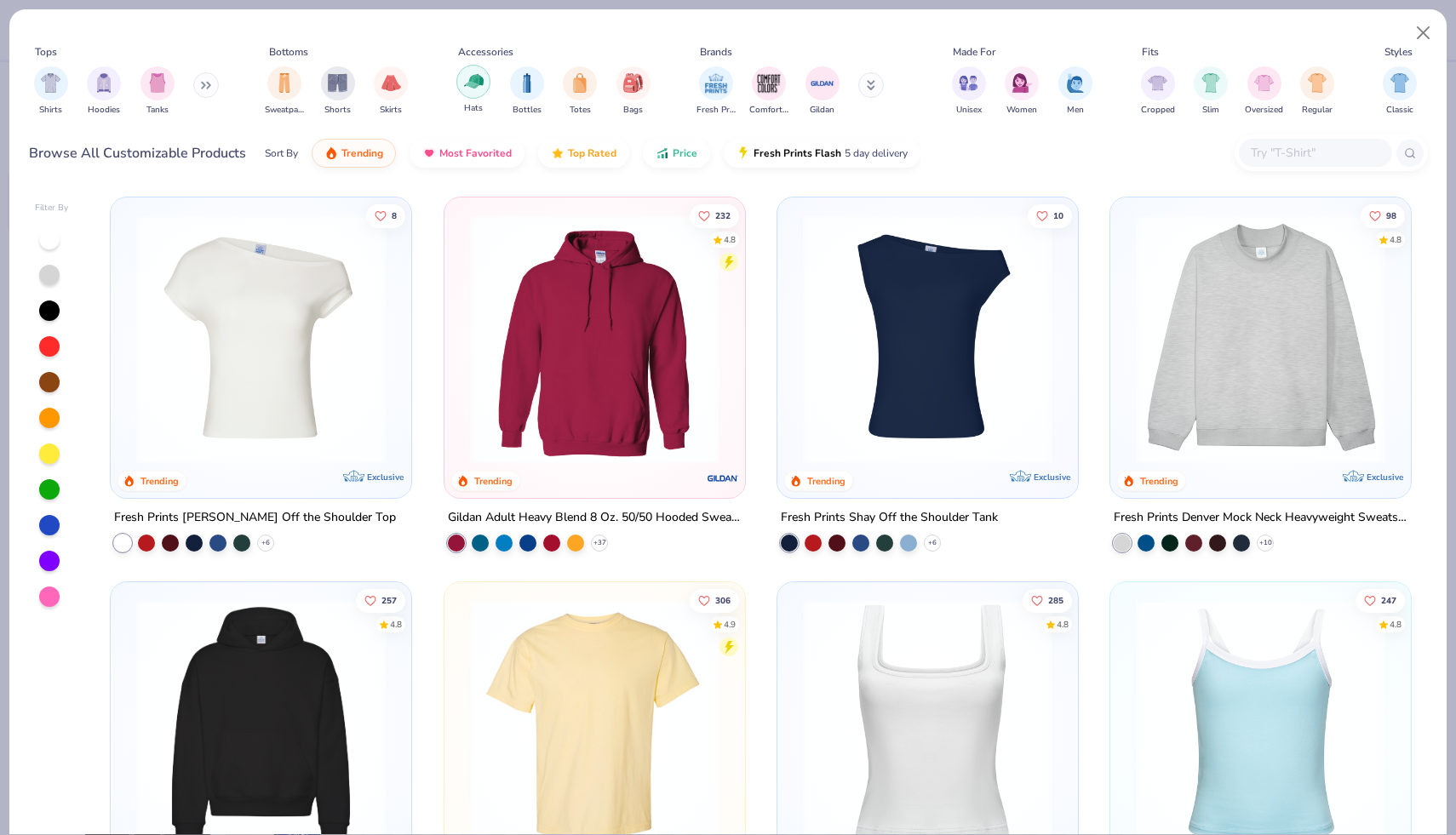
click at [479, 79] on img "filter for Hats" at bounding box center [474, 81] width 19 height 19
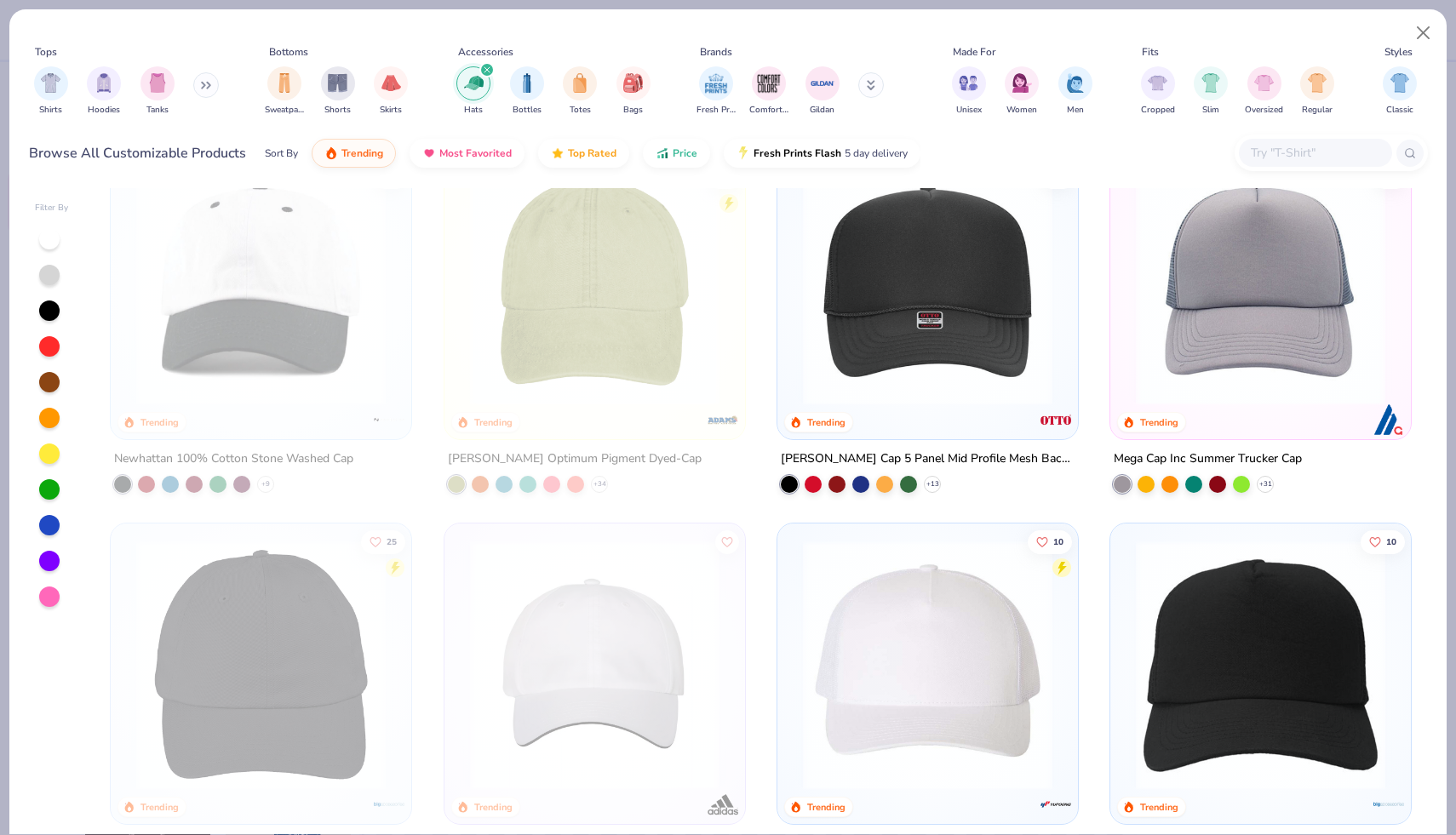
scroll to position [57, 0]
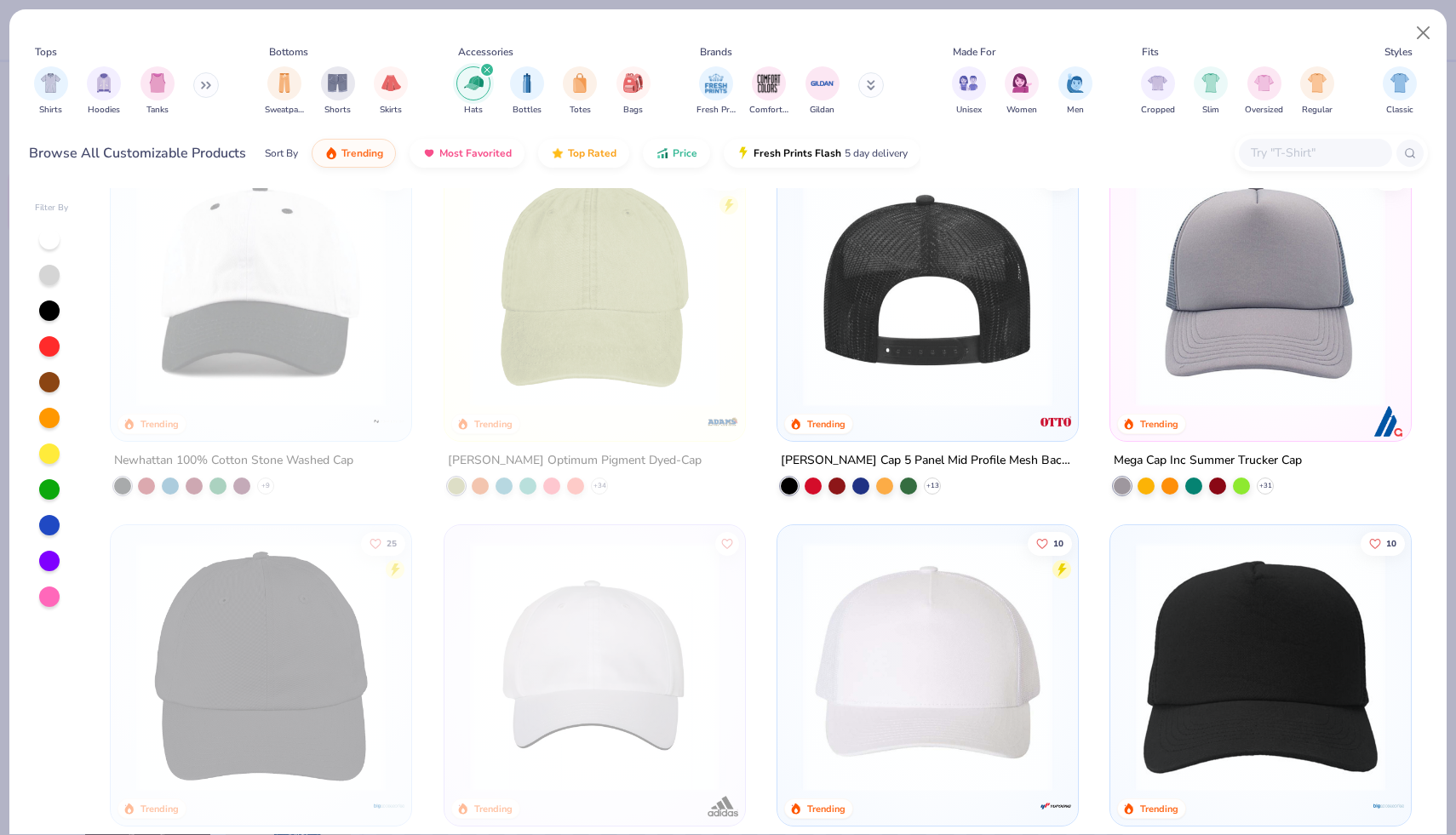
click at [980, 369] on img at bounding box center [927, 282] width 267 height 250
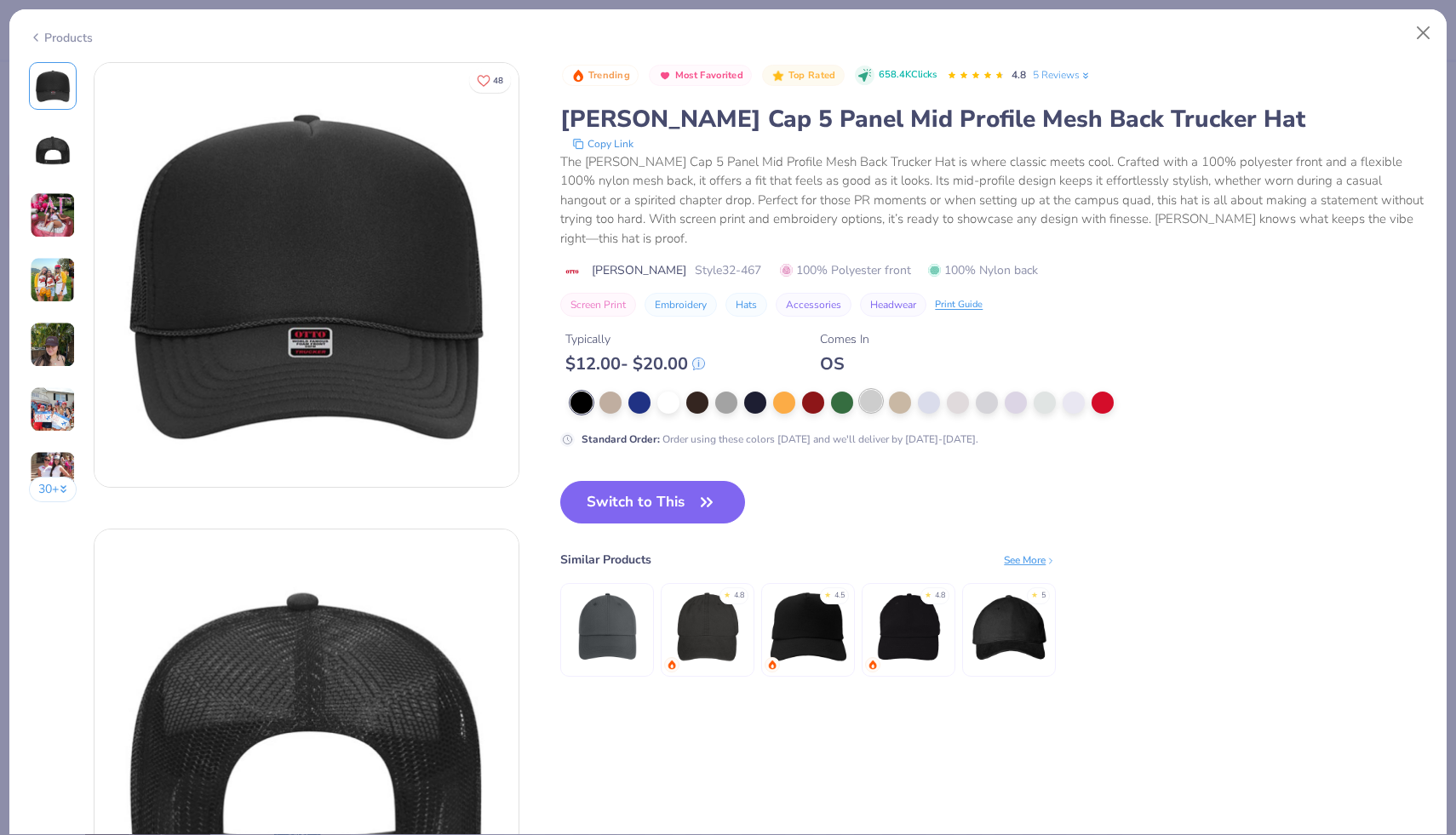
click at [878, 390] on div at bounding box center [870, 400] width 22 height 22
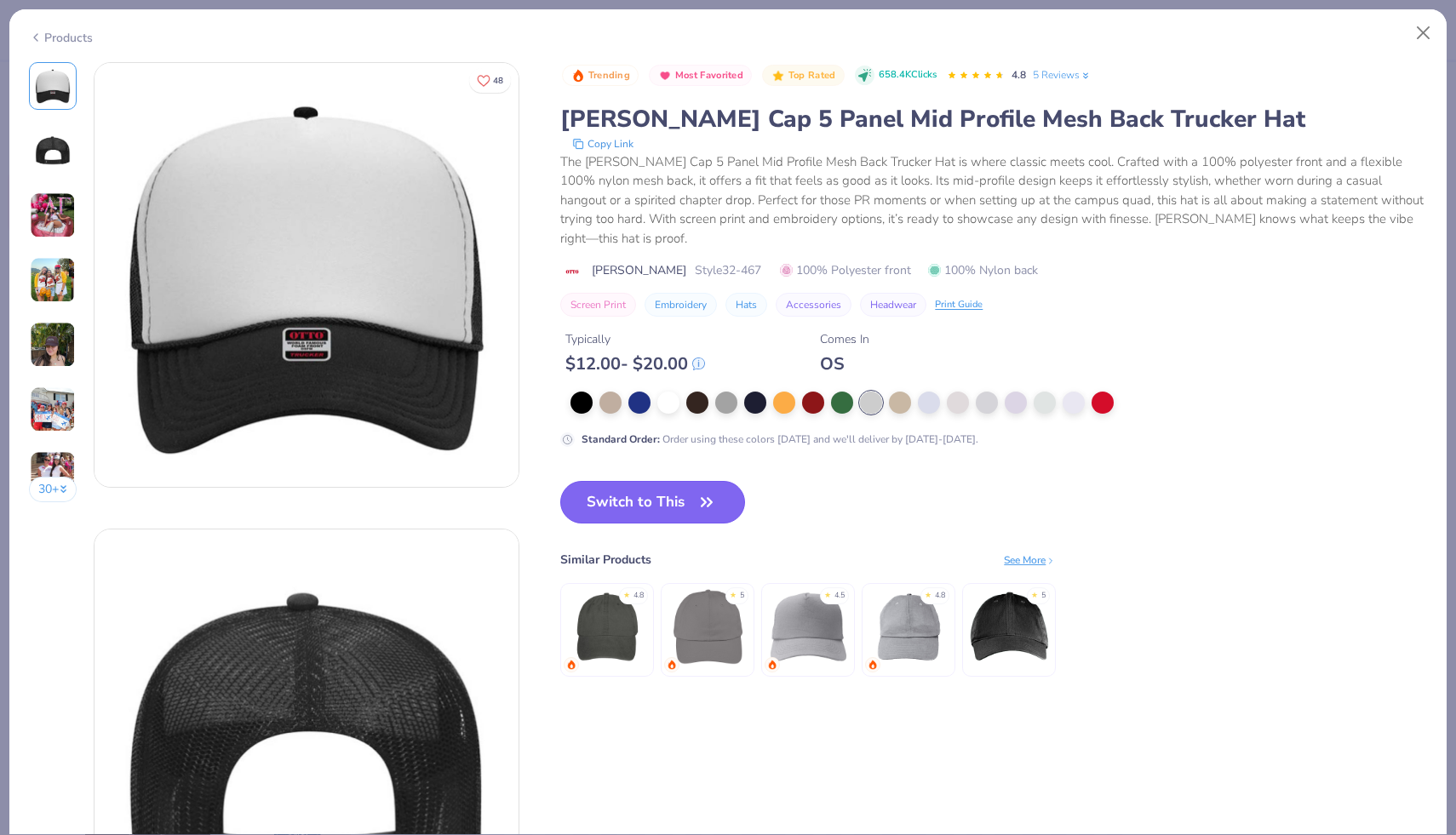
click at [699, 499] on button "Switch to This" at bounding box center [652, 502] width 184 height 43
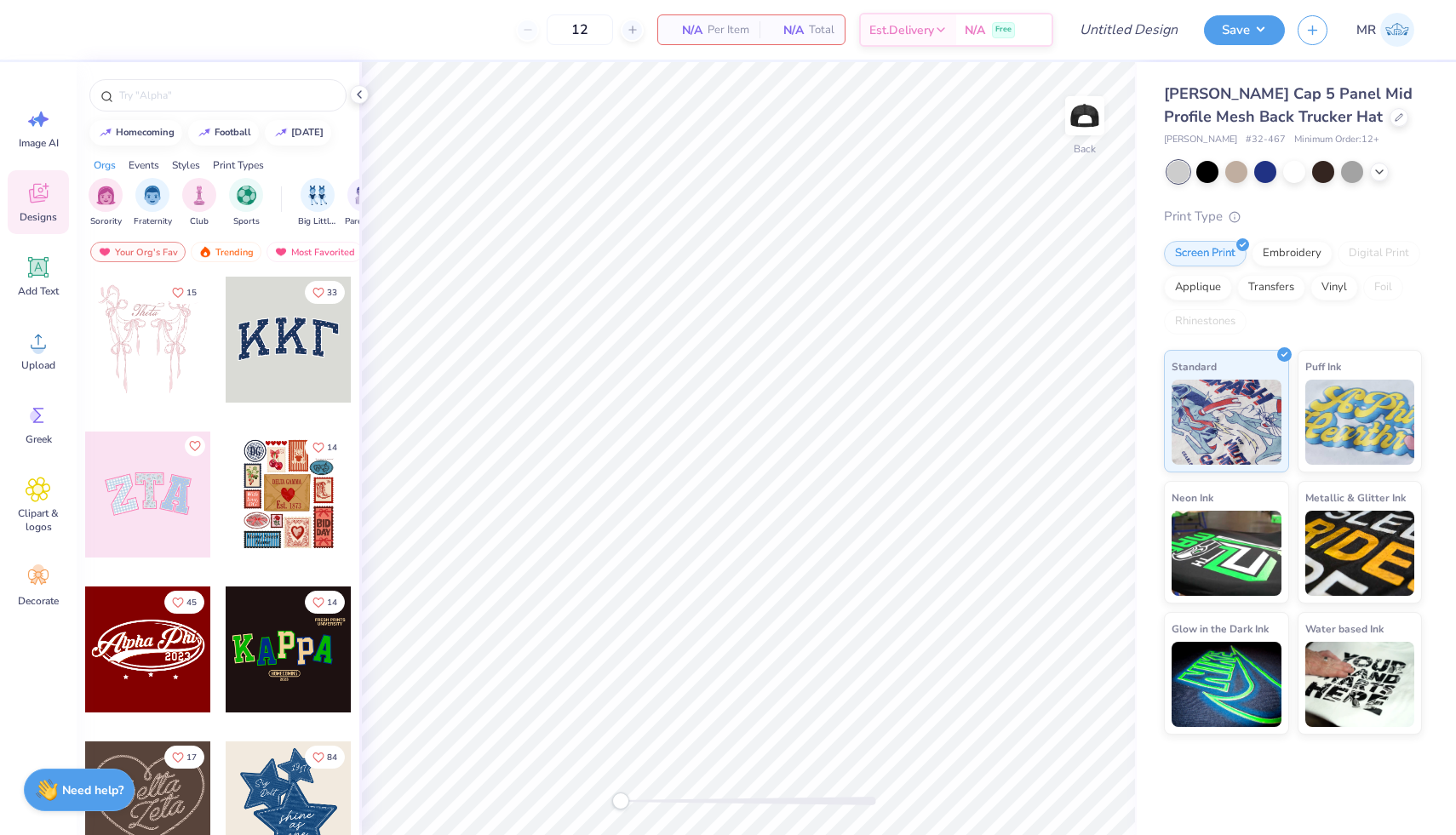
click at [50, 222] on span "Designs" at bounding box center [38, 217] width 38 height 14
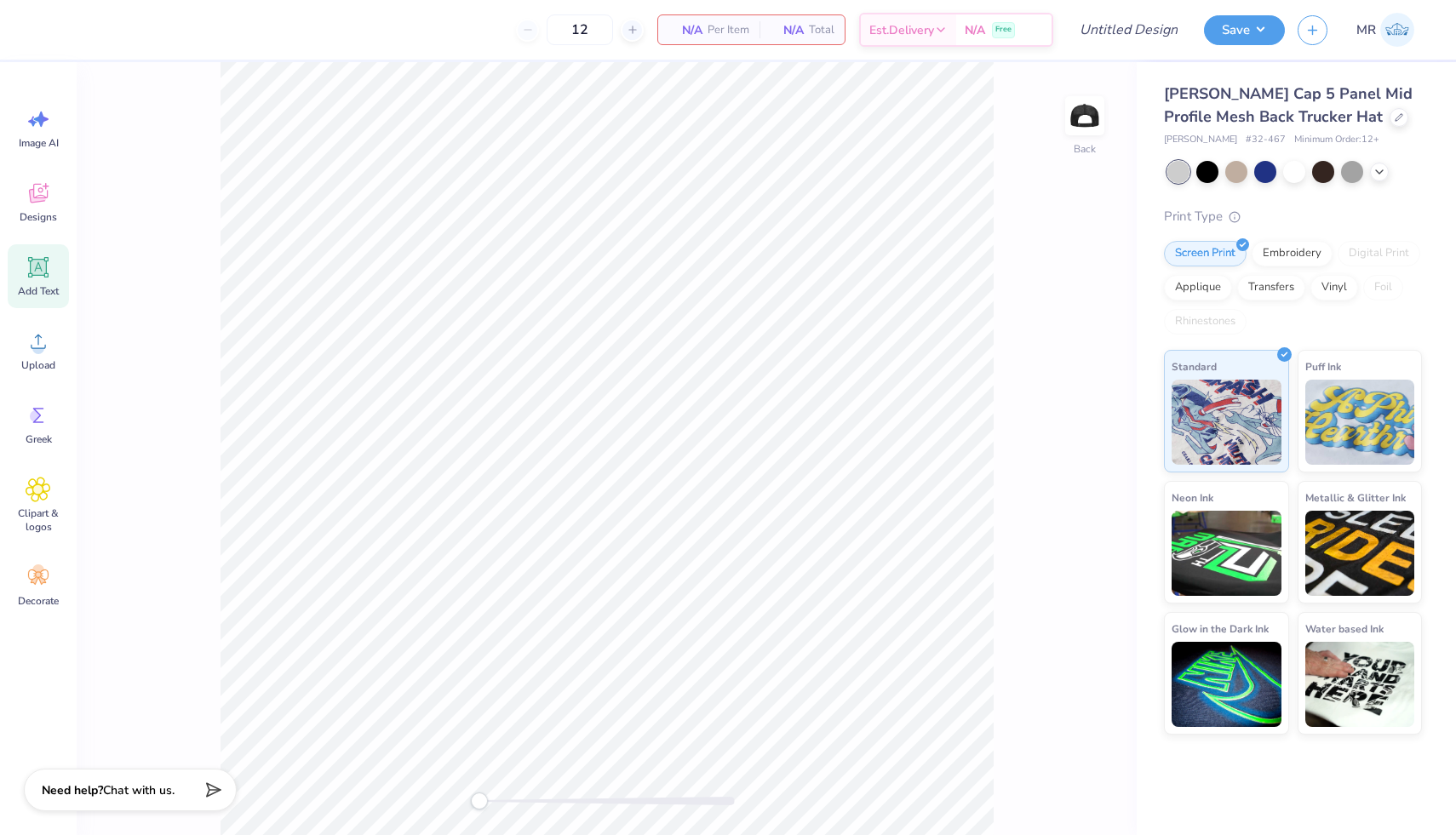
click at [38, 272] on icon at bounding box center [38, 267] width 17 height 17
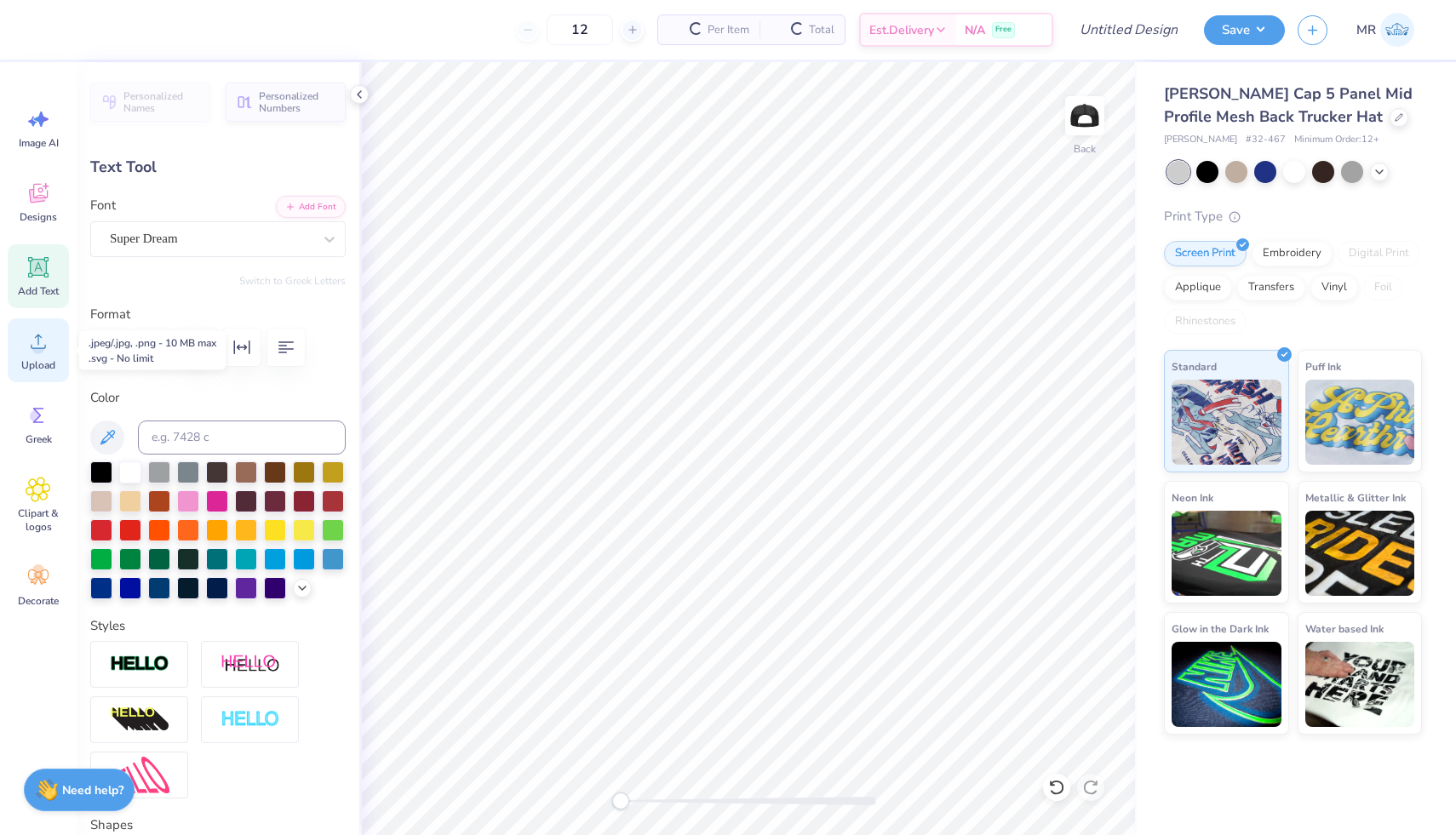
click at [52, 338] on div "Upload" at bounding box center [38, 349] width 61 height 64
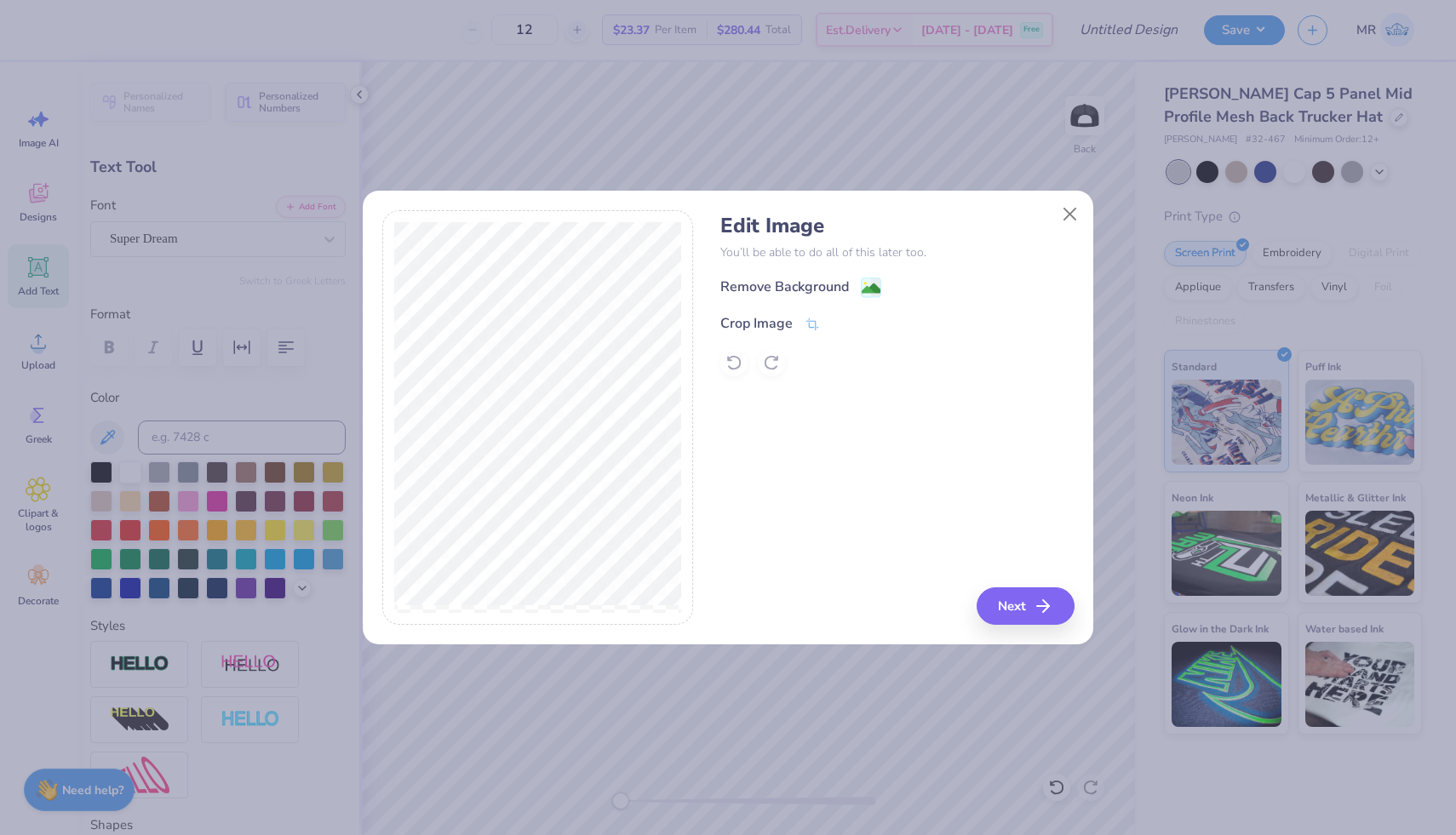
click at [883, 282] on div "Remove Background" at bounding box center [897, 287] width 353 height 21
click at [877, 282] on image at bounding box center [870, 290] width 18 height 18
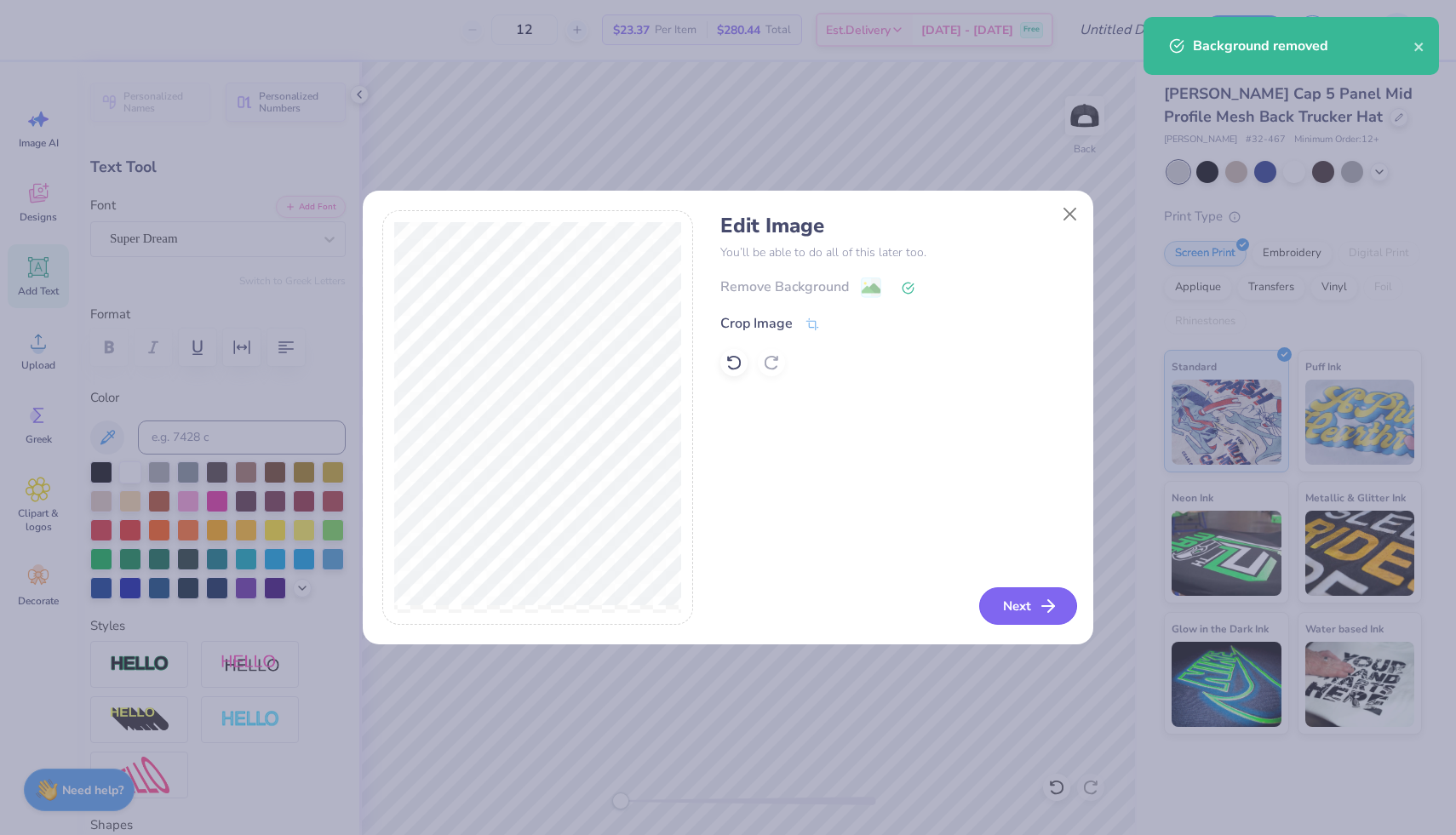
click at [1023, 605] on button "Next" at bounding box center [1029, 605] width 98 height 38
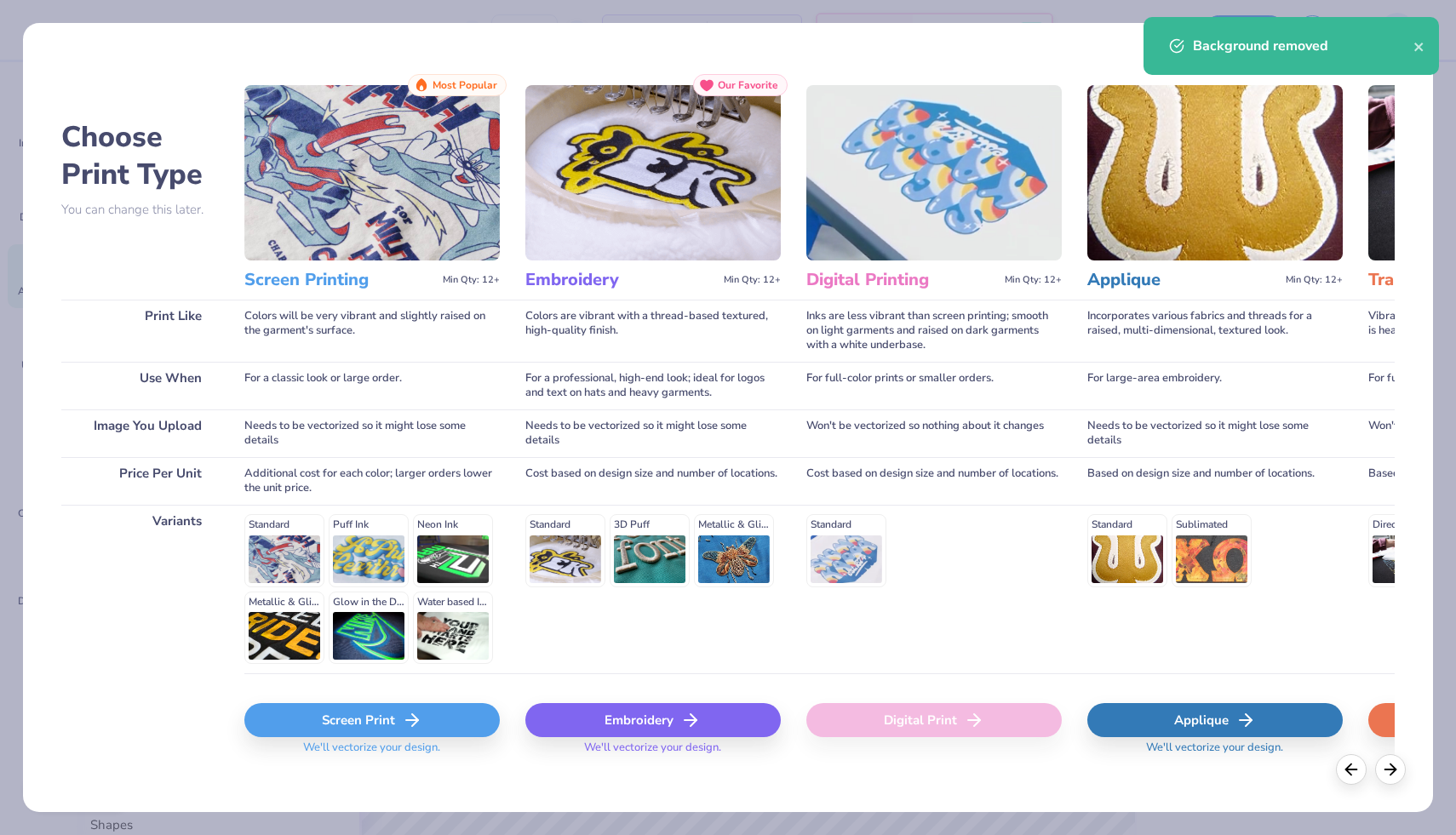
click at [414, 721] on icon at bounding box center [412, 720] width 20 height 20
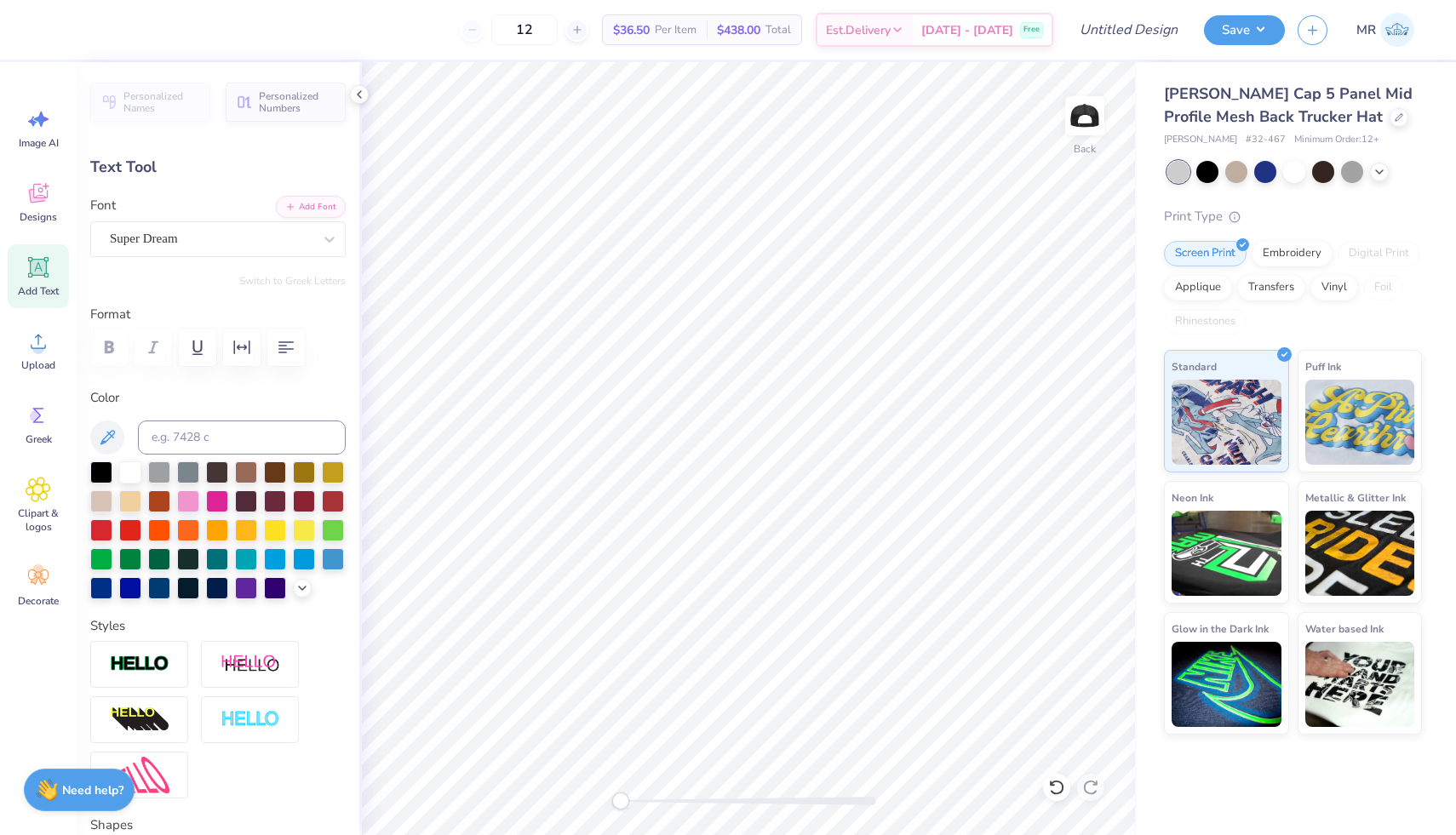
type textarea "T"
type textarea "WE'VE GOT YOU COVERED>"
type input "3.98"
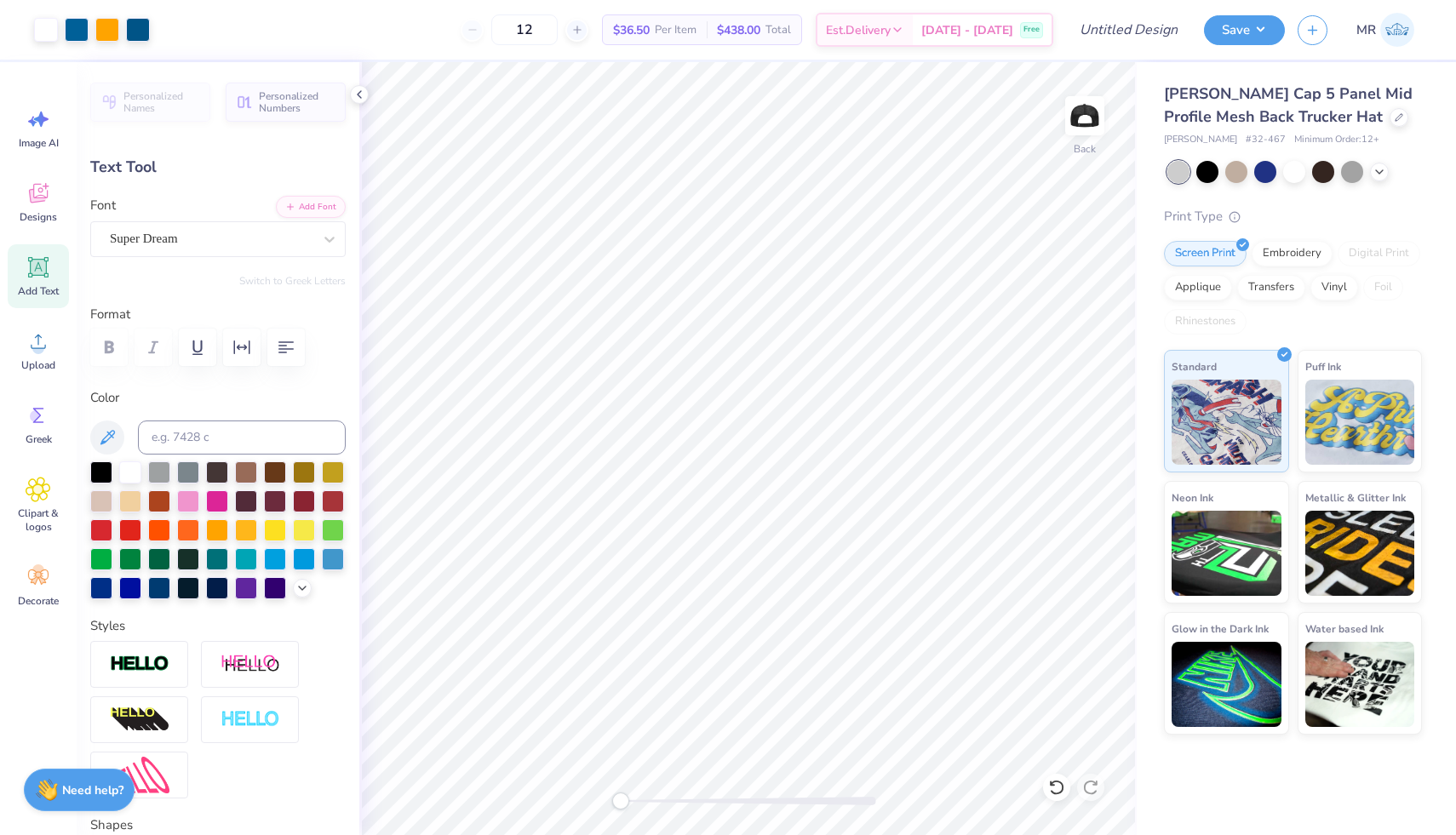
type input "0.24"
click at [1054, 785] on icon at bounding box center [1057, 787] width 17 height 17
type textarea "WE'VE GOT YOU COVERED."
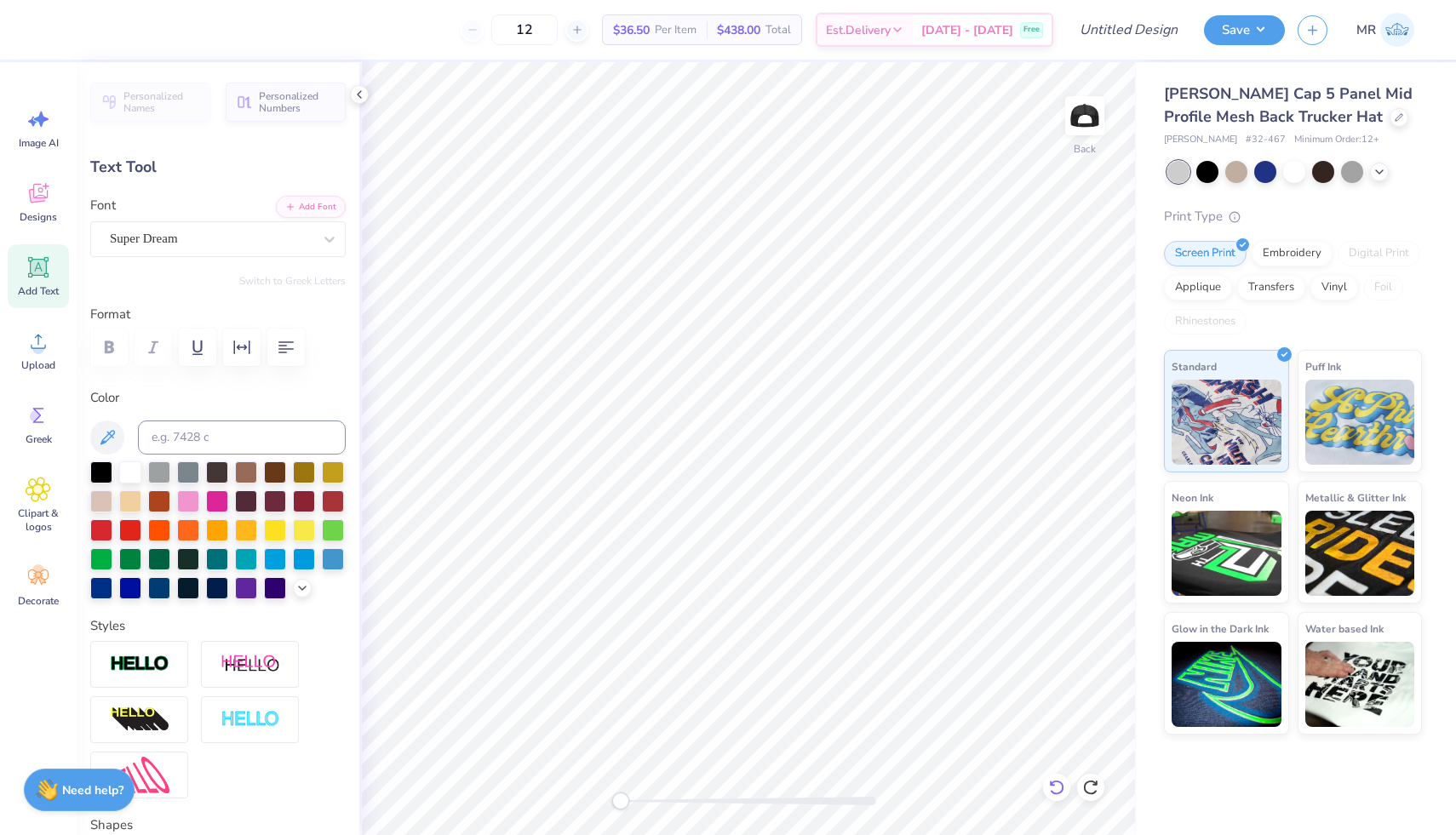
scroll to position [1, 0]
click at [235, 252] on div "Super Dream" at bounding box center [218, 238] width 255 height 36
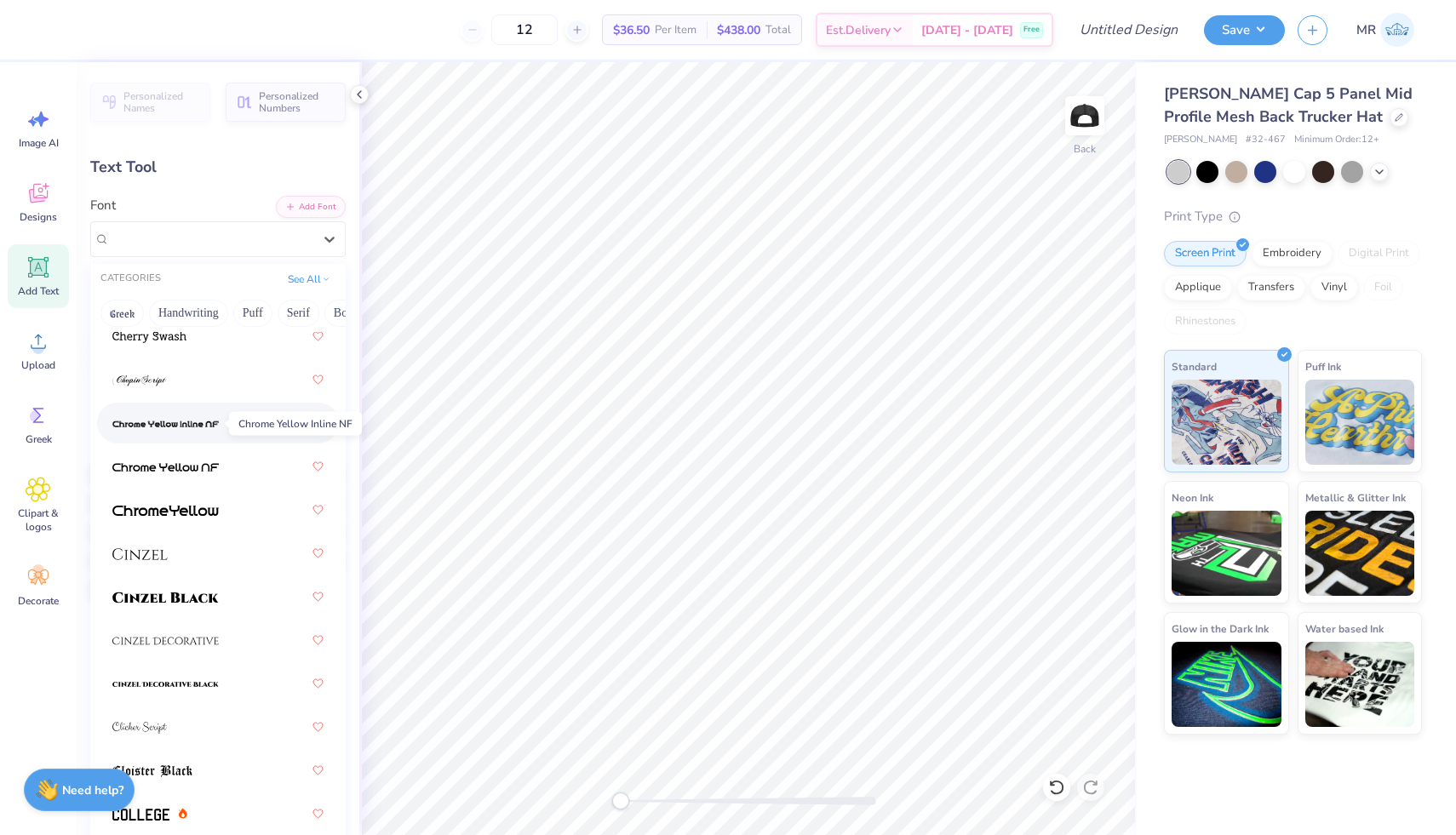
scroll to position [2693, 0]
click at [204, 308] on button "Handwriting" at bounding box center [189, 313] width 80 height 27
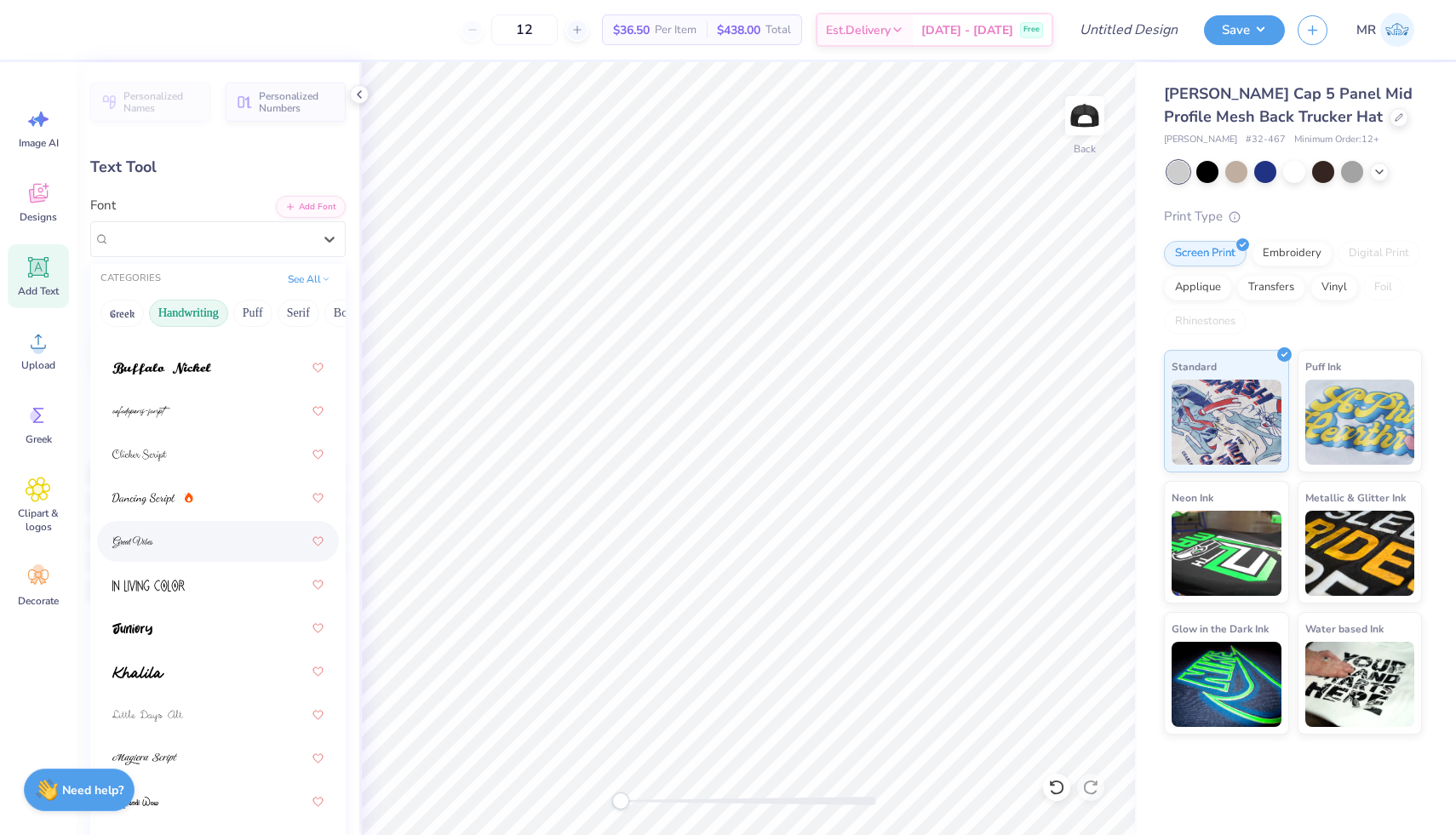
scroll to position [191, 0]
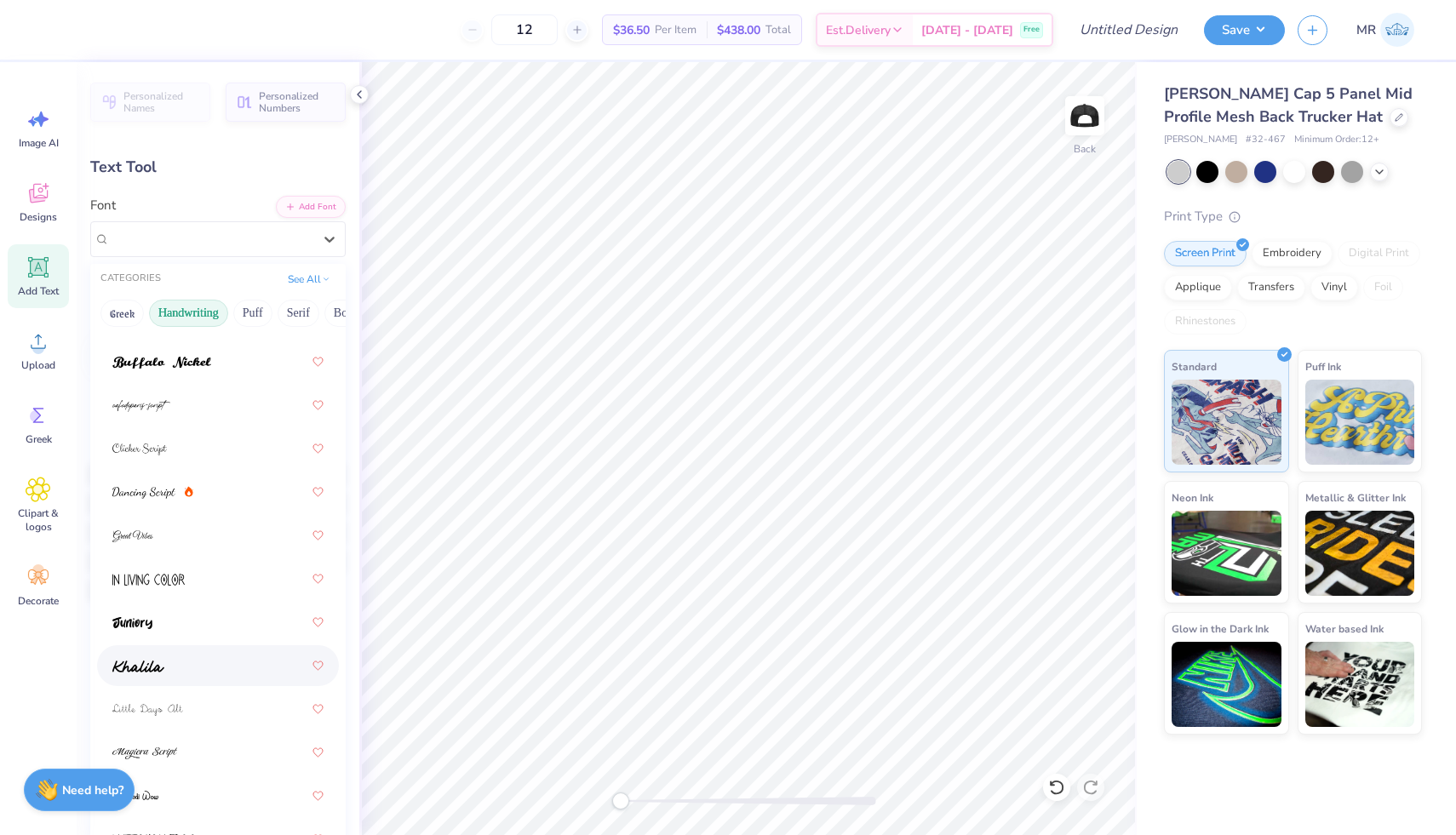
click at [210, 668] on div at bounding box center [218, 666] width 211 height 31
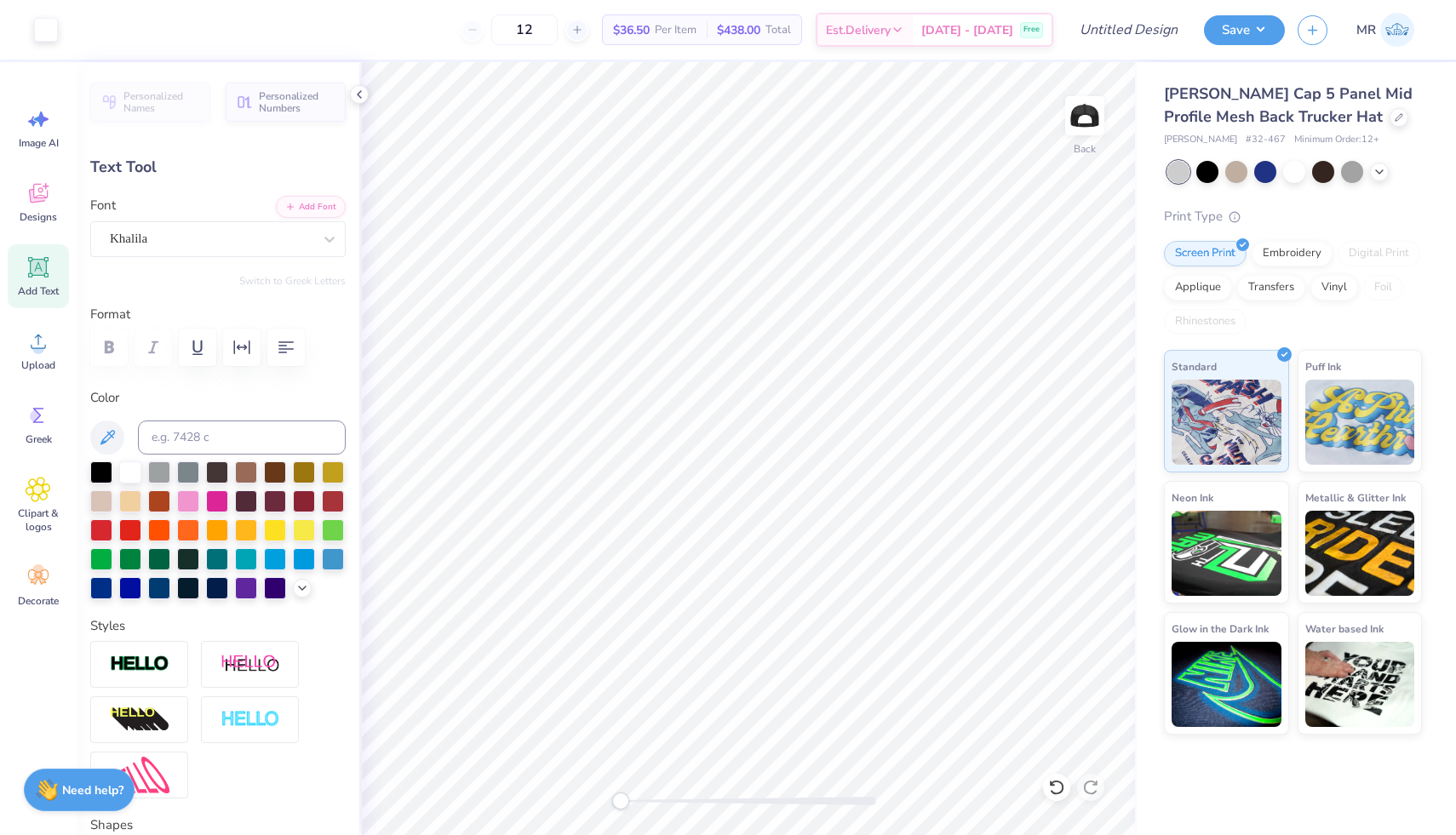
type input "3.84"
type input "0.25"
click at [330, 251] on div at bounding box center [329, 238] width 31 height 31
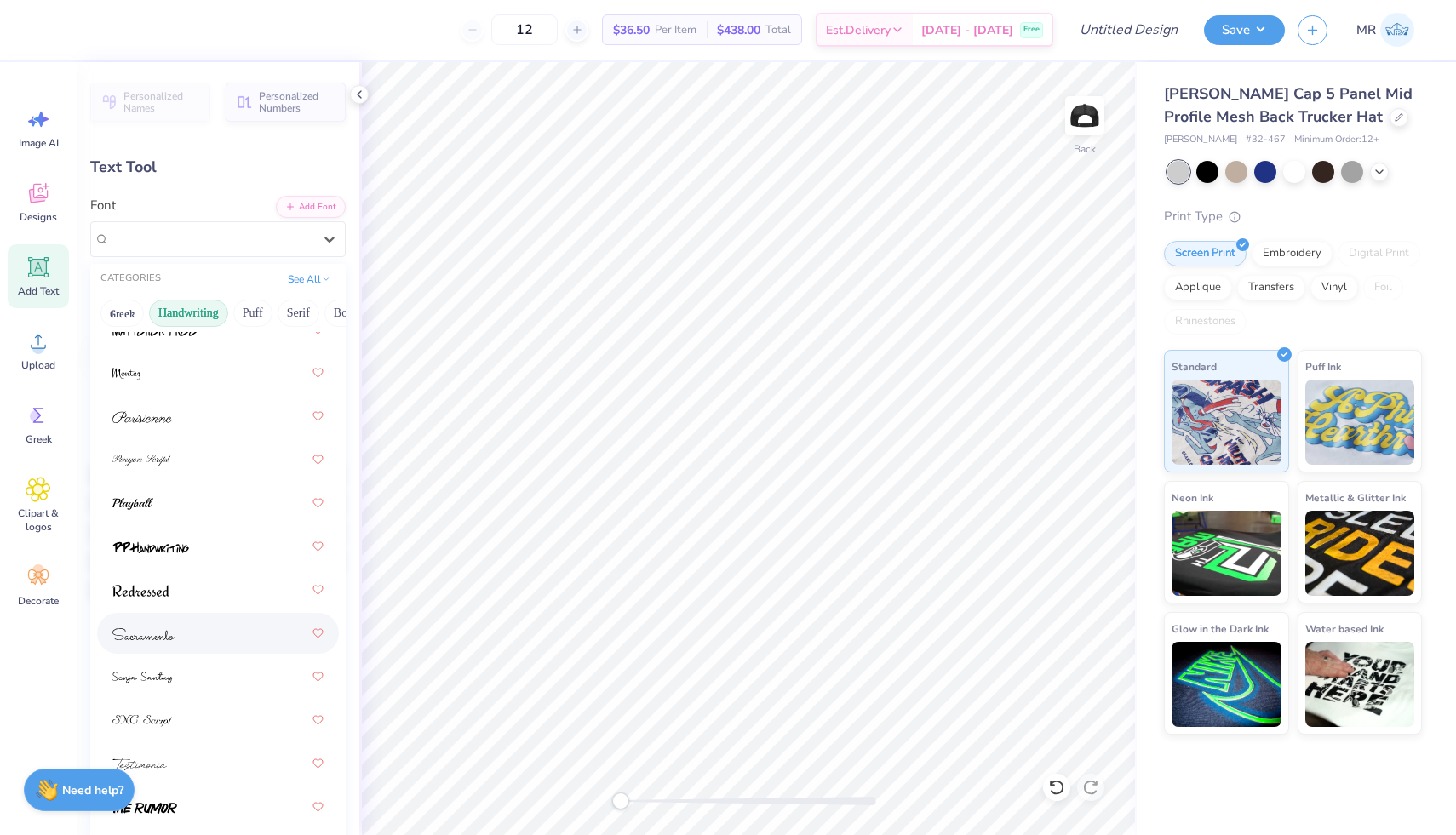
scroll to position [696, 0]
click at [204, 811] on div at bounding box center [218, 811] width 211 height 31
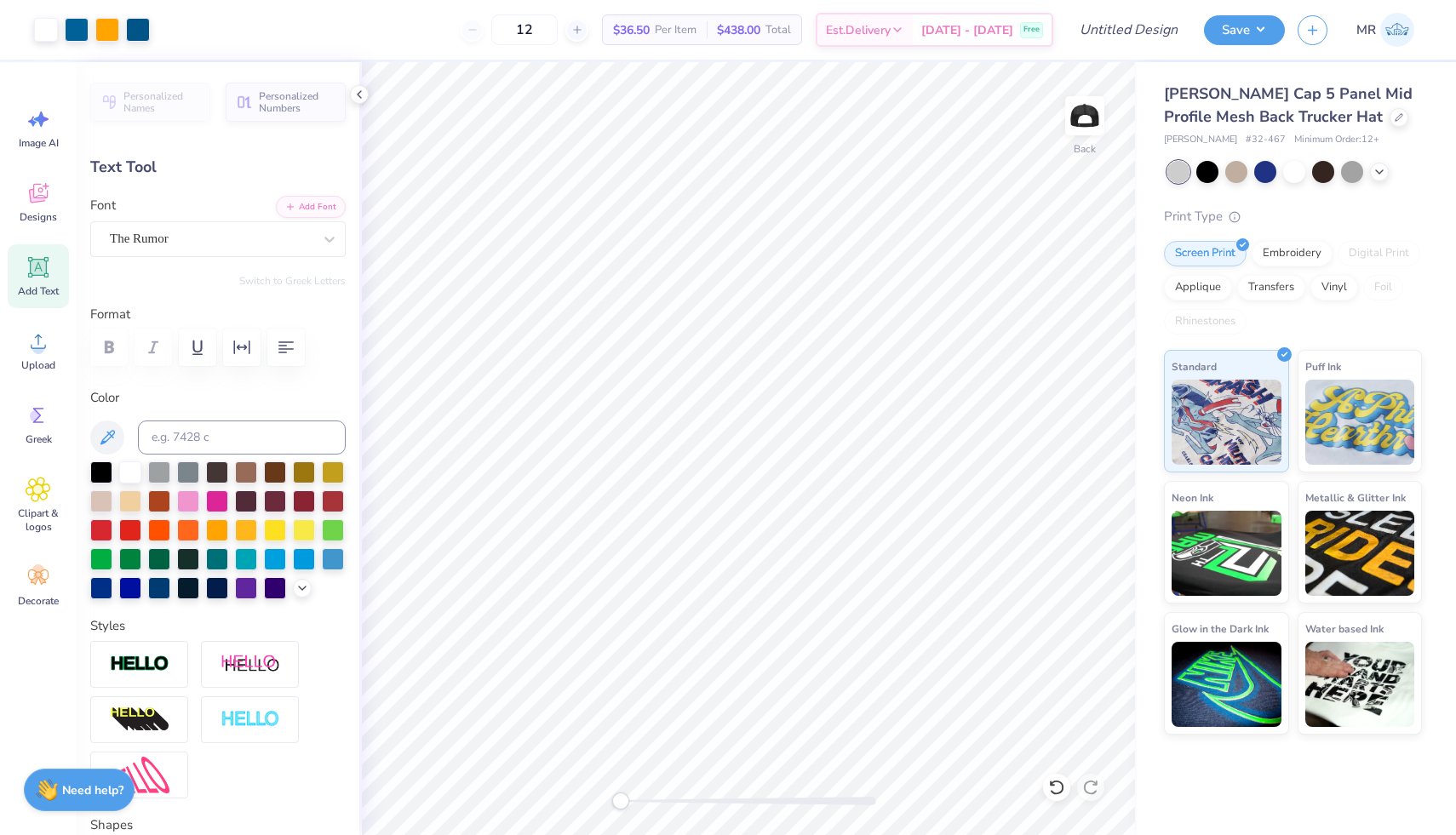
type input "3.60"
type input "0.34"
type input "3.76"
type input "0.36"
type input "3.91"
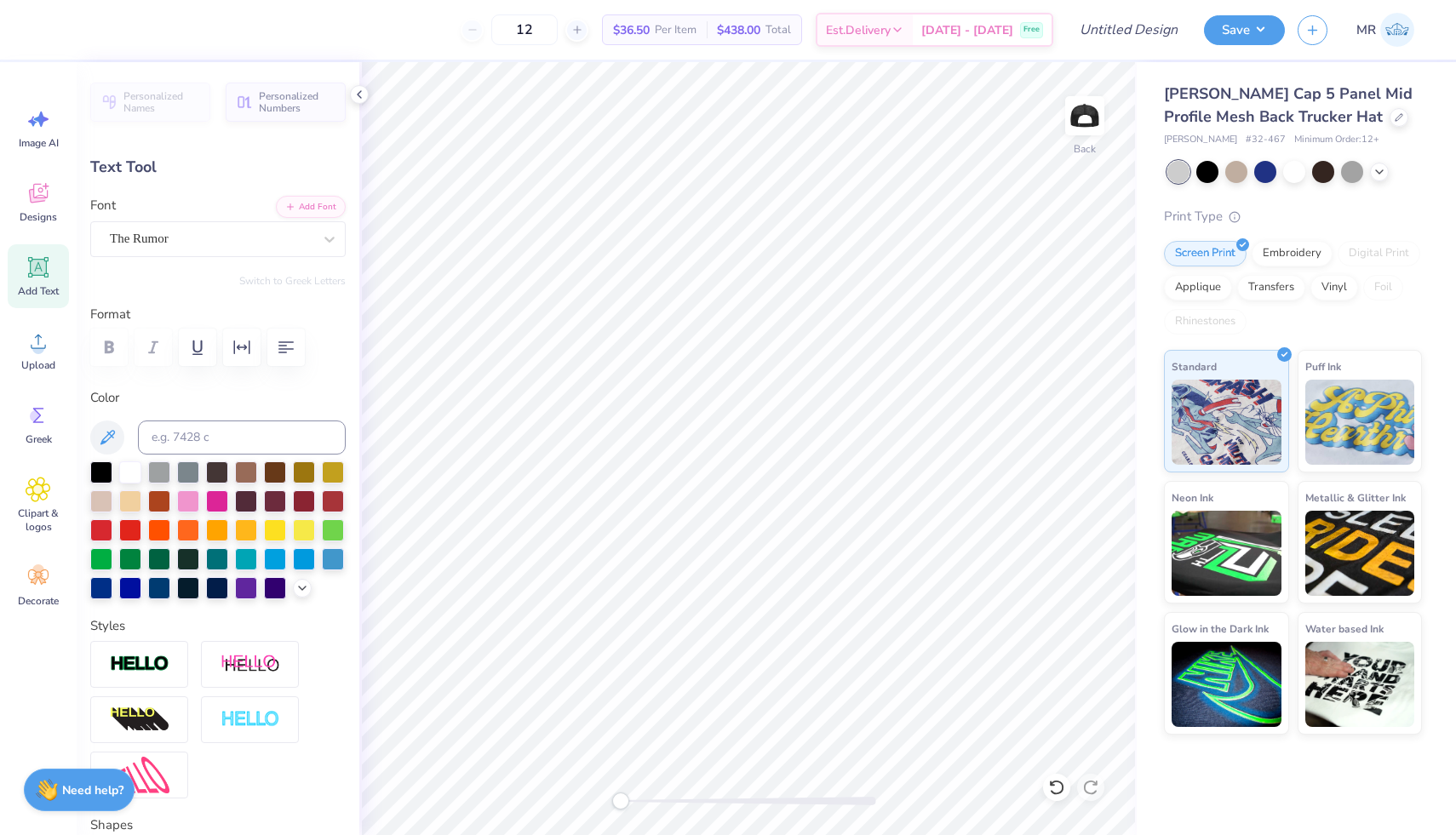
type input "0.37"
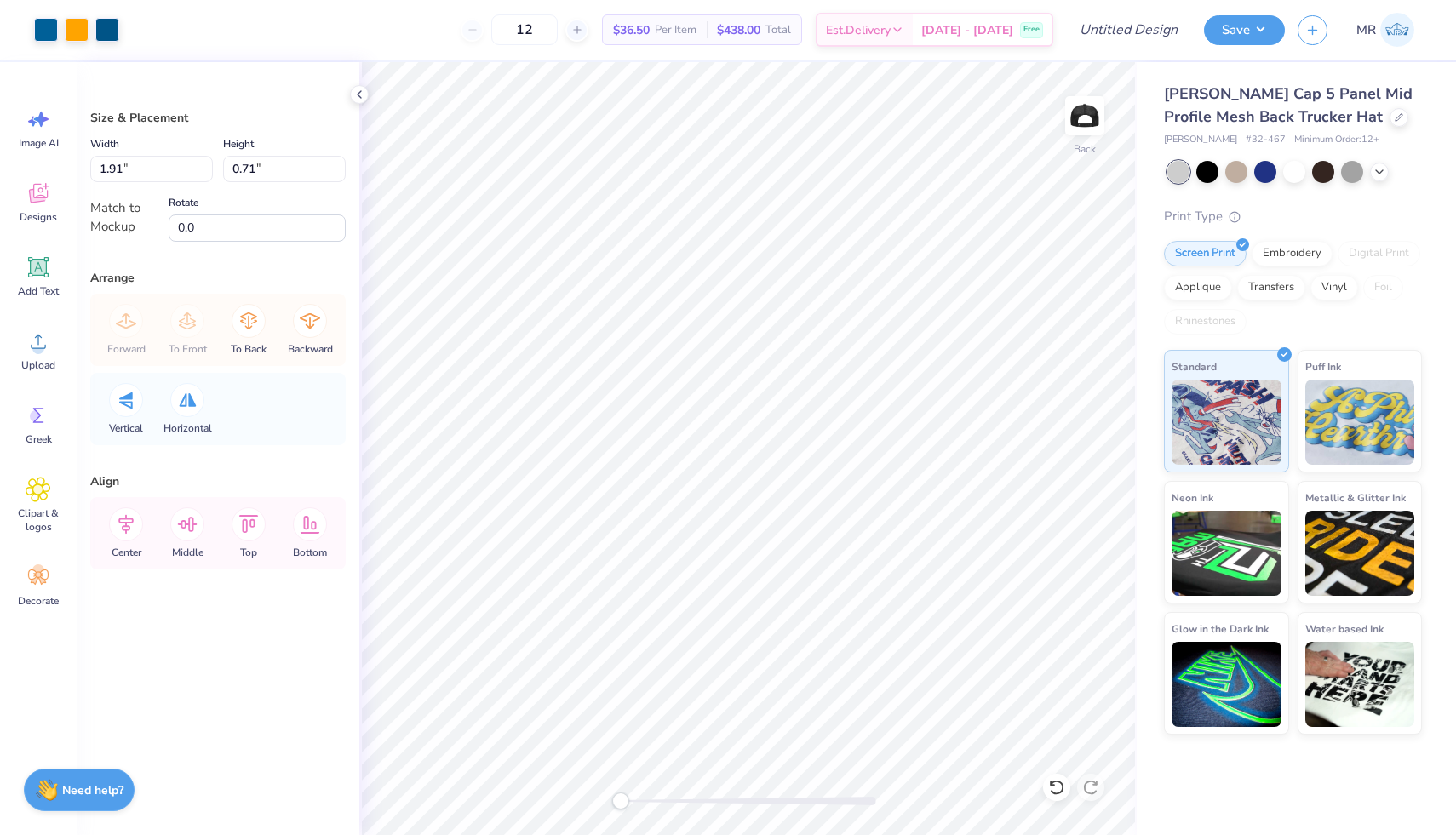
type input "2.79"
type input "1.03"
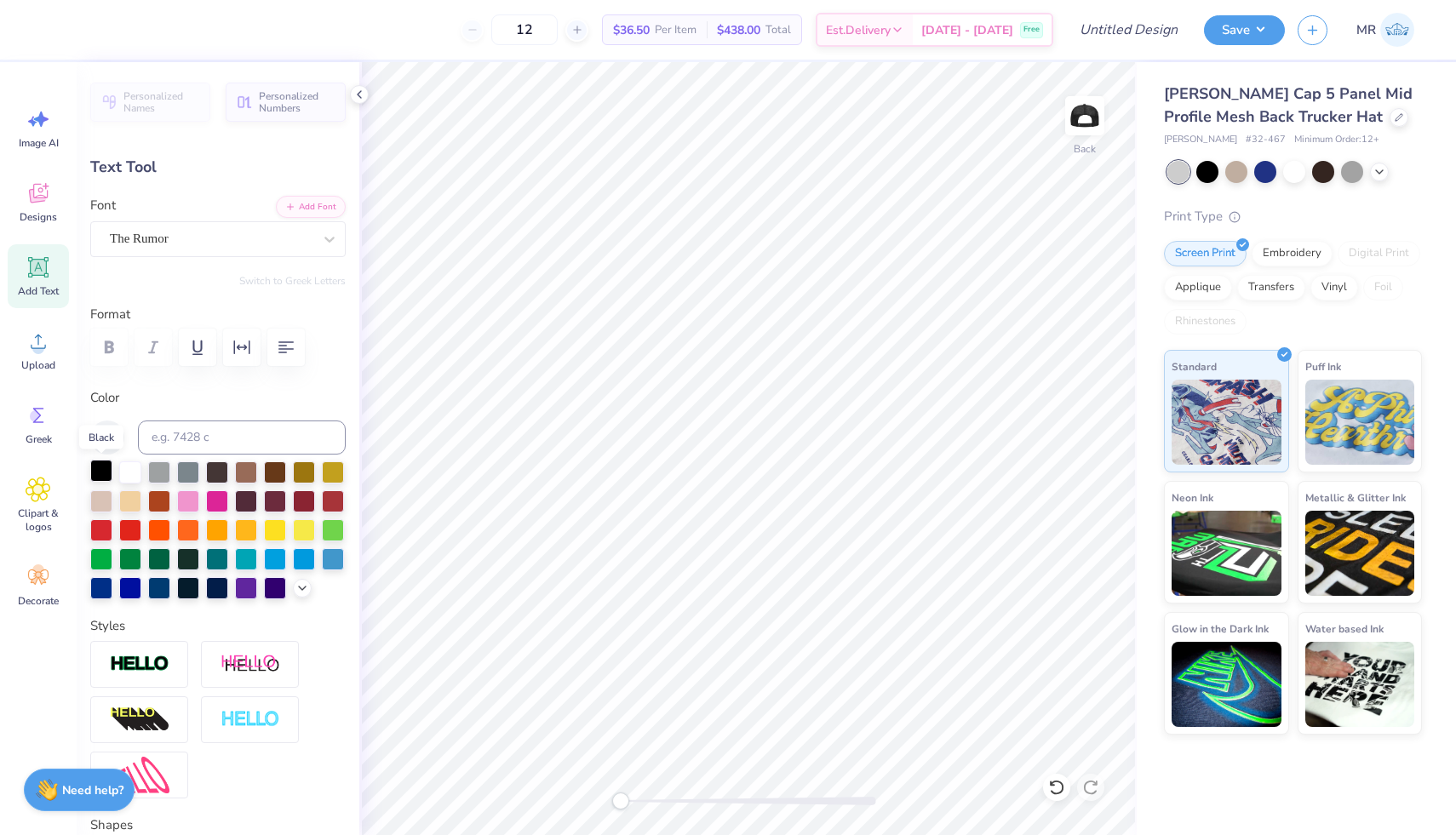
click at [101, 475] on div at bounding box center [101, 470] width 22 height 22
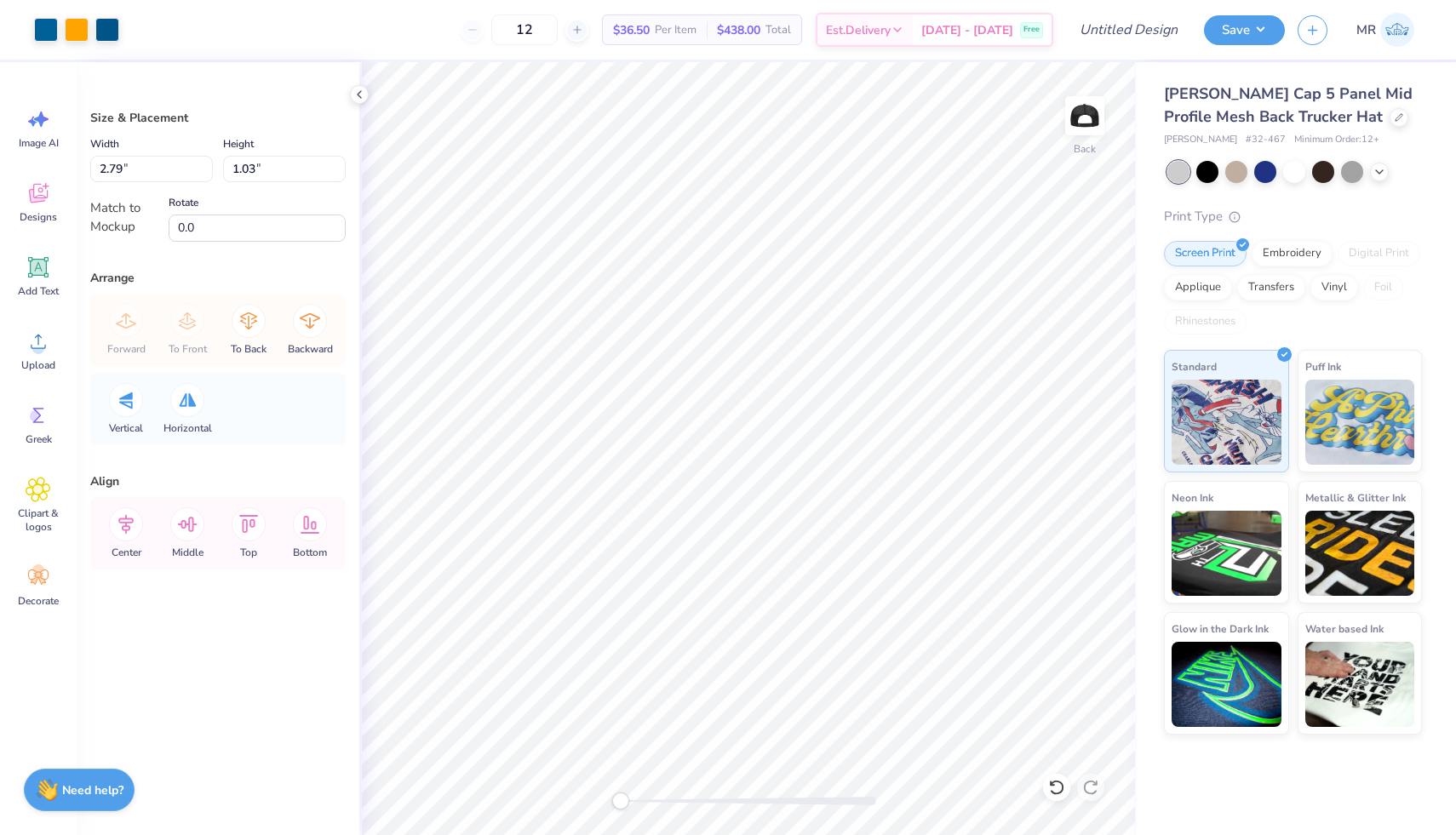
type input "3.02"
type input "1.12"
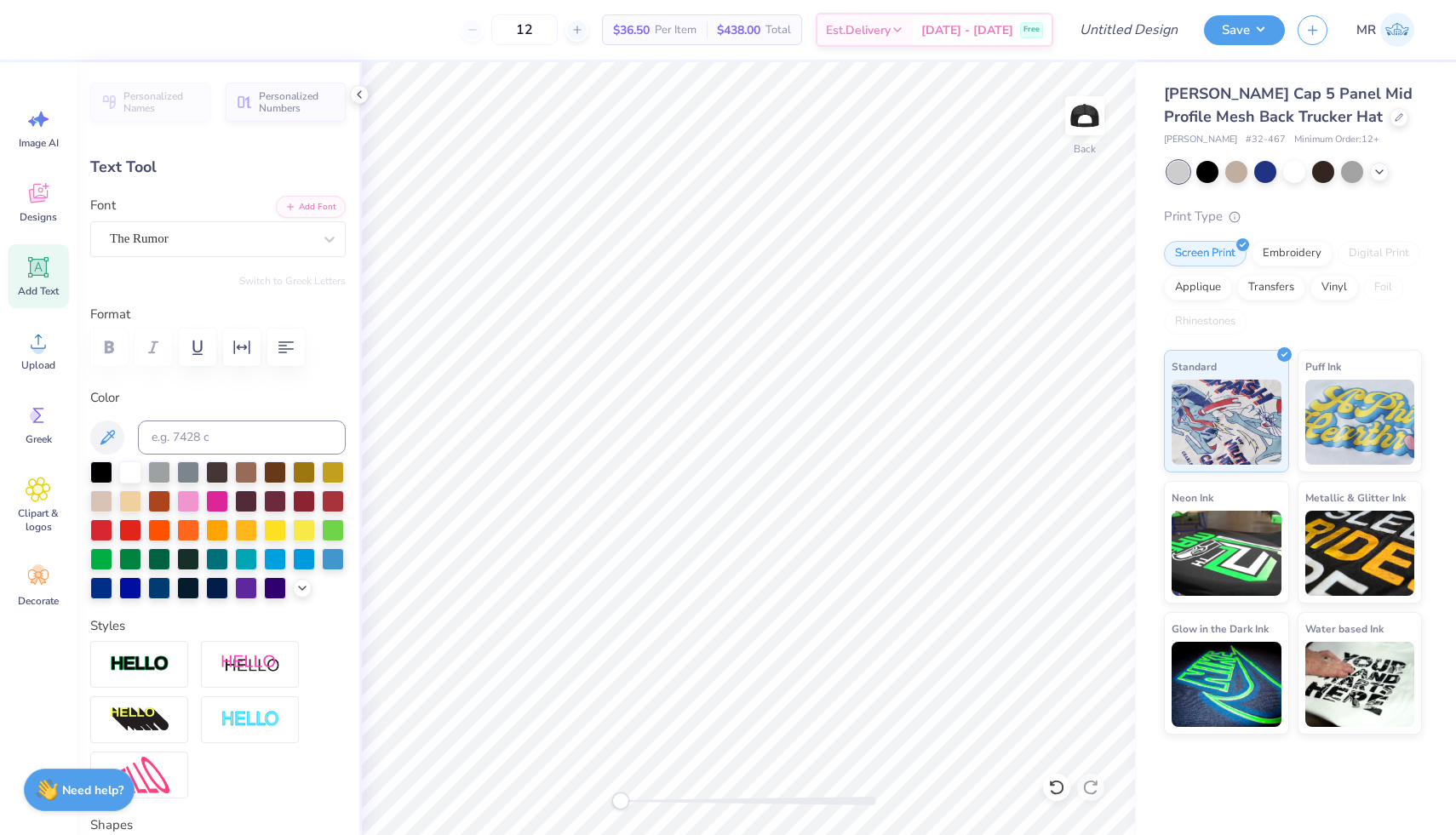
scroll to position [1, 0]
type textarea "WE'VE GOT YOU COVERED."
type input "3.94"
type input "0.36"
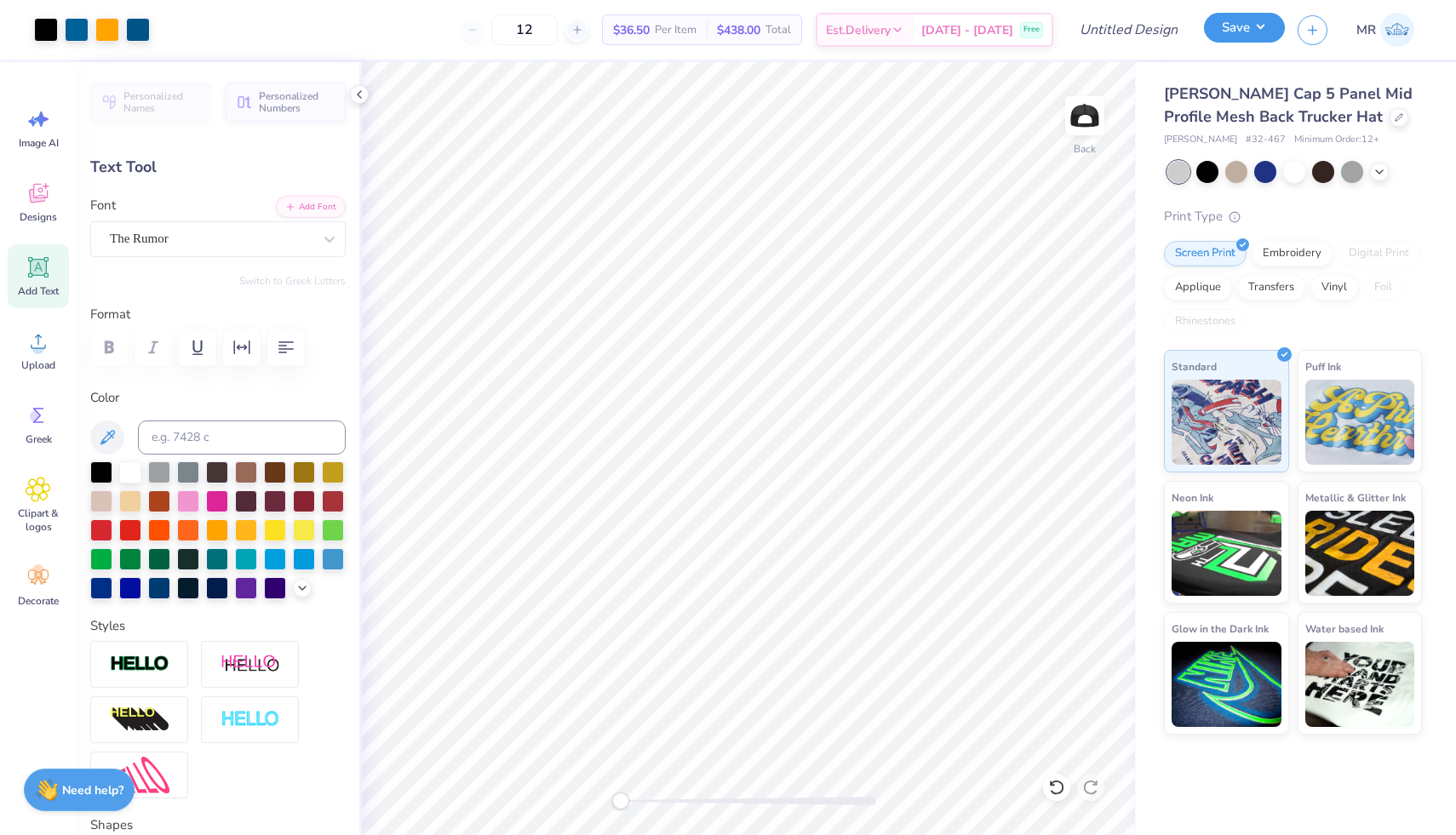
click at [1245, 24] on button "Save" at bounding box center [1245, 28] width 81 height 30
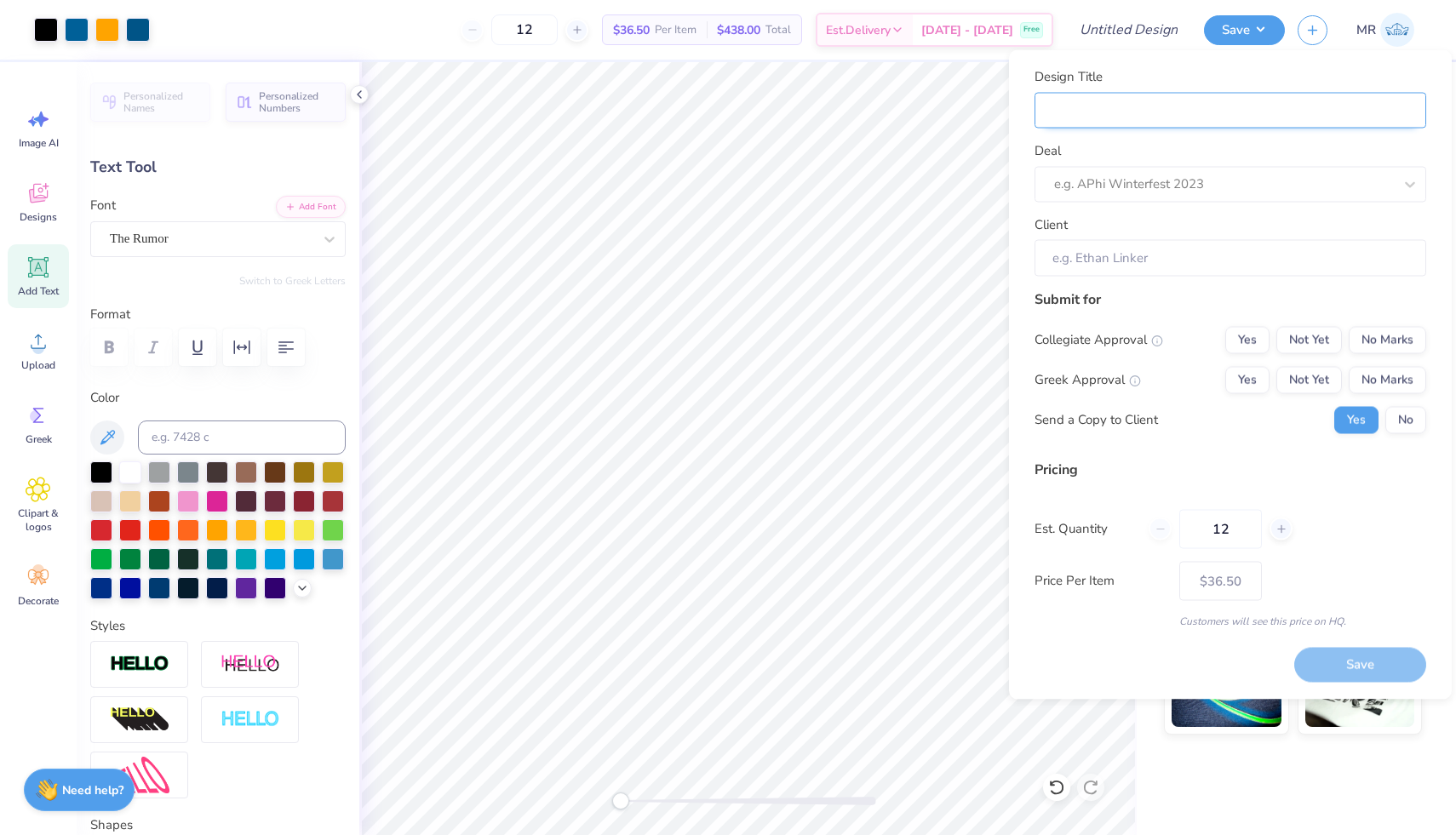
click at [1210, 114] on input "Design Title" at bounding box center [1231, 110] width 392 height 37
type input "Express Logistics Baseball Cap 1"
type input "Express Logistics Baseball Cap"
type input "Express Logistics Baseball Cap 3"
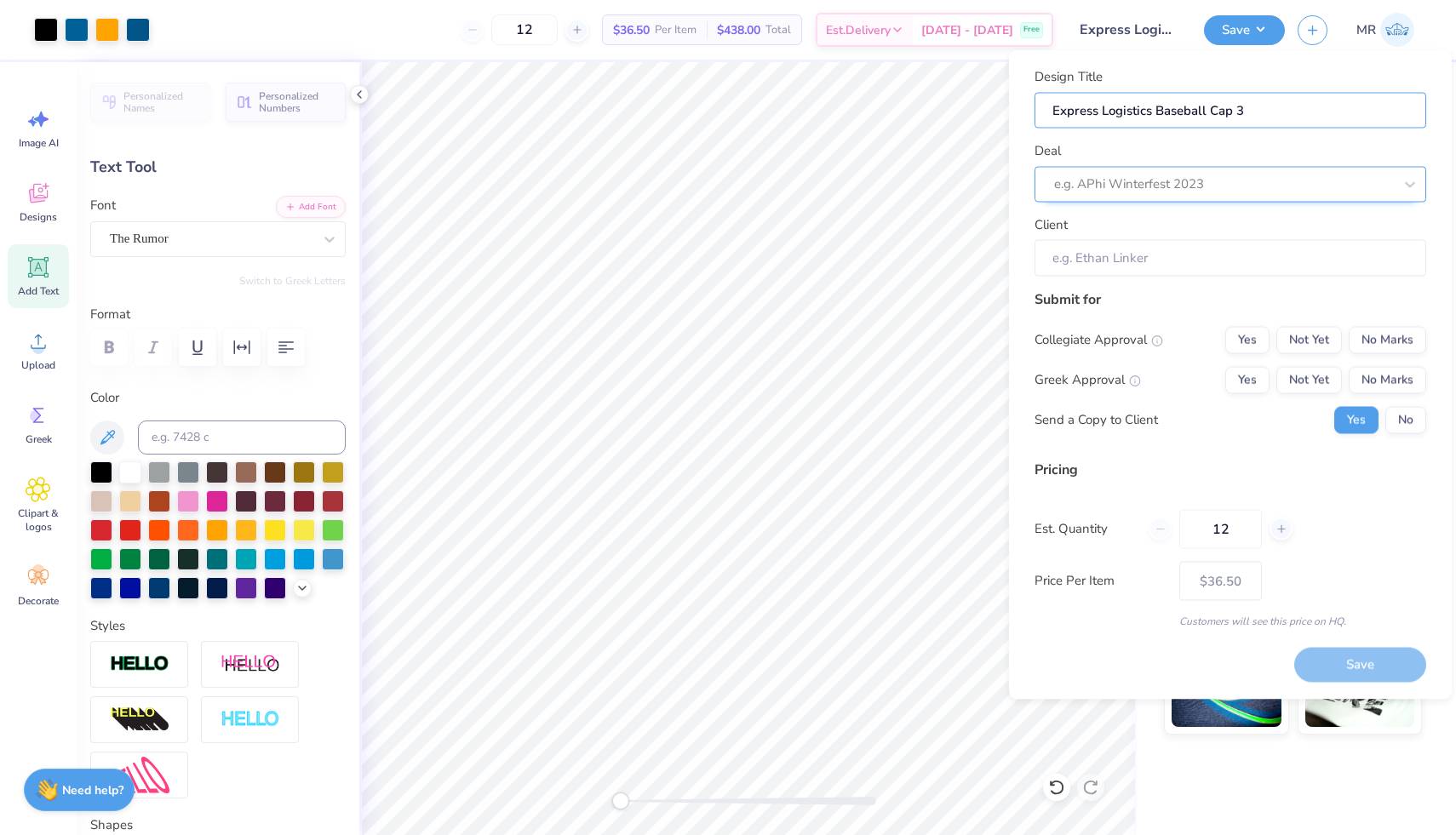
type input "Express Logistics Baseball Cap 3"
click at [1224, 177] on div at bounding box center [1224, 184] width 339 height 23
click at [1143, 186] on div at bounding box center [1224, 184] width 339 height 23
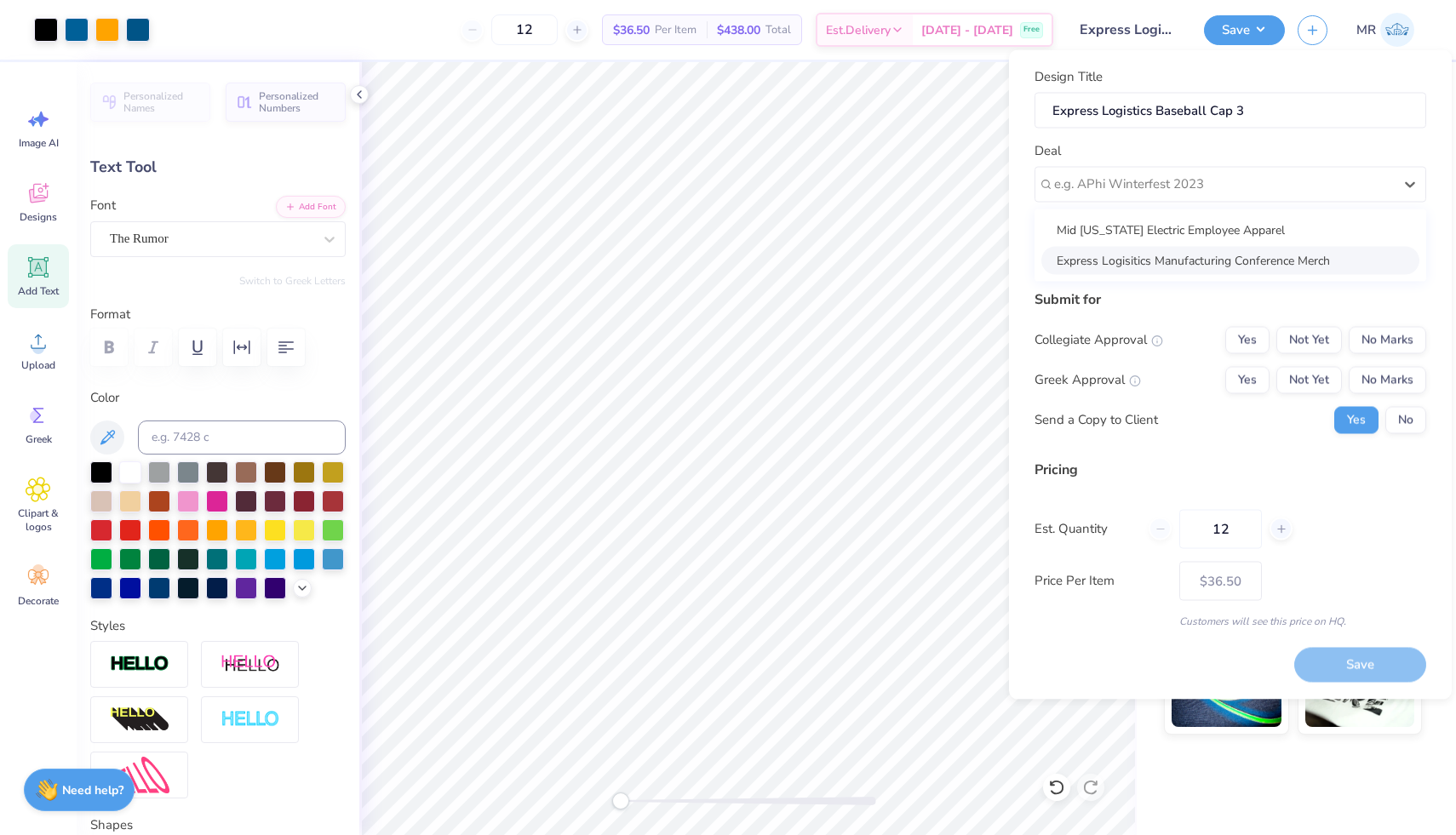
click at [1149, 255] on div "Express Logisitics Manufacturing Conference Merch" at bounding box center [1231, 260] width 378 height 28
type input "[PERSON_NAME]"
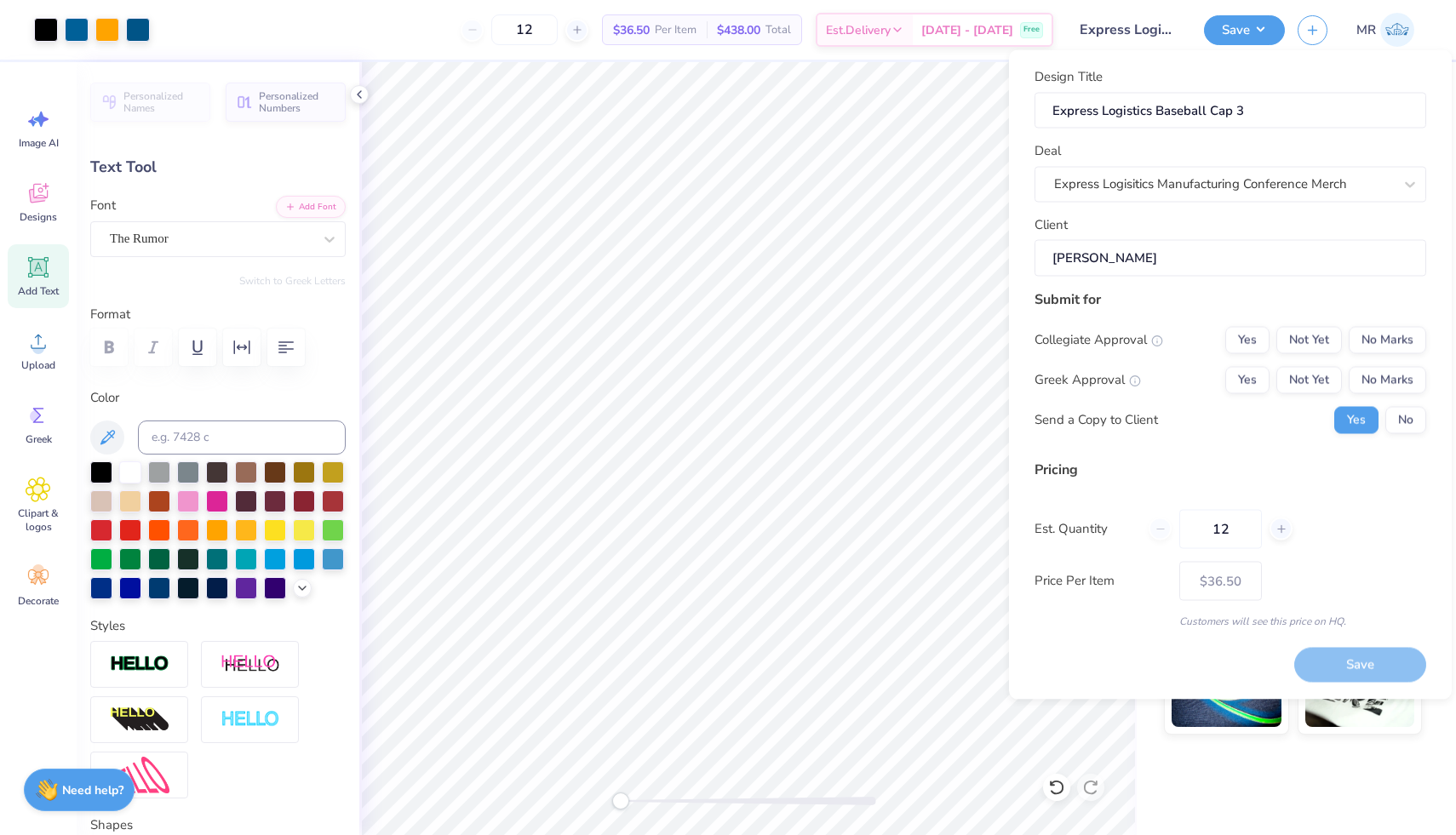
click at [1158, 250] on input "[PERSON_NAME]" at bounding box center [1231, 259] width 392 height 37
click at [1355, 350] on button "No Marks" at bounding box center [1388, 339] width 78 height 27
click at [1374, 375] on button "No Marks" at bounding box center [1388, 379] width 78 height 27
click at [1352, 655] on button "Save" at bounding box center [1360, 666] width 132 height 35
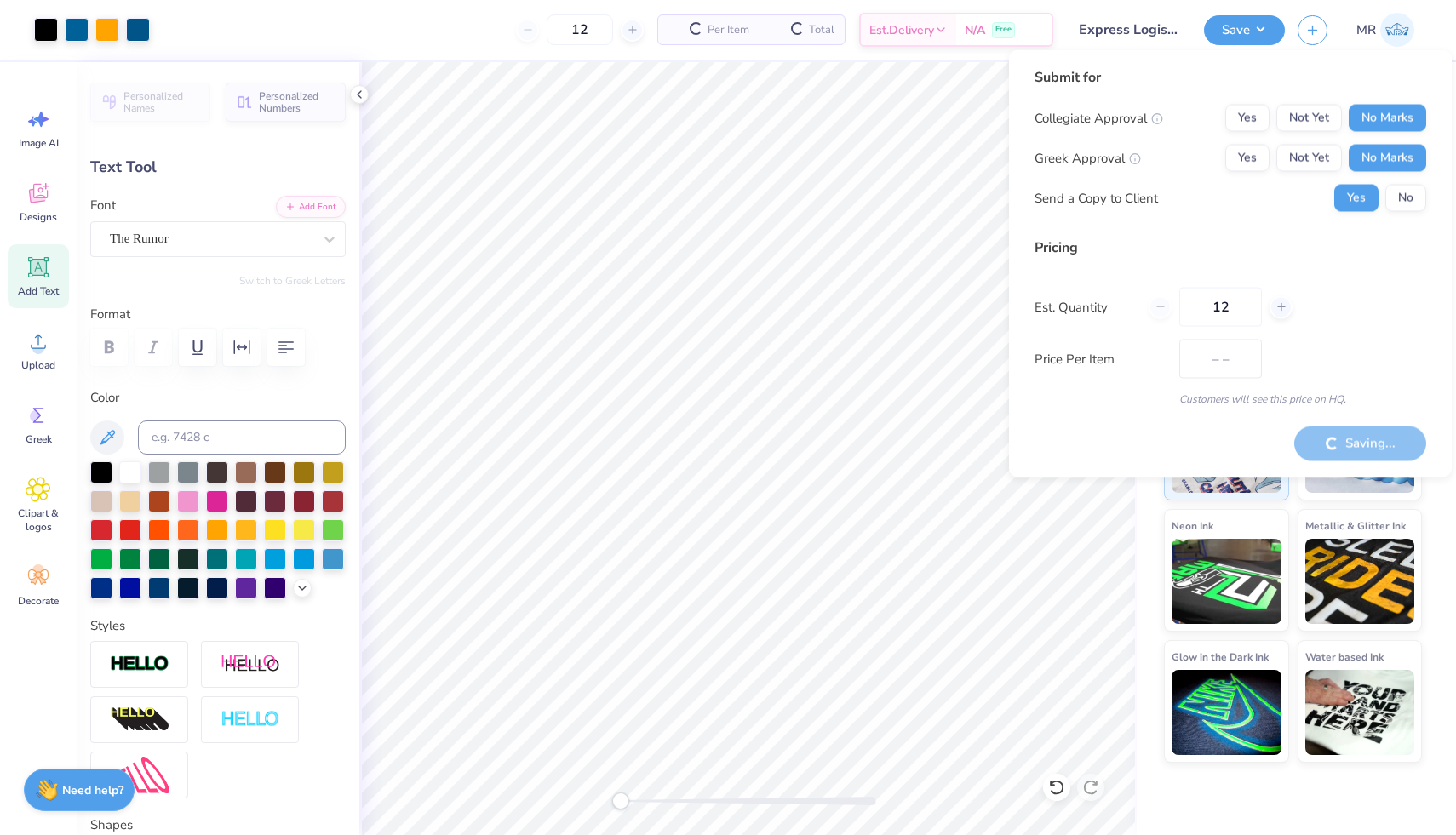
type input "$36.50"
